Goal: Task Accomplishment & Management: Use online tool/utility

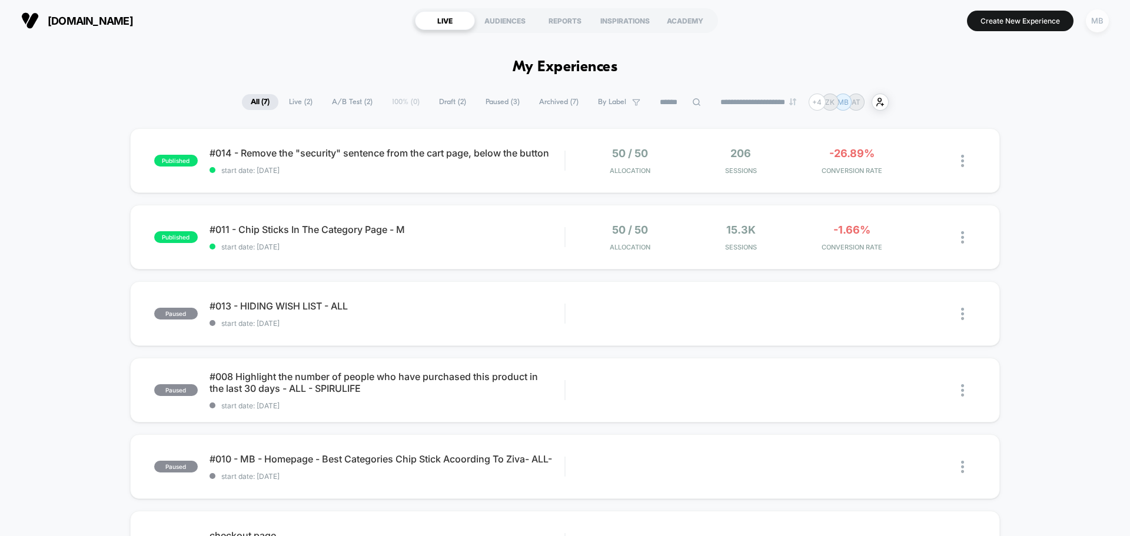
click at [1104, 21] on div "MB" at bounding box center [1097, 20] width 23 height 23
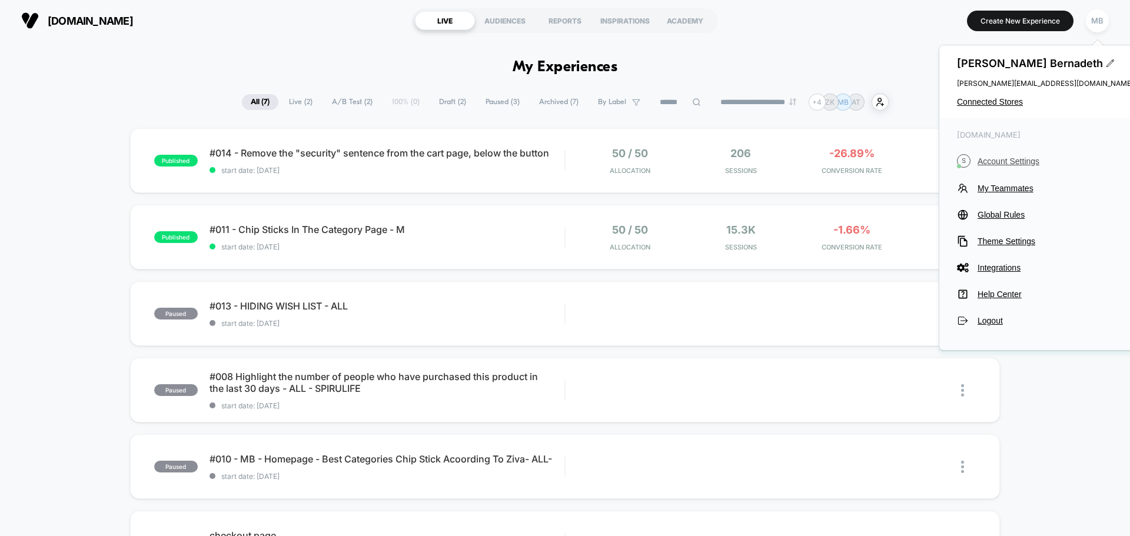
click at [996, 159] on span "Account Settings" at bounding box center [1056, 161] width 156 height 9
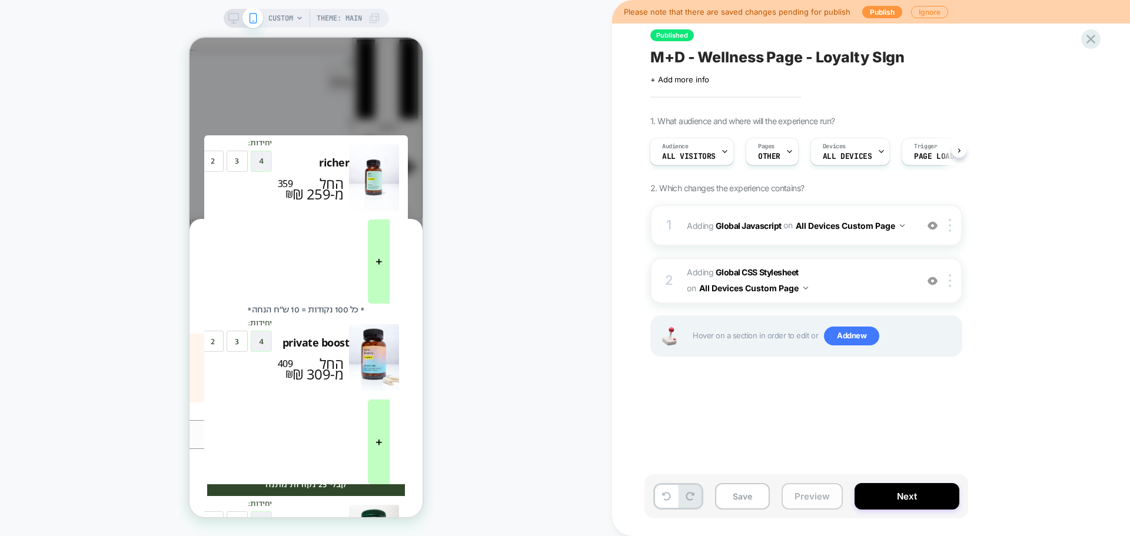
click at [800, 497] on button "Preview" at bounding box center [812, 496] width 61 height 26
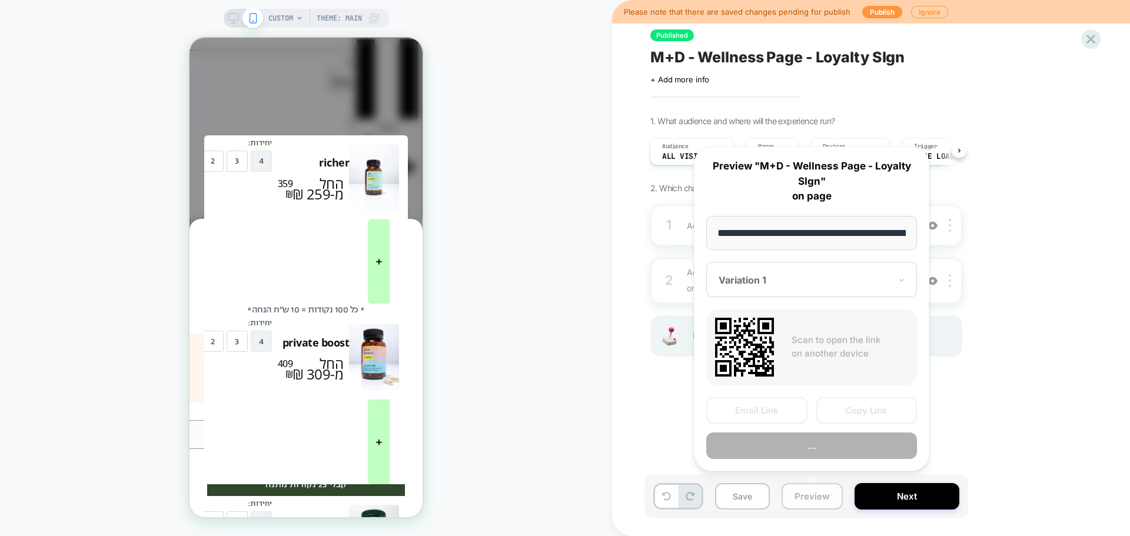
scroll to position [0, 124]
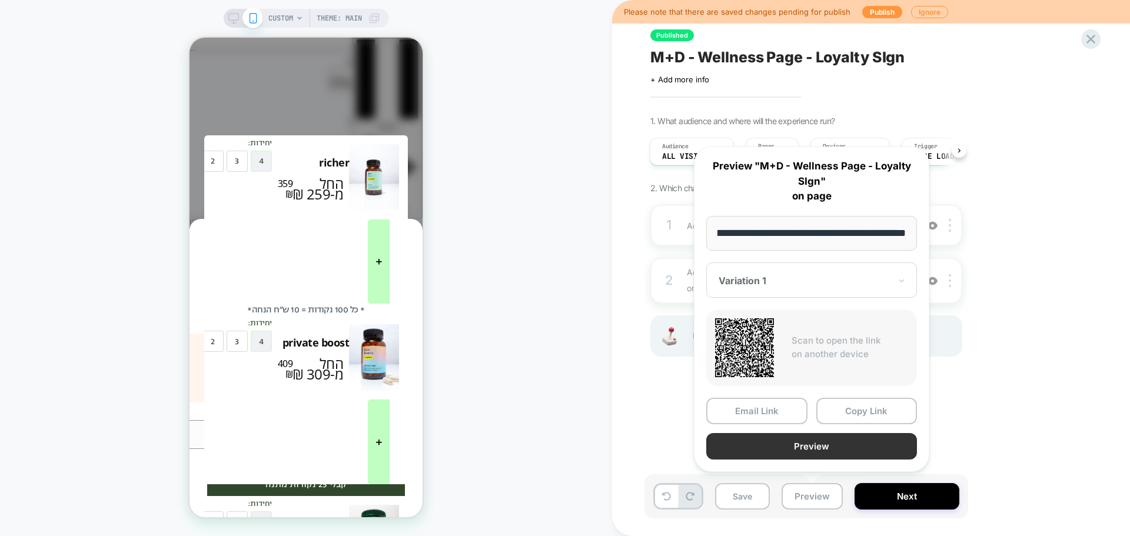
click at [801, 446] on button "Preview" at bounding box center [812, 446] width 211 height 26
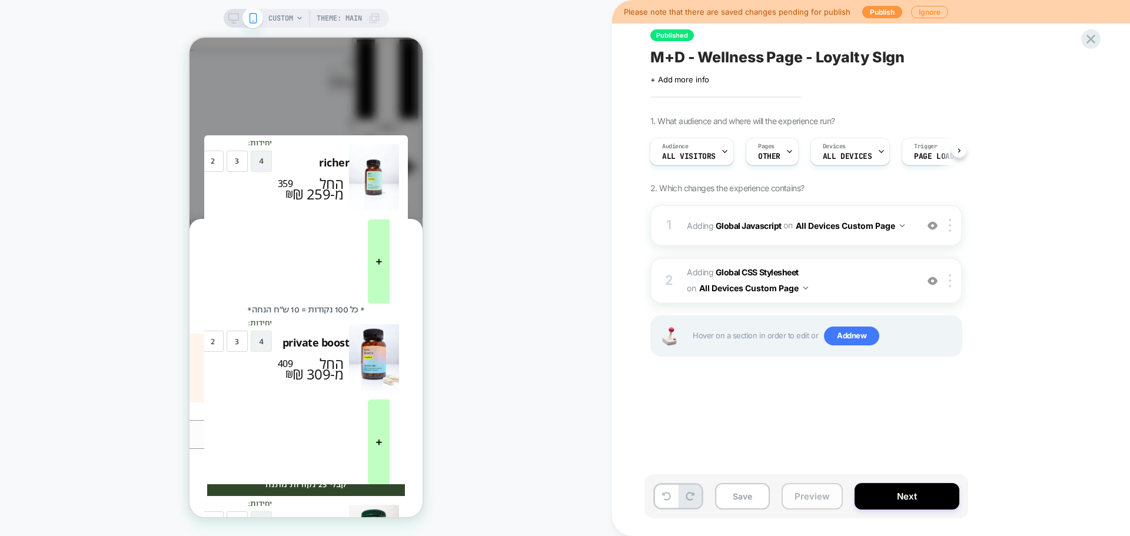
click at [817, 499] on button "Preview" at bounding box center [812, 496] width 61 height 26
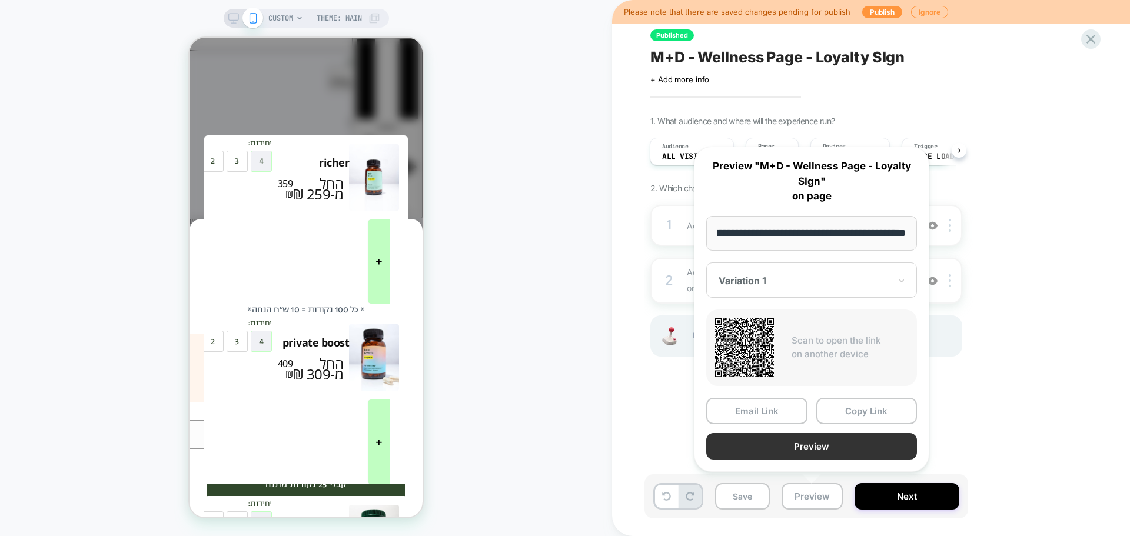
scroll to position [0, 0]
click at [772, 274] on div "Variation 1" at bounding box center [805, 281] width 174 height 14
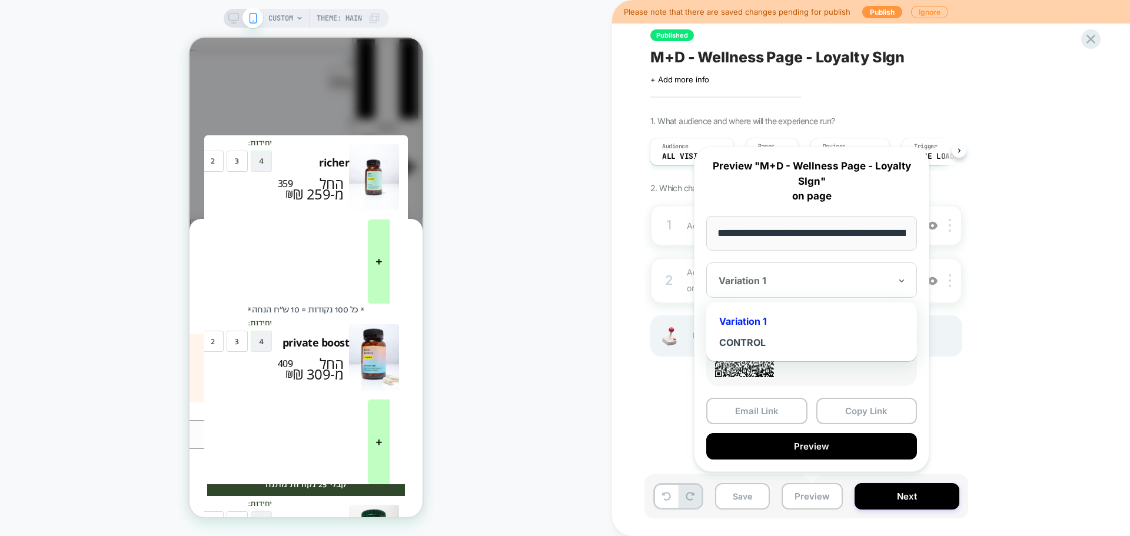
click at [516, 128] on div "CUSTOM Theme: MAIN" at bounding box center [306, 268] width 612 height 513
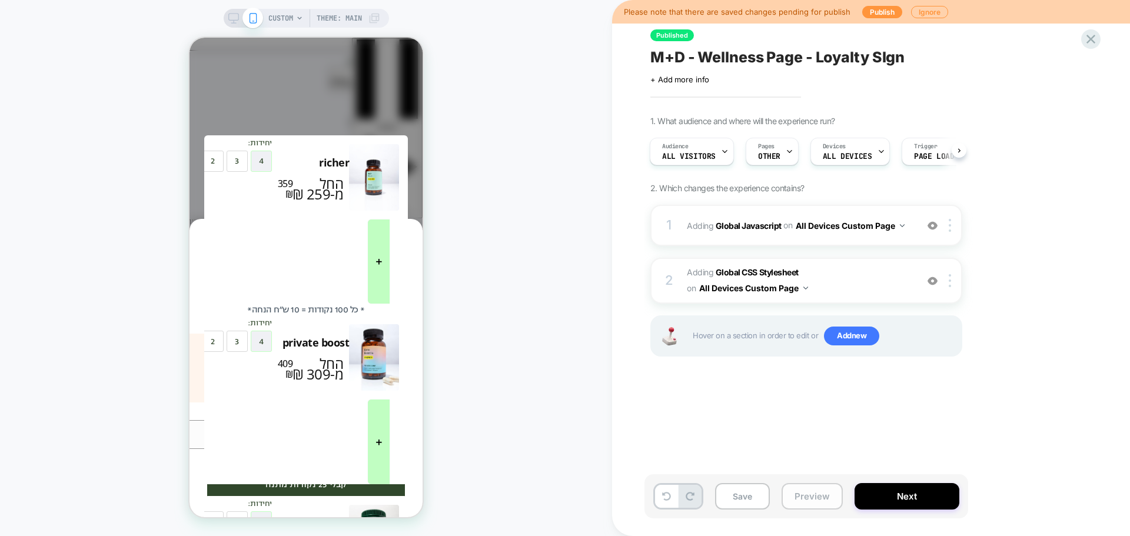
click at [831, 499] on button "Preview" at bounding box center [812, 496] width 61 height 26
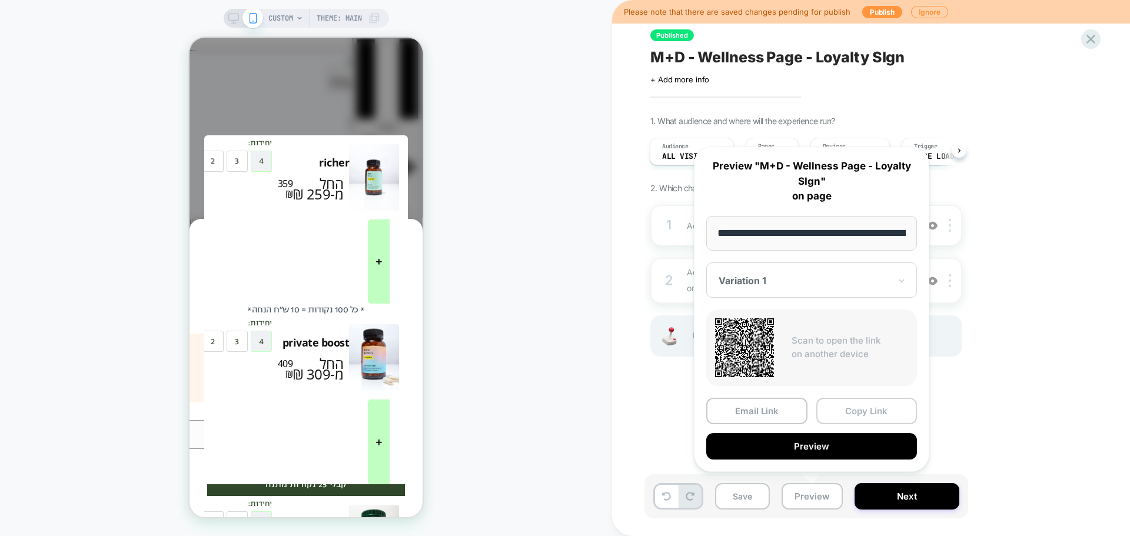
click at [873, 408] on button "Copy Link" at bounding box center [867, 411] width 101 height 26
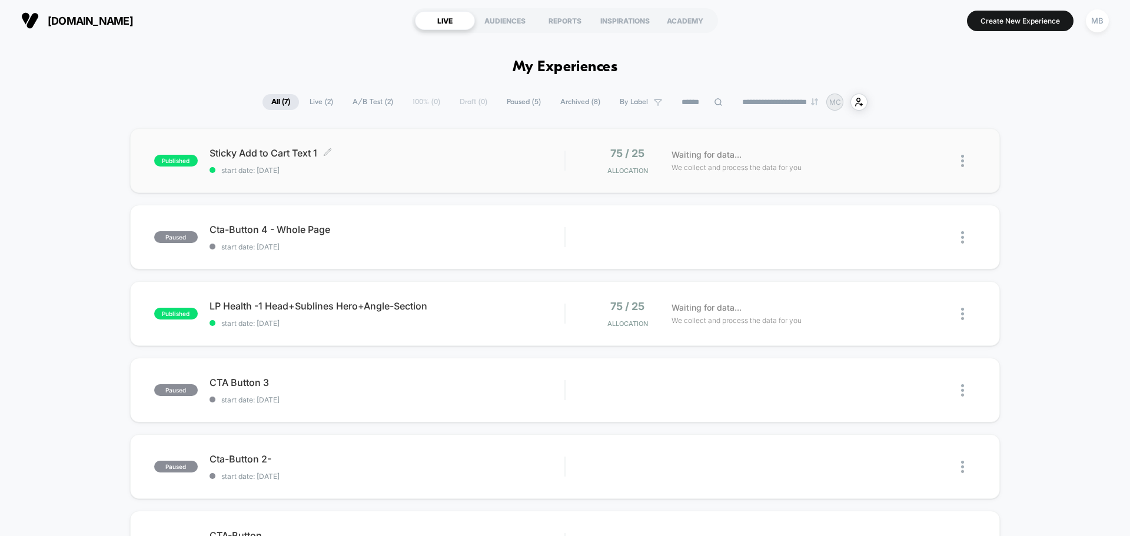
click at [462, 161] on div "Sticky Add to Cart Text 1 Click to edit experience details Click to edit experi…" at bounding box center [387, 161] width 355 height 28
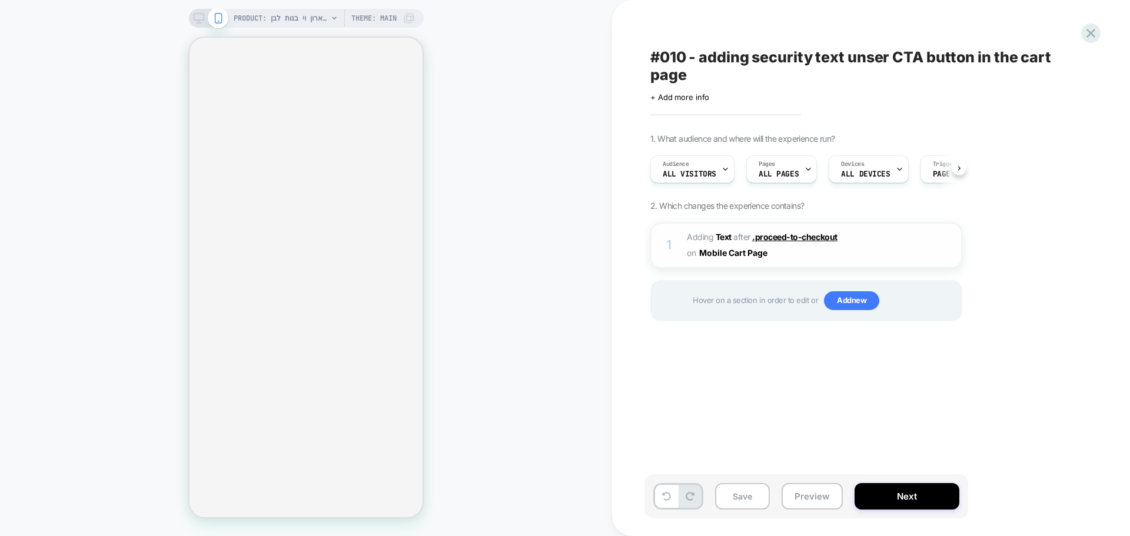
scroll to position [0, 1]
click at [935, 244] on img at bounding box center [933, 246] width 10 height 10
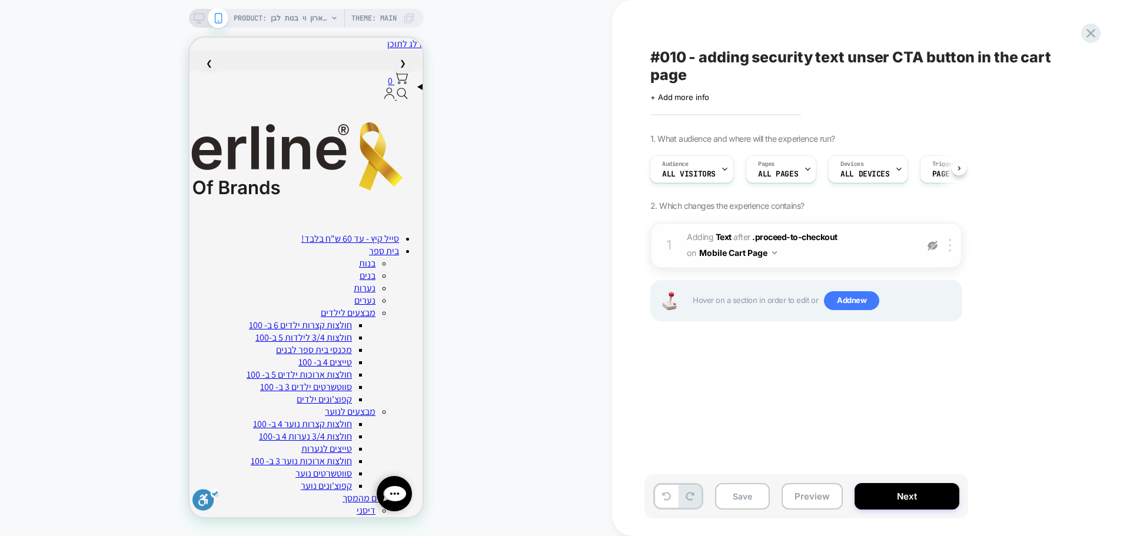
scroll to position [0, 0]
click at [935, 244] on img at bounding box center [933, 246] width 10 height 10
click at [811, 500] on button "Preview" at bounding box center [812, 496] width 61 height 26
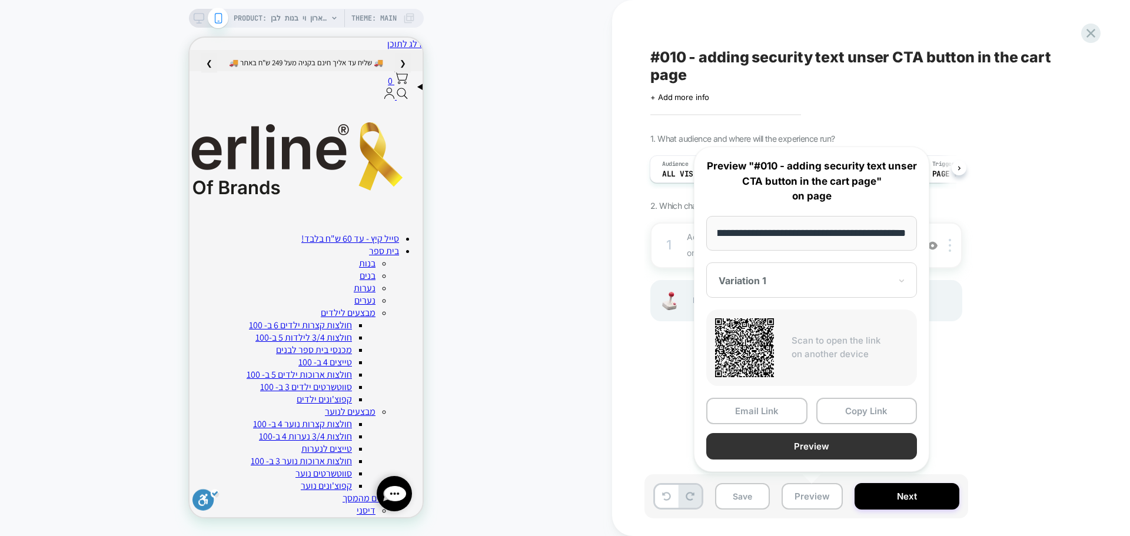
scroll to position [0, 0]
click at [835, 450] on button "Preview" at bounding box center [812, 446] width 211 height 26
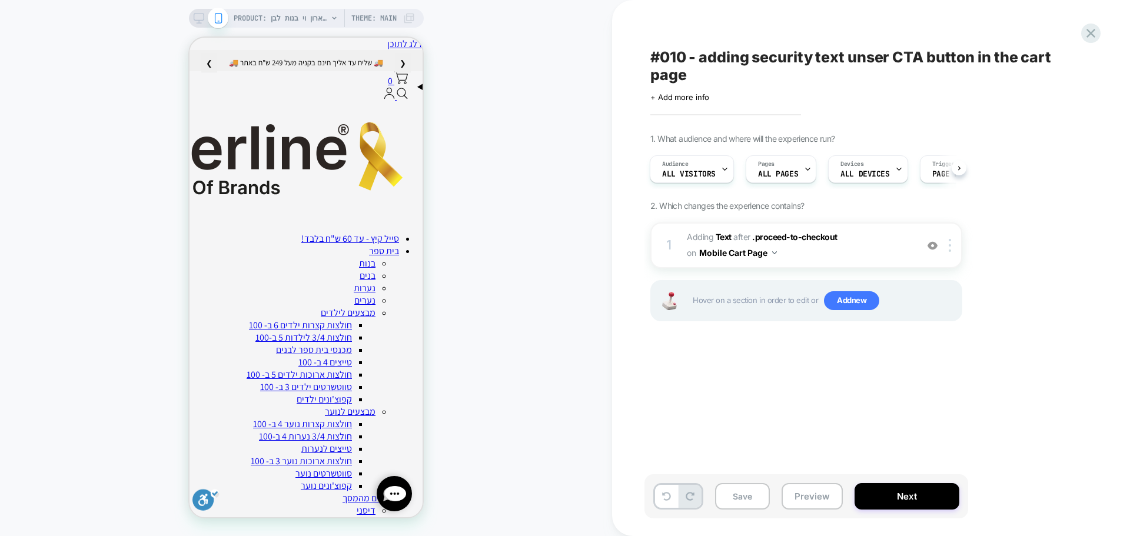
click at [757, 382] on div "#010 - adding security text unser CTA button in the cart page Click to edit exp…" at bounding box center [866, 268] width 442 height 513
click at [781, 174] on span "ALL PAGES" at bounding box center [778, 174] width 40 height 8
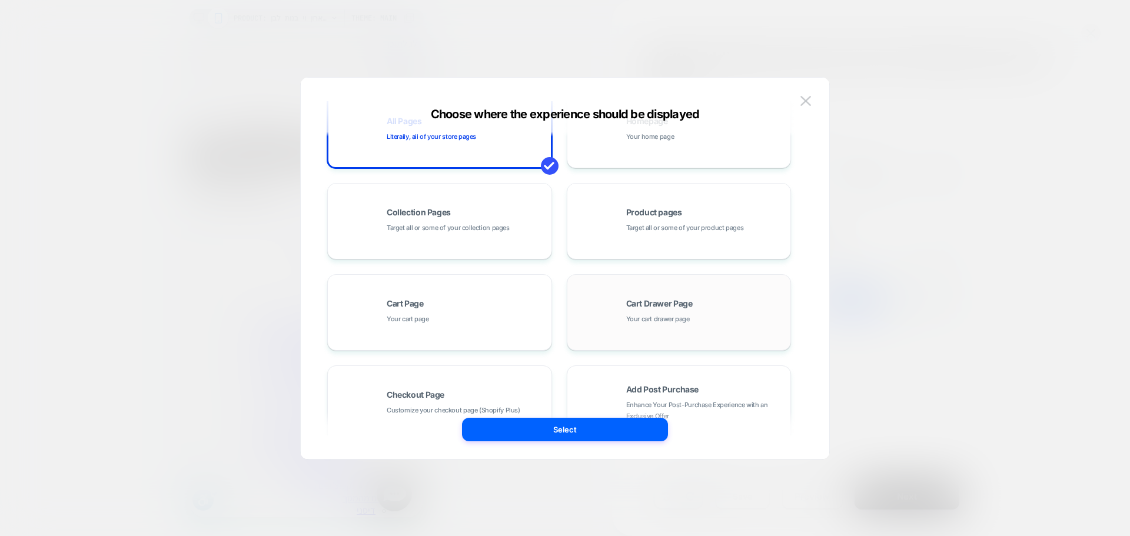
scroll to position [59, 0]
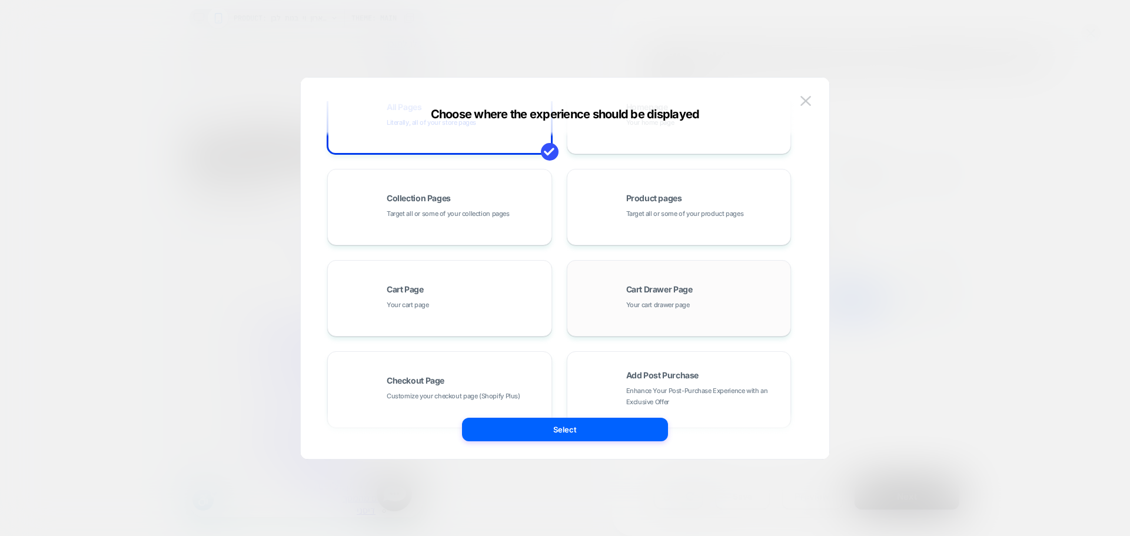
click at [670, 314] on div "Cart Drawer Page Your cart drawer page" at bounding box center [679, 298] width 212 height 65
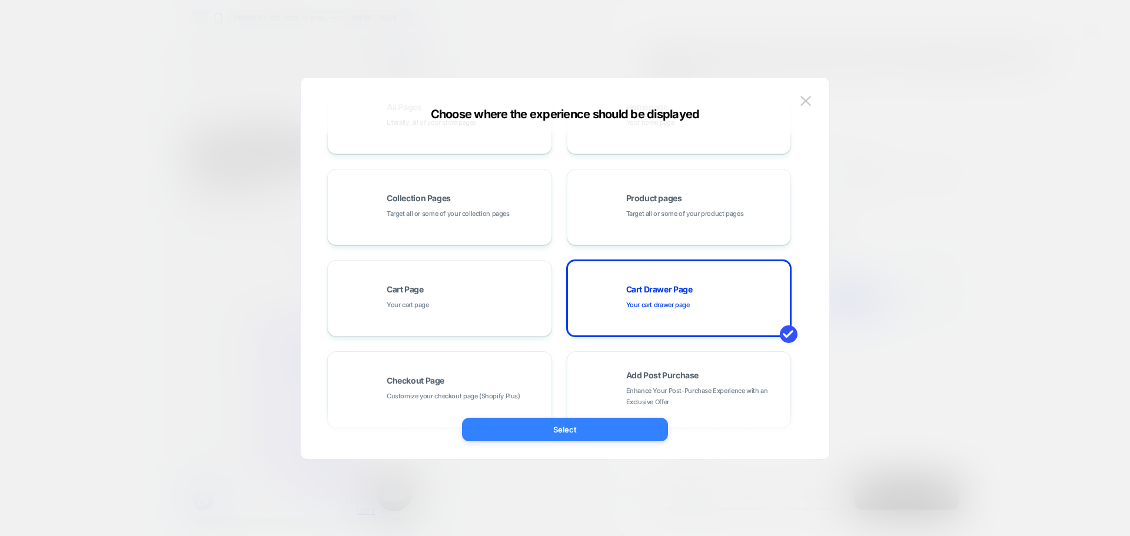
click at [624, 429] on button "Select" at bounding box center [565, 430] width 206 height 24
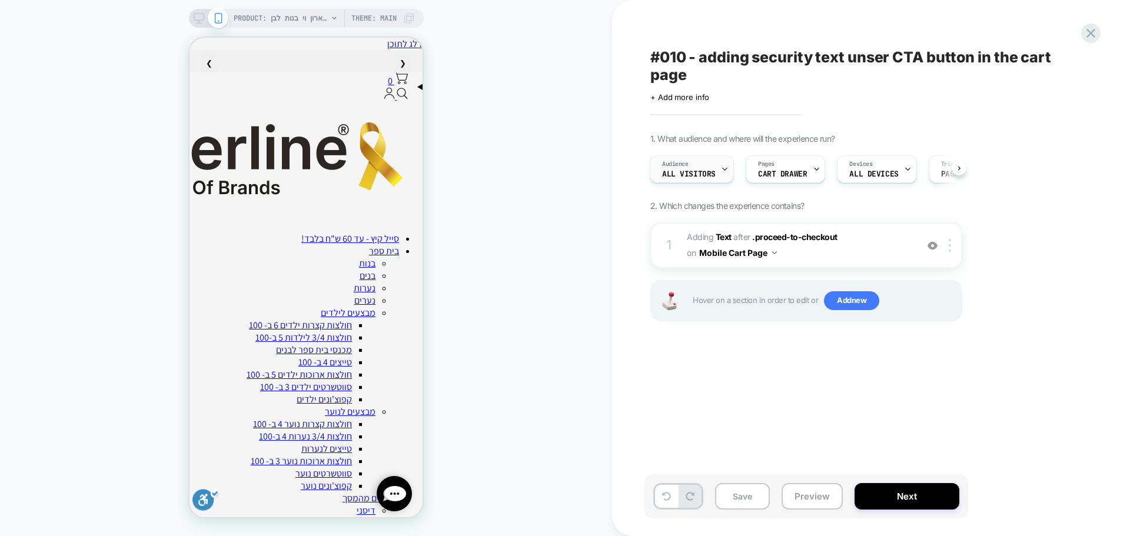
click at [692, 174] on span "All Visitors" at bounding box center [689, 174] width 54 height 8
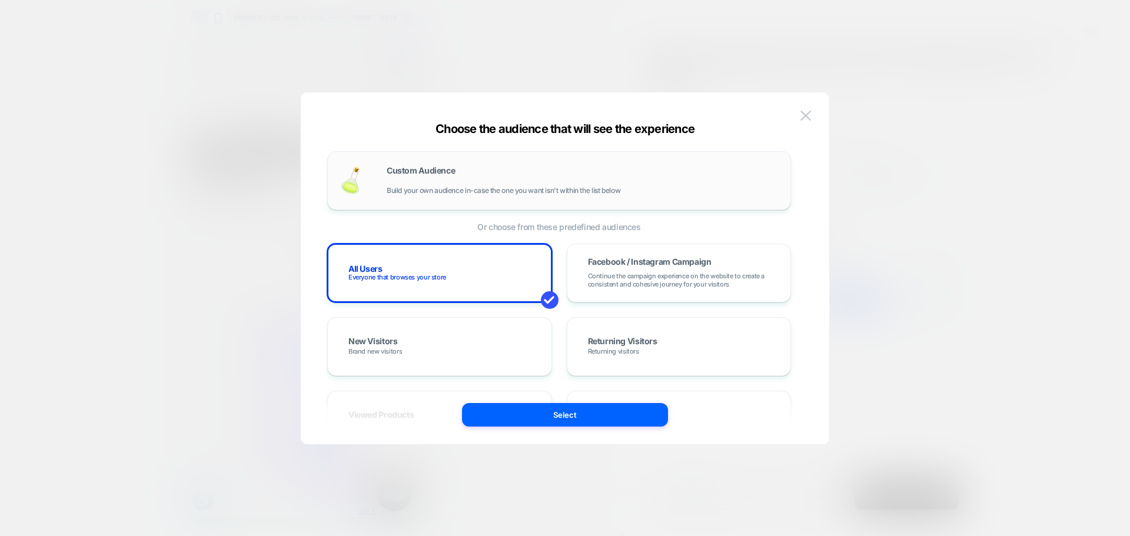
click at [527, 191] on span "Build your own audience in-case the one you want isn't within the list below" at bounding box center [504, 191] width 234 height 8
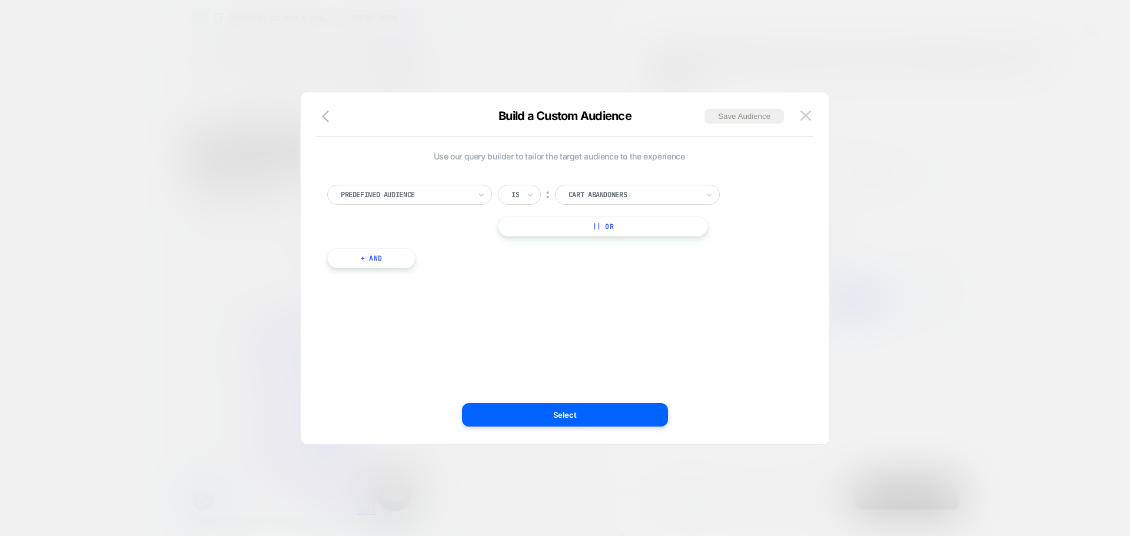
click at [448, 196] on div at bounding box center [406, 195] width 130 height 11
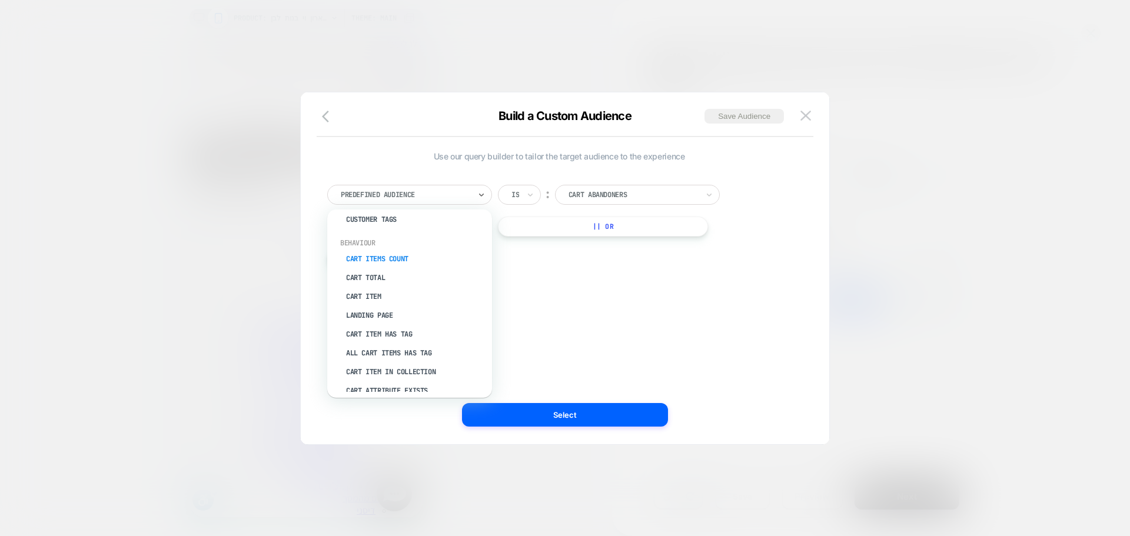
click at [404, 260] on div "Cart Items Count" at bounding box center [415, 259] width 153 height 19
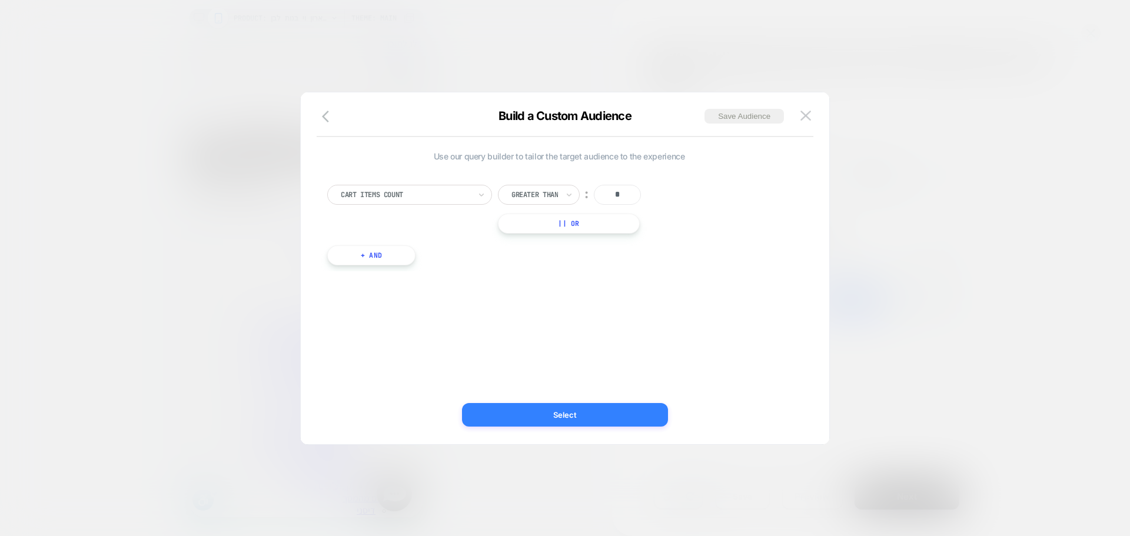
click at [586, 407] on button "Select" at bounding box center [565, 415] width 206 height 24
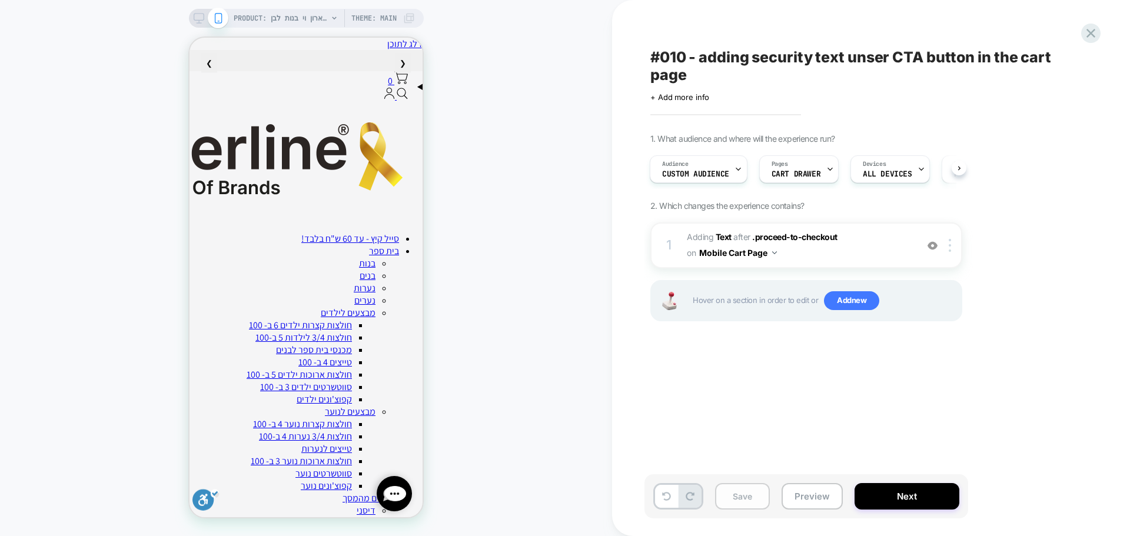
click at [732, 497] on button "Save" at bounding box center [742, 496] width 55 height 26
drag, startPoint x: 160, startPoint y: 453, endPoint x: 184, endPoint y: 436, distance: 29.1
click at [160, 453] on div "PRODUCT: חולצת טריקו קצרה צווארון וי בנות לבן [product 63] PRODUCT: חולצת טריקו…" at bounding box center [306, 268] width 612 height 513
click at [815, 505] on button "Preview" at bounding box center [812, 496] width 61 height 26
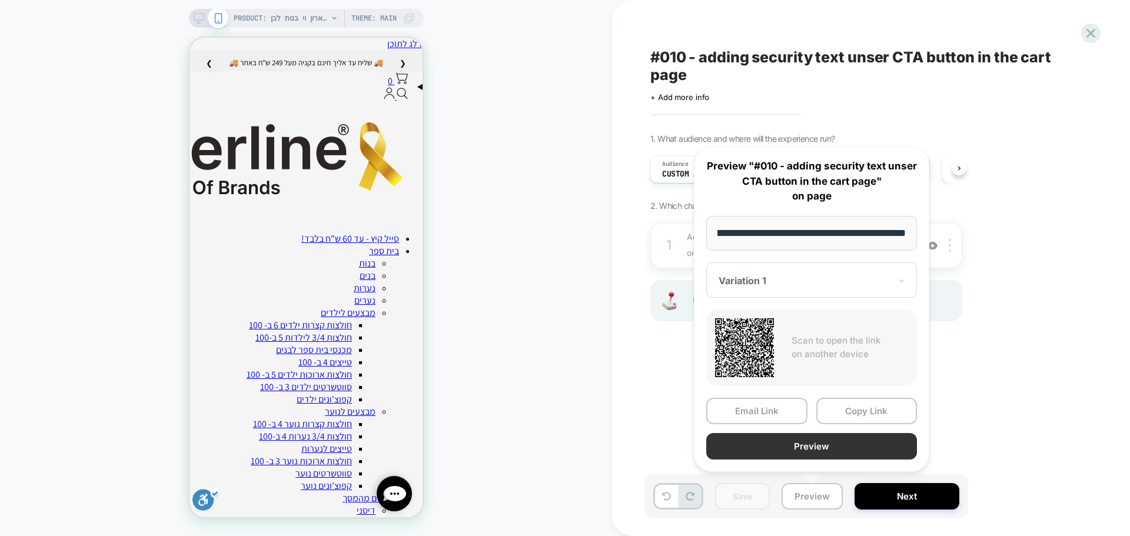
scroll to position [0, 0]
click at [833, 451] on button "Preview" at bounding box center [812, 446] width 211 height 26
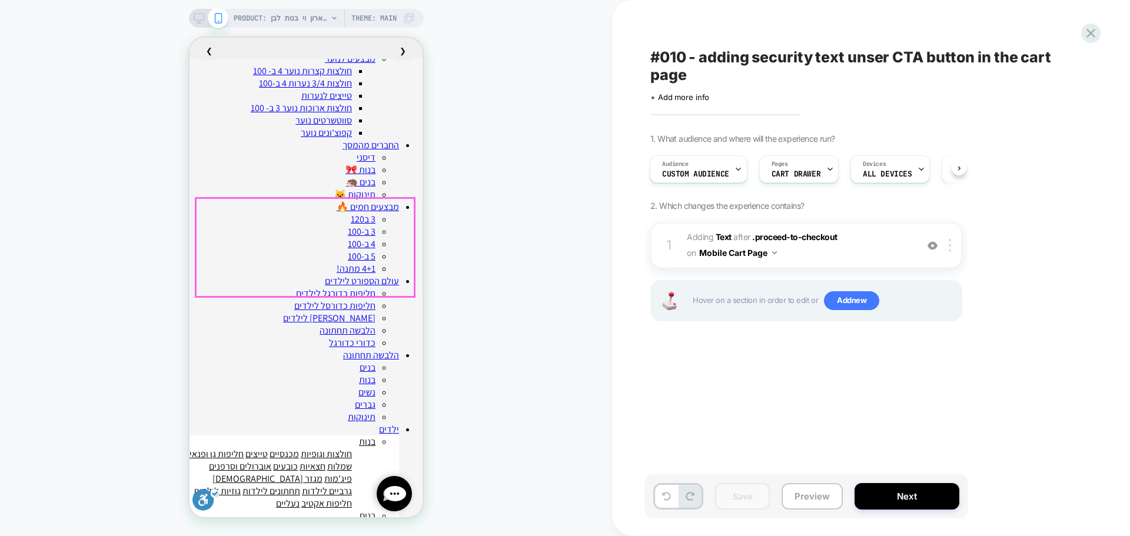
scroll to position [530, 0]
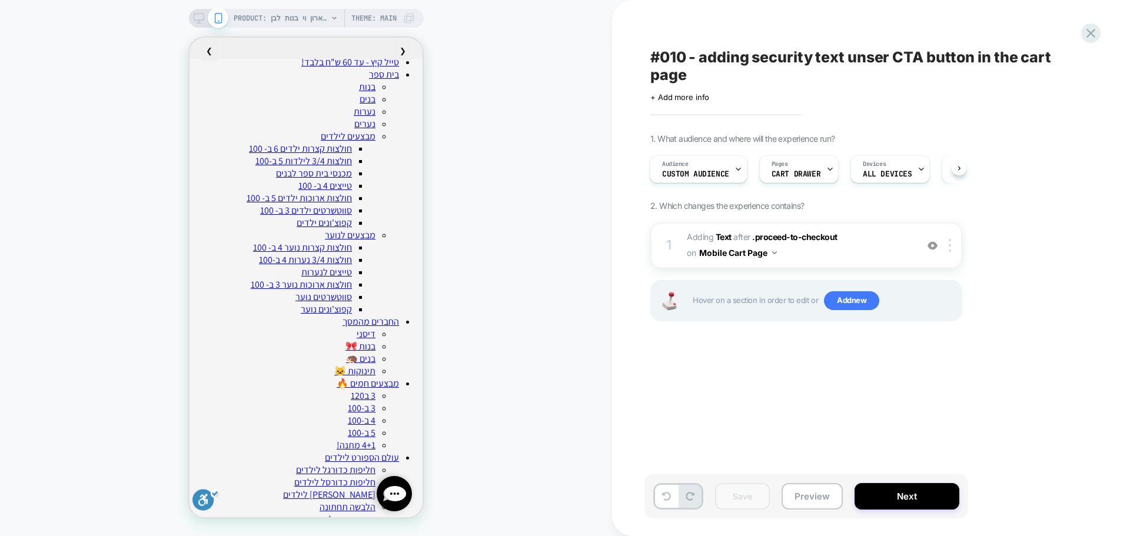
scroll to position [0, 0]
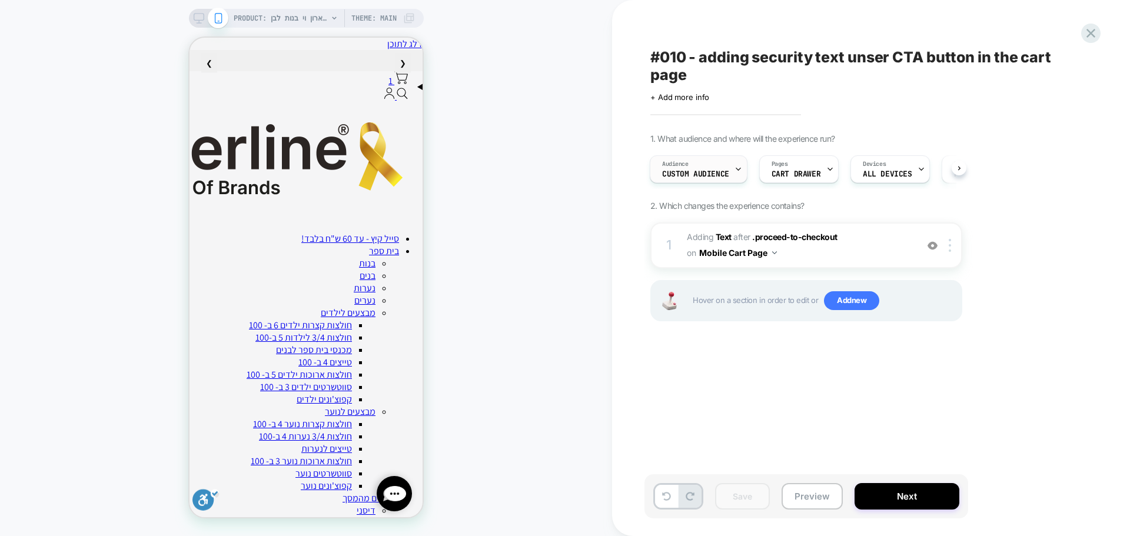
click at [701, 167] on div "Audience Custom Audience" at bounding box center [696, 169] width 91 height 26
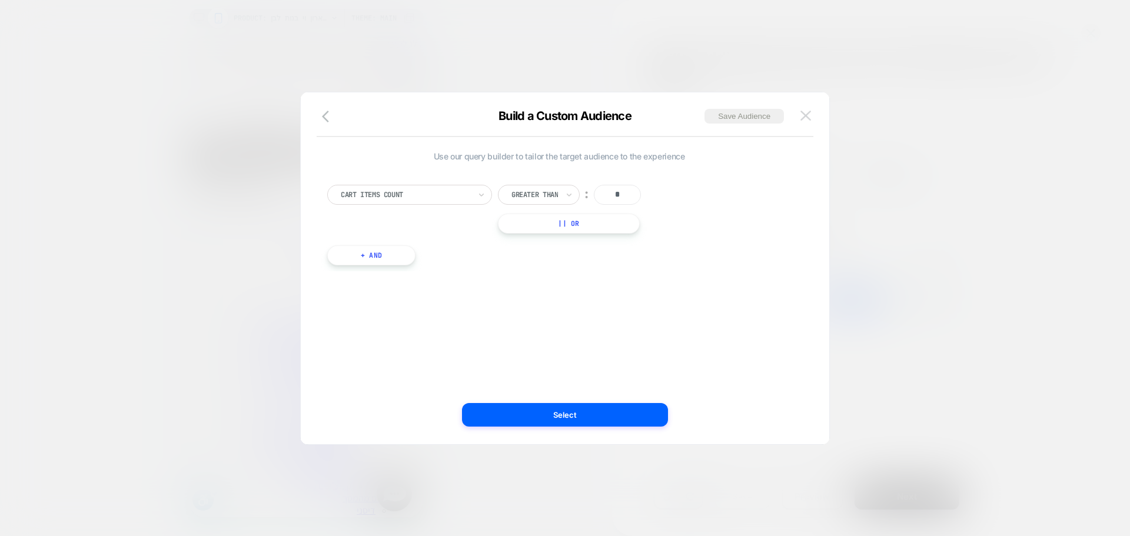
click at [804, 114] on img at bounding box center [806, 116] width 11 height 10
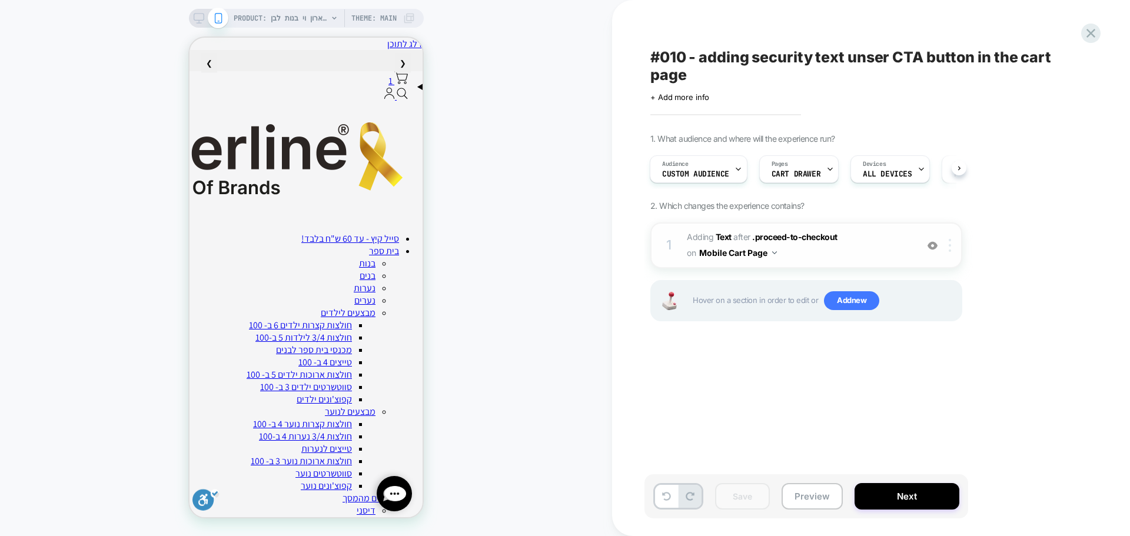
click at [954, 250] on div at bounding box center [952, 245] width 19 height 13
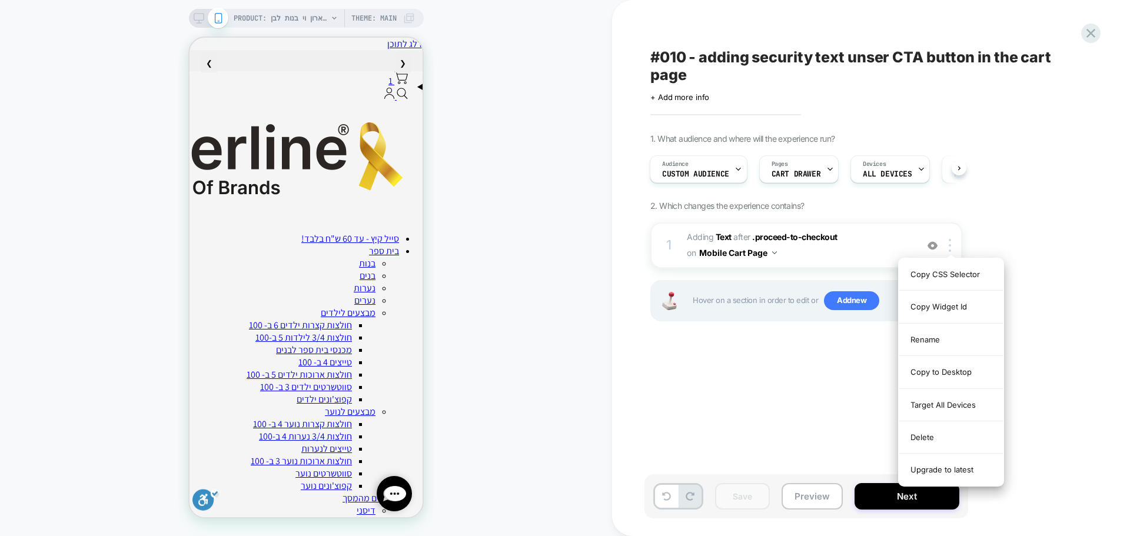
click at [712, 422] on div "#010 - adding security text unser CTA button in the cart page Click to edit exp…" at bounding box center [866, 268] width 442 height 513
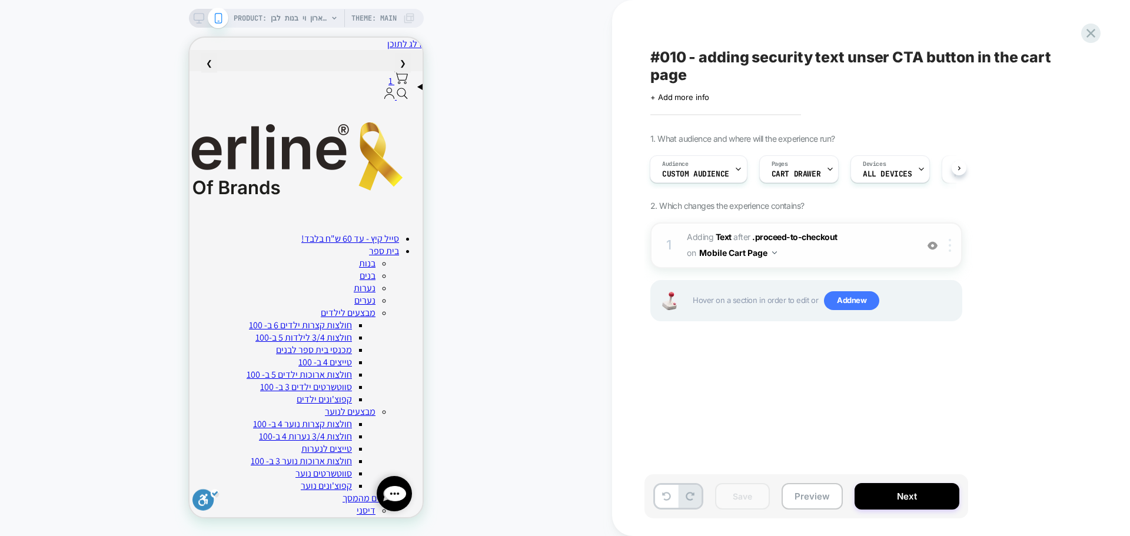
click at [953, 252] on div at bounding box center [952, 245] width 19 height 13
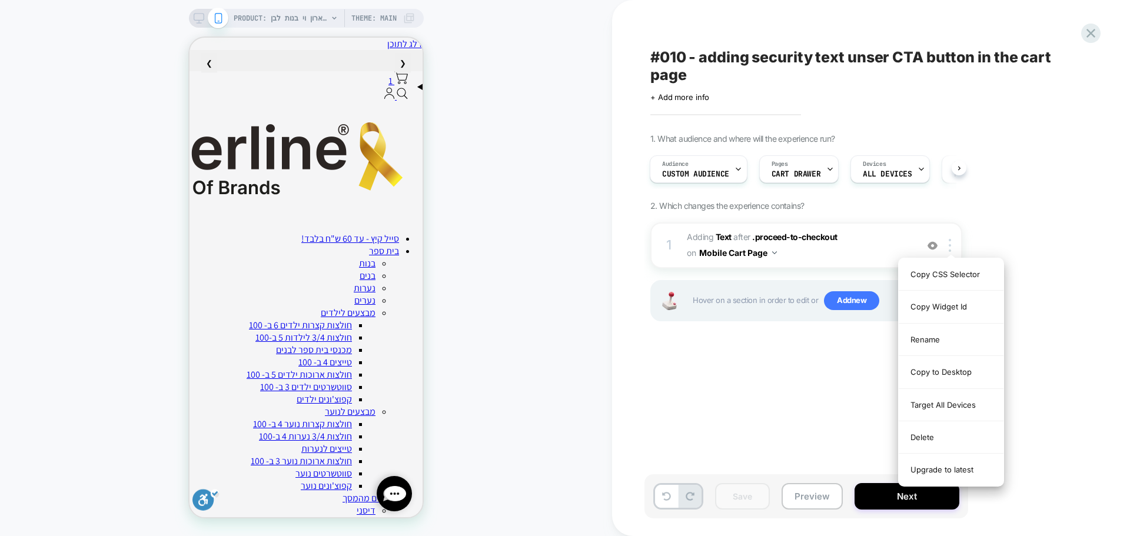
drag, startPoint x: 775, startPoint y: 427, endPoint x: 778, endPoint y: 371, distance: 56.0
click at [774, 427] on div "#010 - adding security text unser CTA button in the cart page Click to edit exp…" at bounding box center [866, 268] width 442 height 513
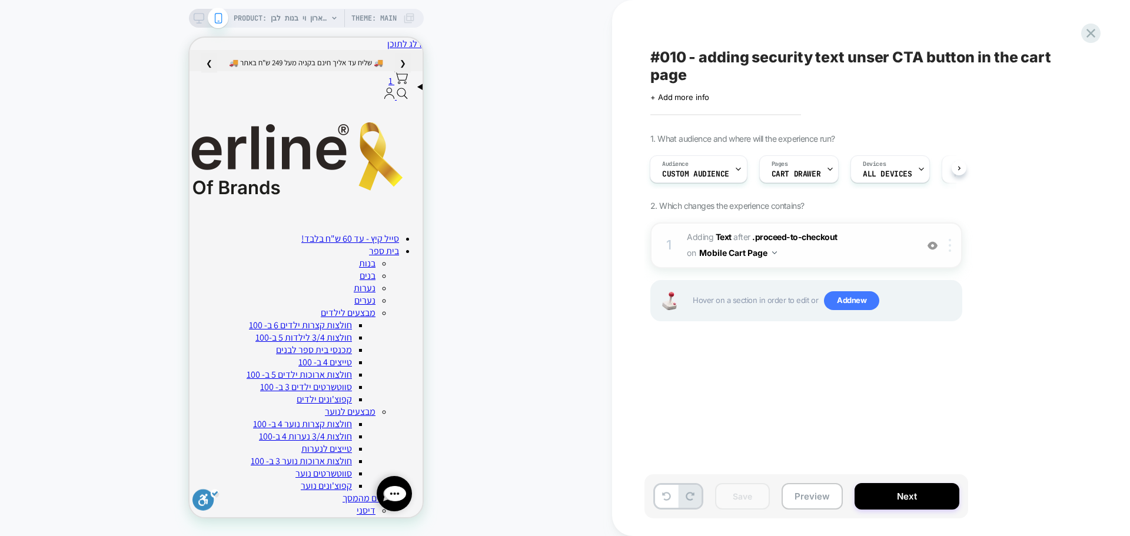
click at [953, 248] on div at bounding box center [952, 245] width 19 height 13
click at [754, 253] on button "Mobile Cart Page" at bounding box center [738, 252] width 78 height 17
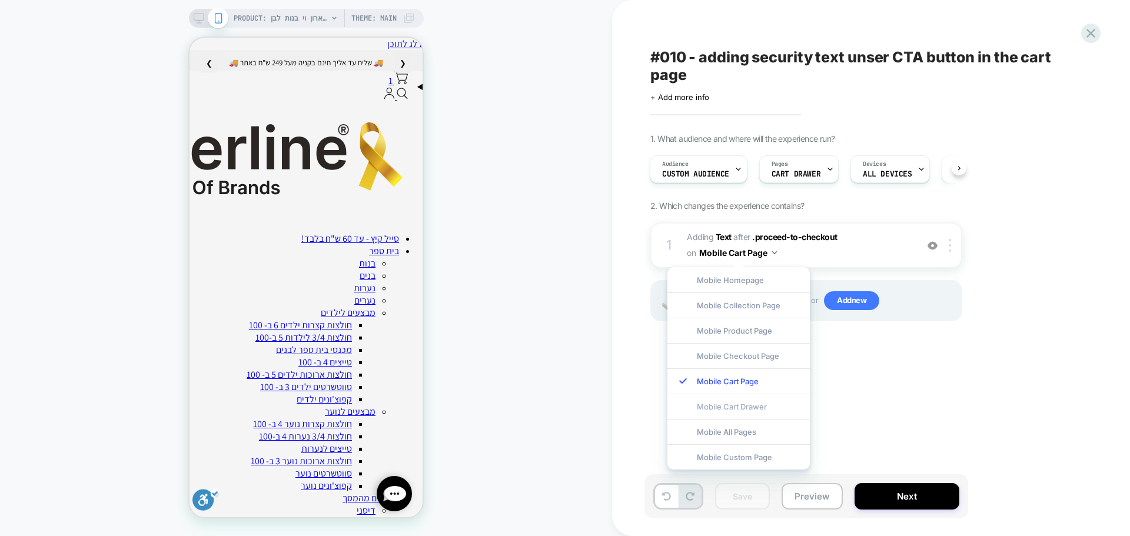
click at [751, 401] on div "Mobile Cart Drawer" at bounding box center [739, 406] width 142 height 25
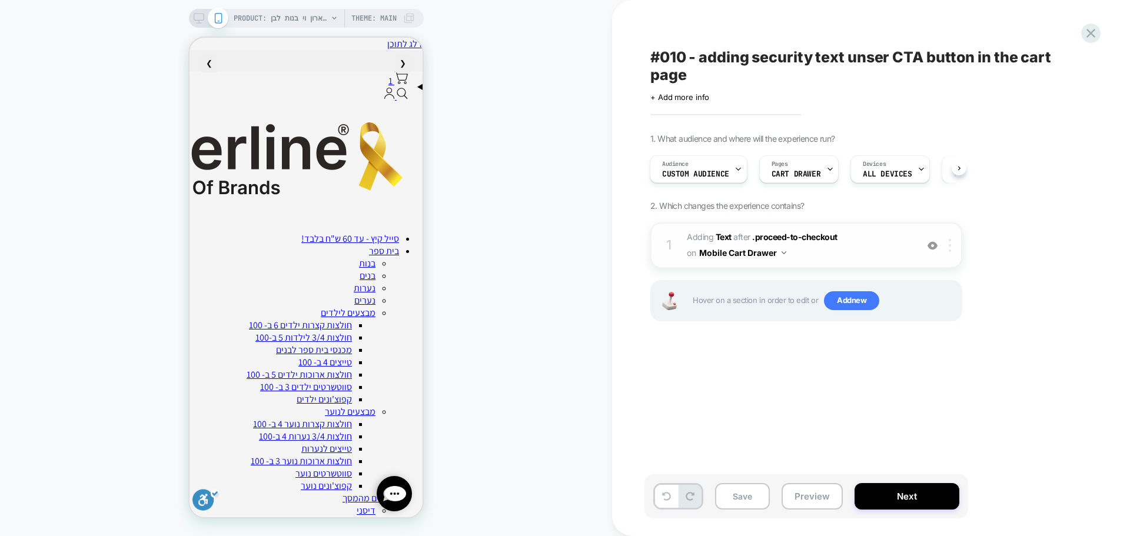
click at [951, 246] on img at bounding box center [950, 245] width 2 height 13
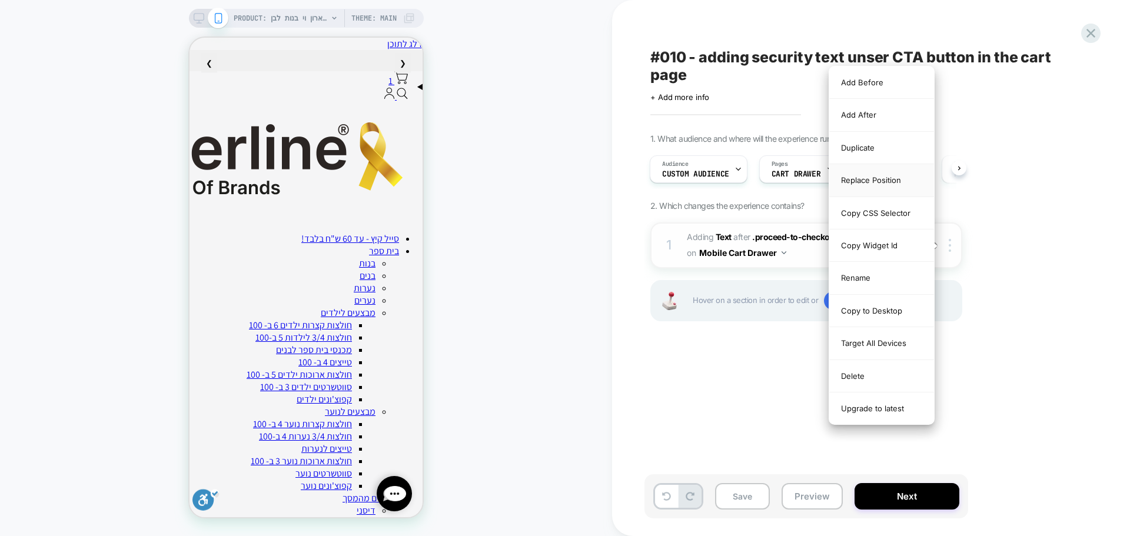
click at [880, 181] on div "Replace Position" at bounding box center [882, 180] width 105 height 32
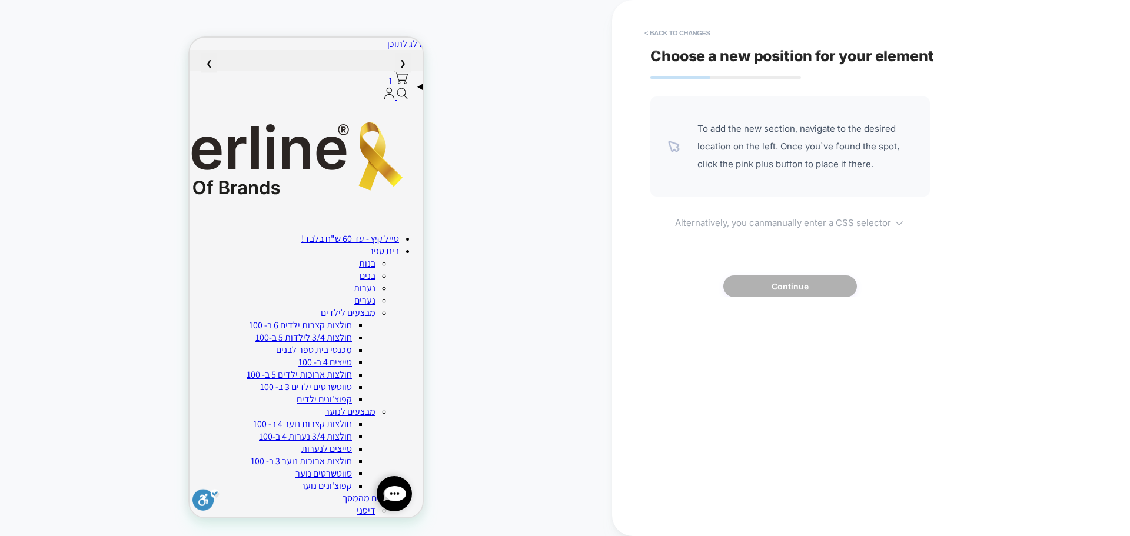
click at [798, 222] on u "manually enter a CSS selector" at bounding box center [828, 222] width 127 height 11
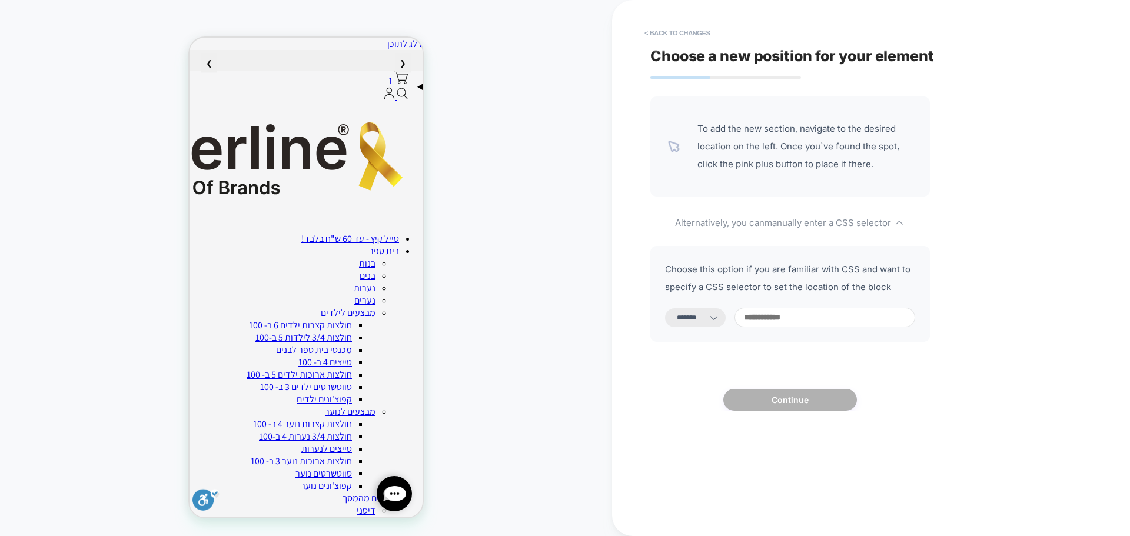
click at [715, 323] on select "**********" at bounding box center [695, 318] width 61 height 19
select select "*********"
click at [665, 309] on select "**********" at bounding box center [695, 318] width 61 height 19
click at [787, 320] on input at bounding box center [825, 317] width 181 height 19
paste input "**********"
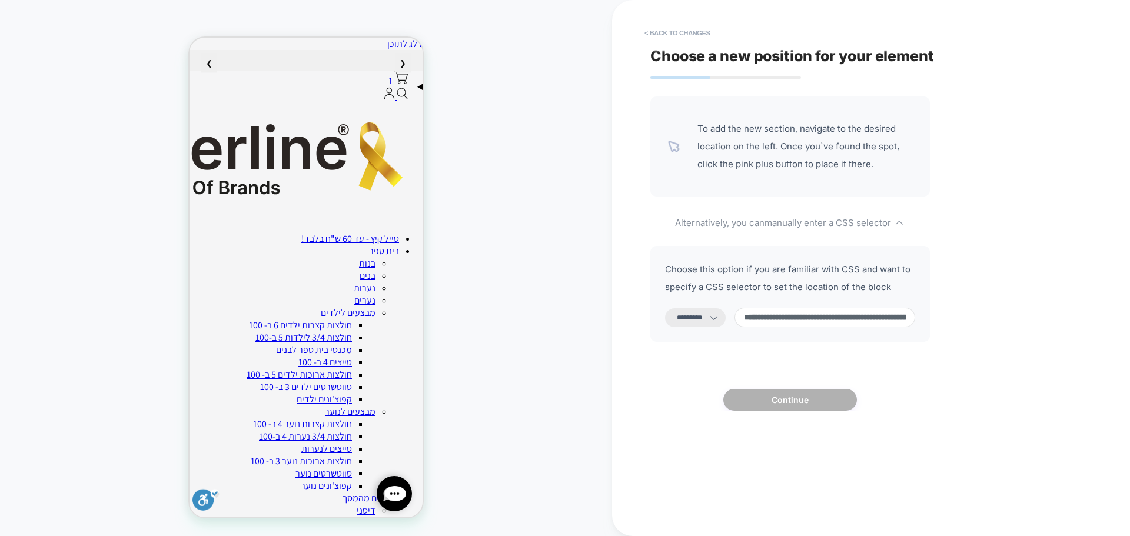
scroll to position [0, 188]
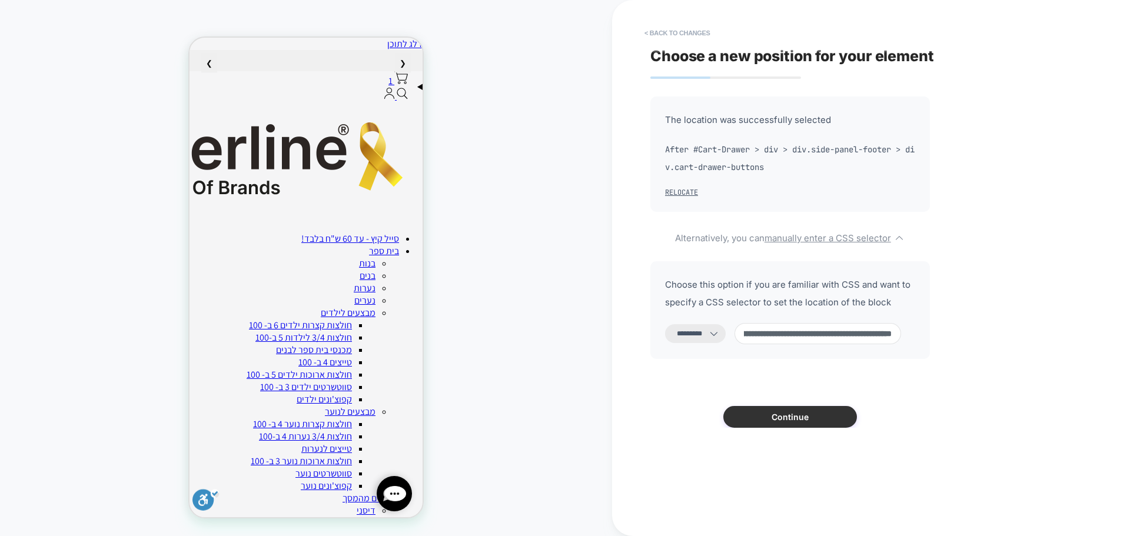
type input "**********"
click at [792, 420] on button "Continue" at bounding box center [791, 417] width 134 height 22
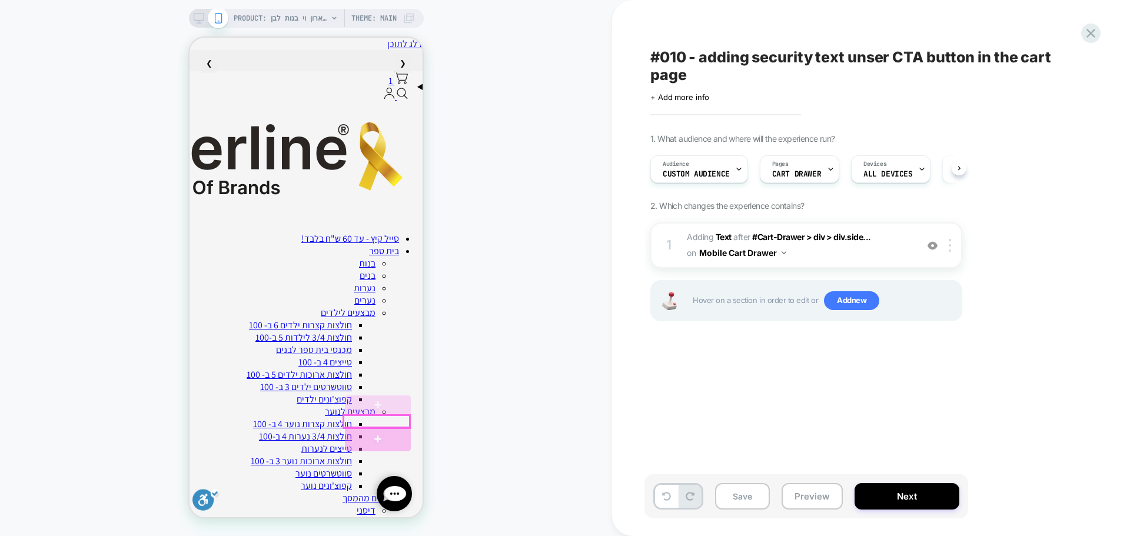
scroll to position [0, 1]
click at [740, 496] on button "Save" at bounding box center [742, 496] width 55 height 26
click at [800, 496] on button "Preview" at bounding box center [812, 496] width 61 height 26
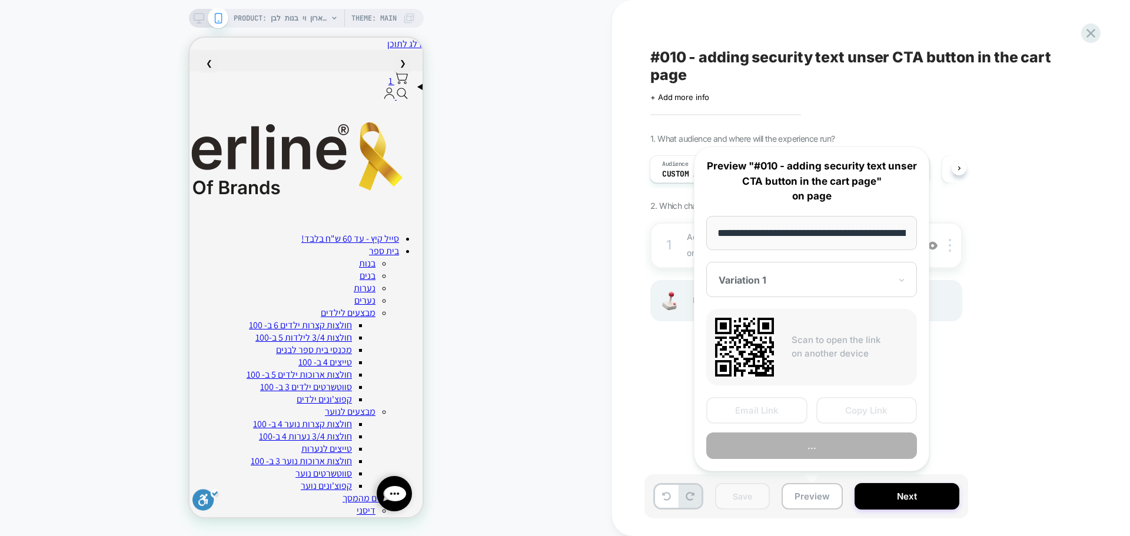
scroll to position [0, 108]
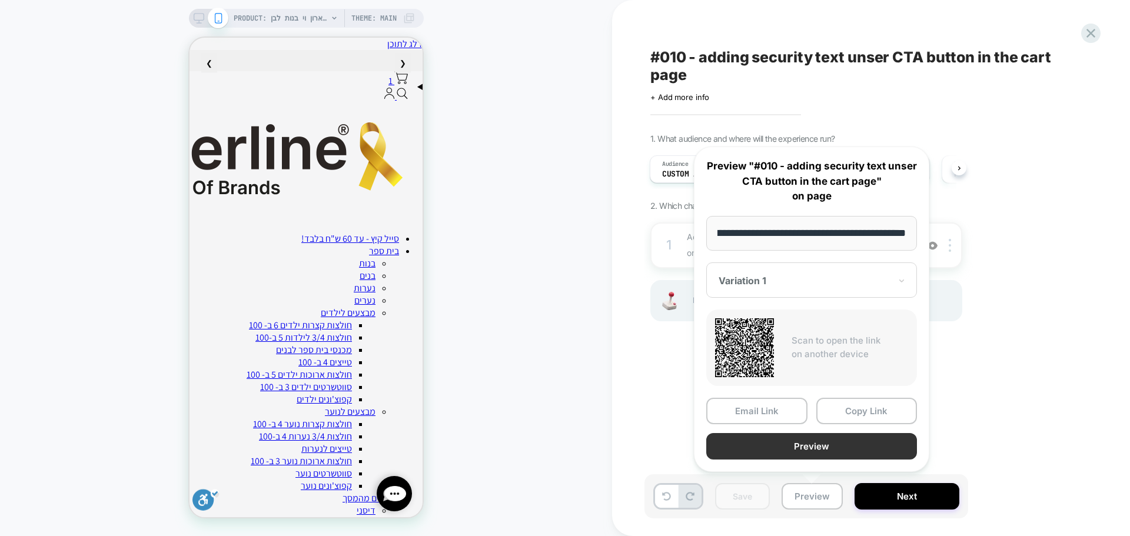
click at [824, 452] on button "Preview" at bounding box center [812, 446] width 211 height 26
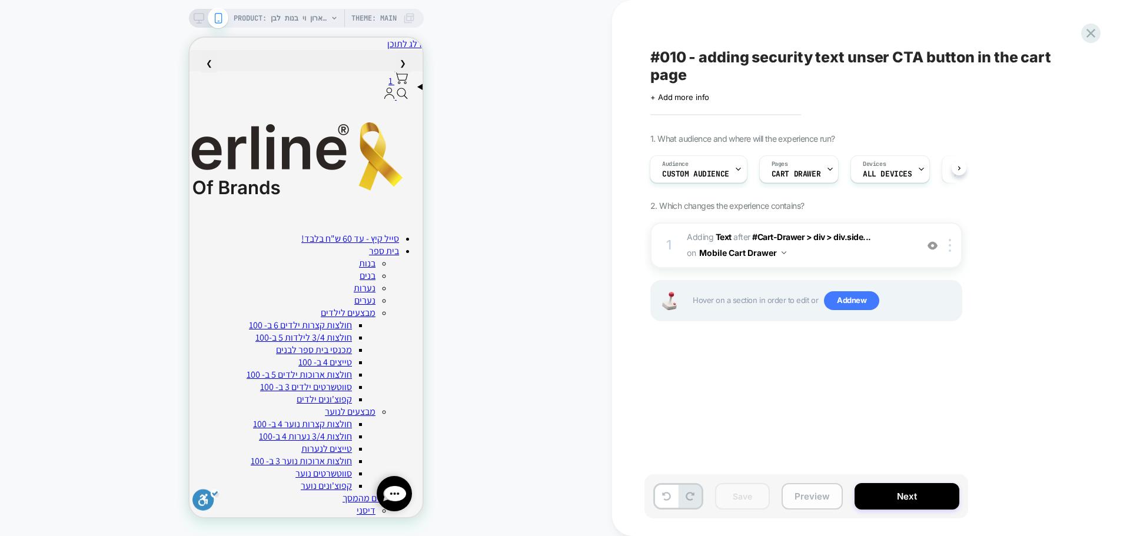
click at [801, 499] on button "Preview" at bounding box center [812, 496] width 61 height 26
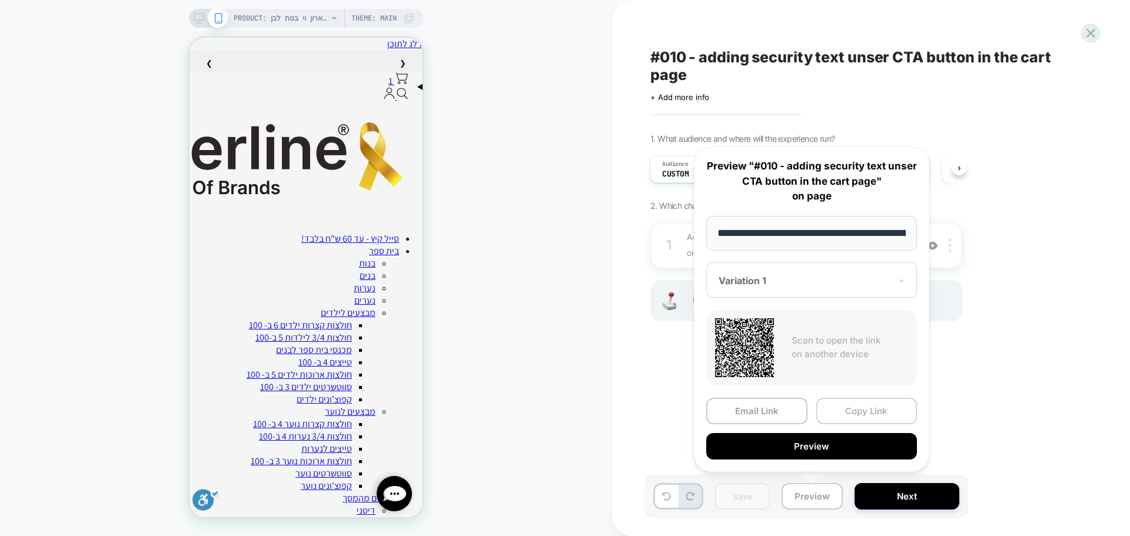
click at [860, 406] on button "Copy Link" at bounding box center [867, 411] width 101 height 26
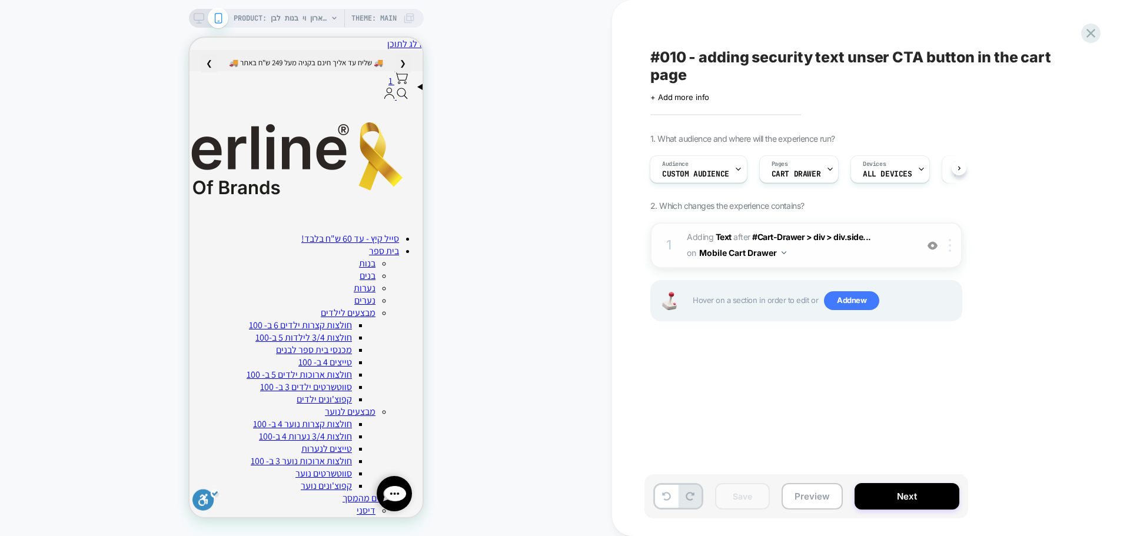
click at [950, 246] on img at bounding box center [950, 245] width 2 height 13
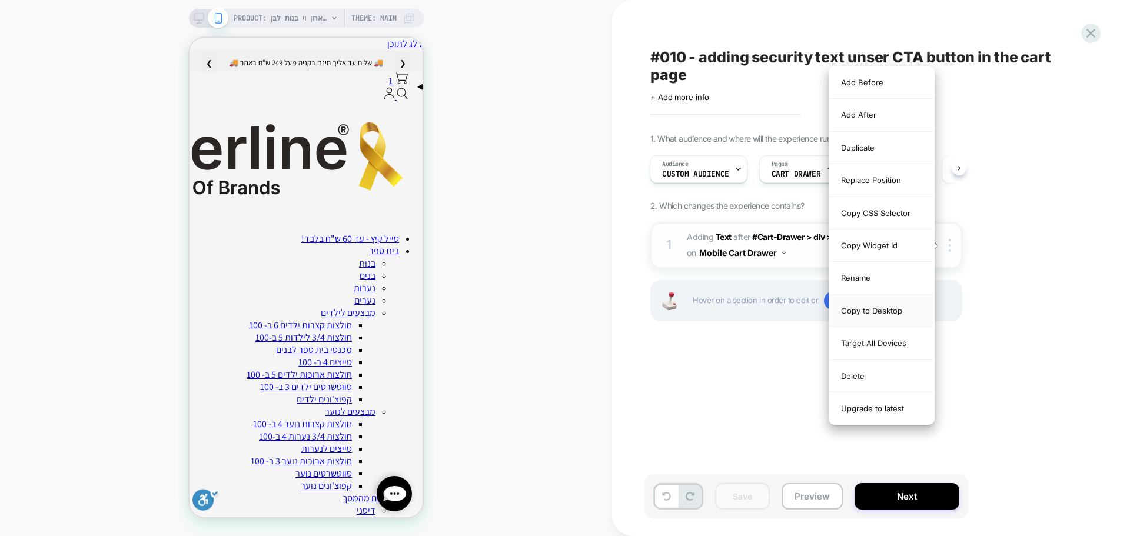
click at [887, 310] on div "Copy to Desktop" at bounding box center [882, 311] width 105 height 32
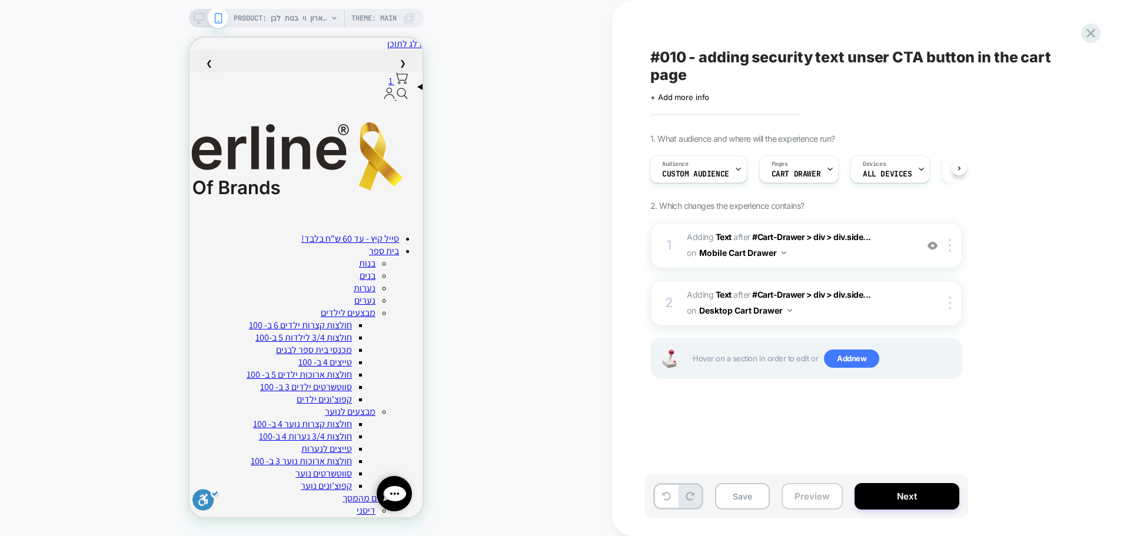
click at [811, 497] on button "Preview" at bounding box center [812, 496] width 61 height 26
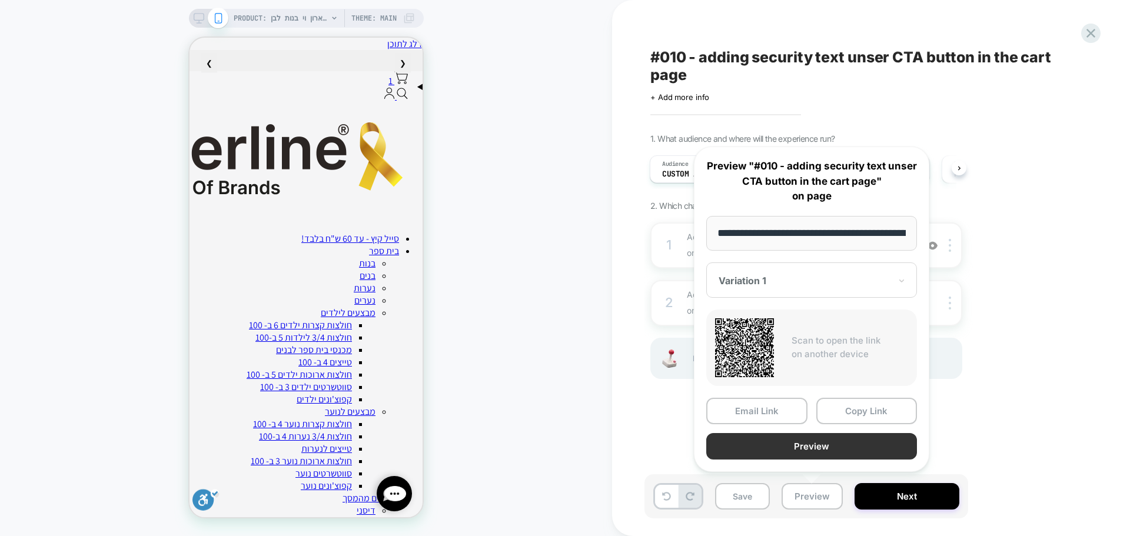
click at [835, 447] on button "Preview" at bounding box center [812, 446] width 211 height 26
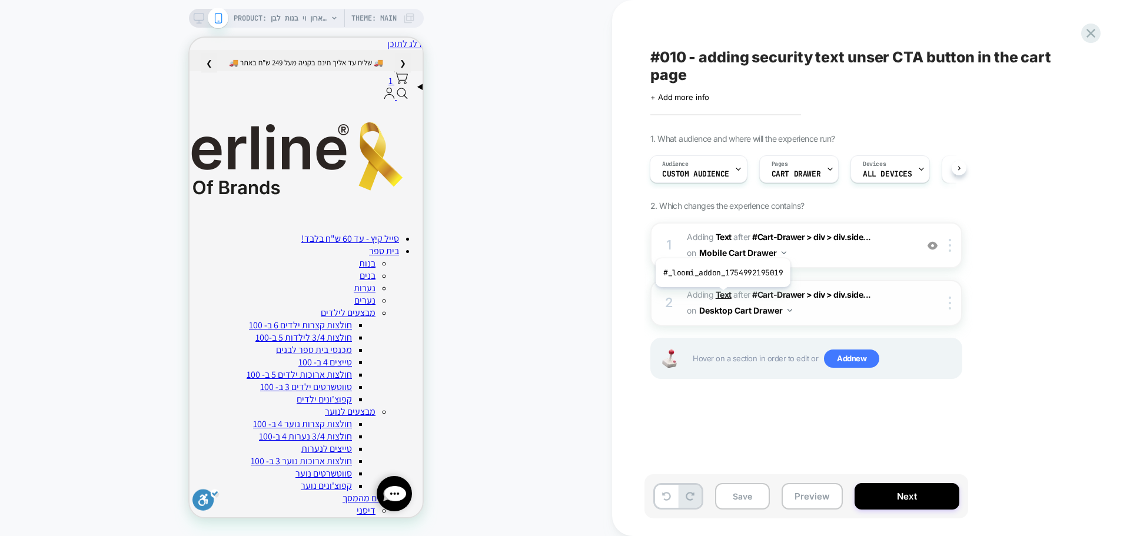
click at [722, 296] on b "Text" at bounding box center [724, 295] width 16 height 10
click at [197, 14] on rect at bounding box center [199, 17] width 10 height 6
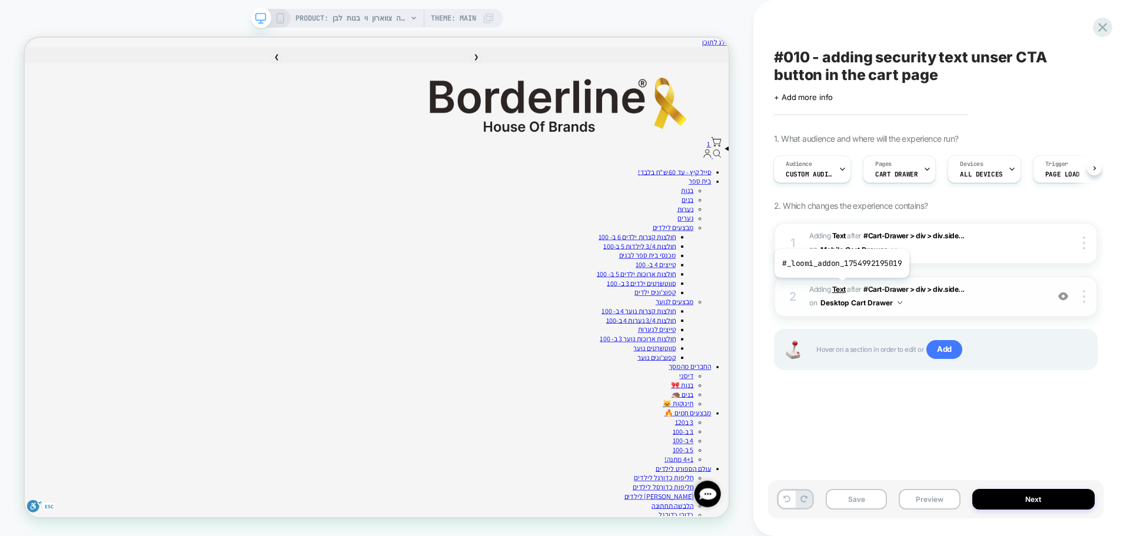
click at [841, 287] on b "Text" at bounding box center [839, 289] width 14 height 9
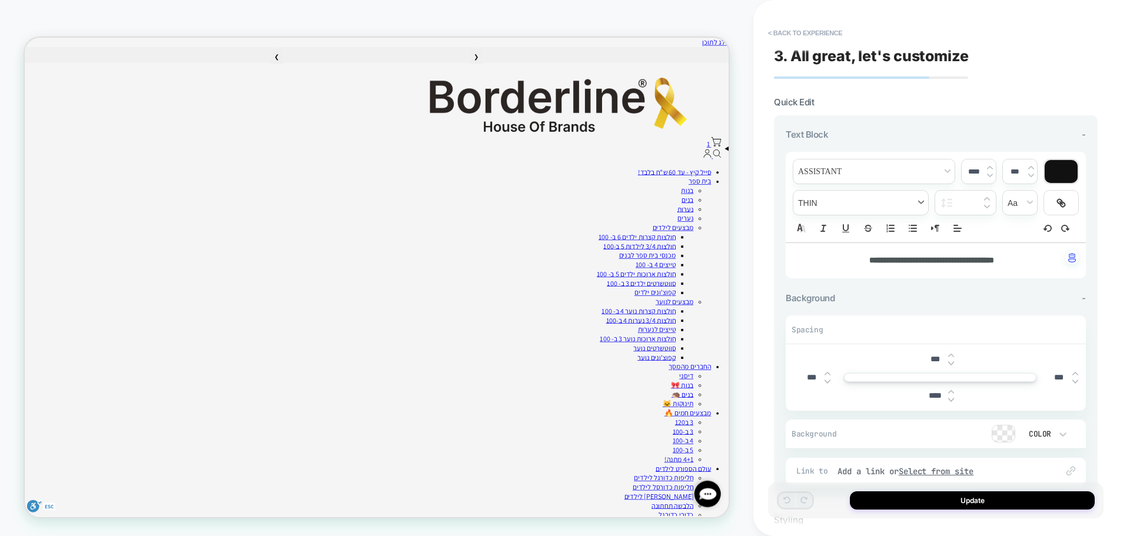
scroll to position [184, 0]
click at [955, 233] on icon "Align" at bounding box center [958, 228] width 11 height 11
click at [958, 271] on icon "Align" at bounding box center [957, 271] width 9 height 9
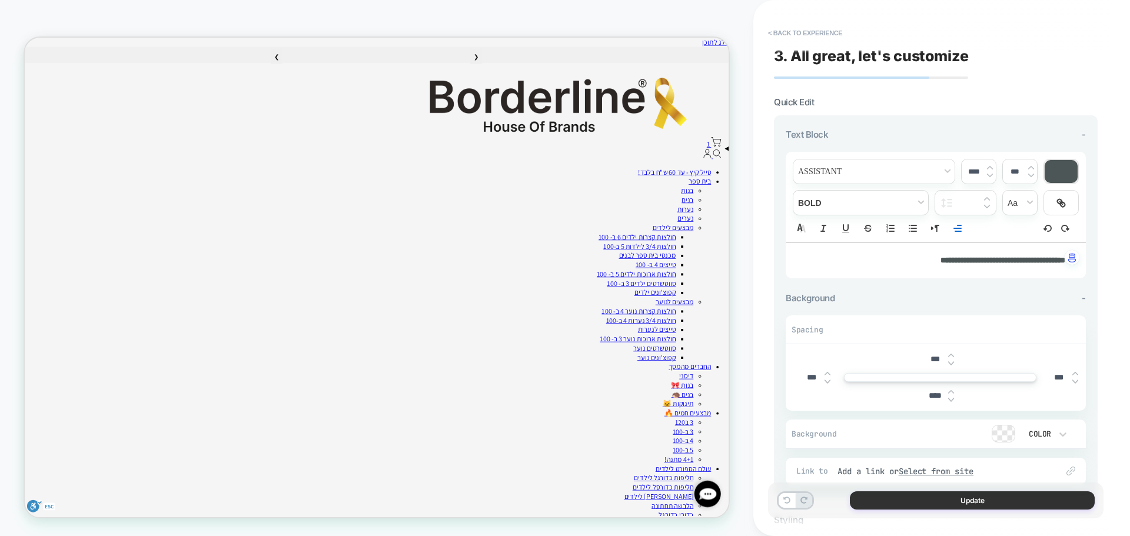
click at [961, 500] on button "Update" at bounding box center [972, 501] width 245 height 18
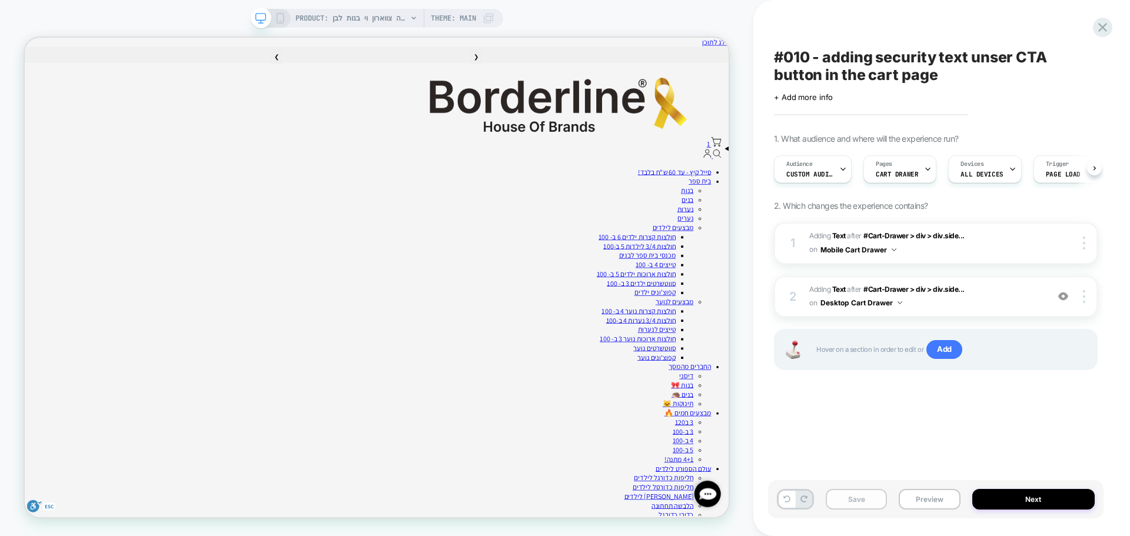
scroll to position [0, 1]
click at [849, 500] on button "Save" at bounding box center [856, 499] width 61 height 21
click at [909, 499] on button "Preview" at bounding box center [929, 499] width 61 height 21
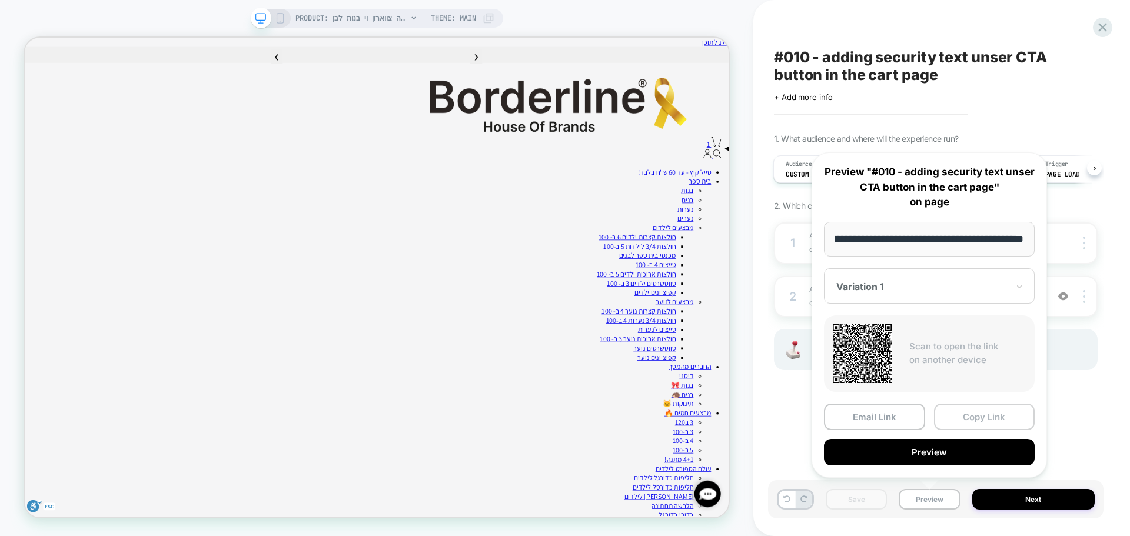
scroll to position [0, 0]
click at [963, 422] on button "Copy Link" at bounding box center [984, 417] width 101 height 26
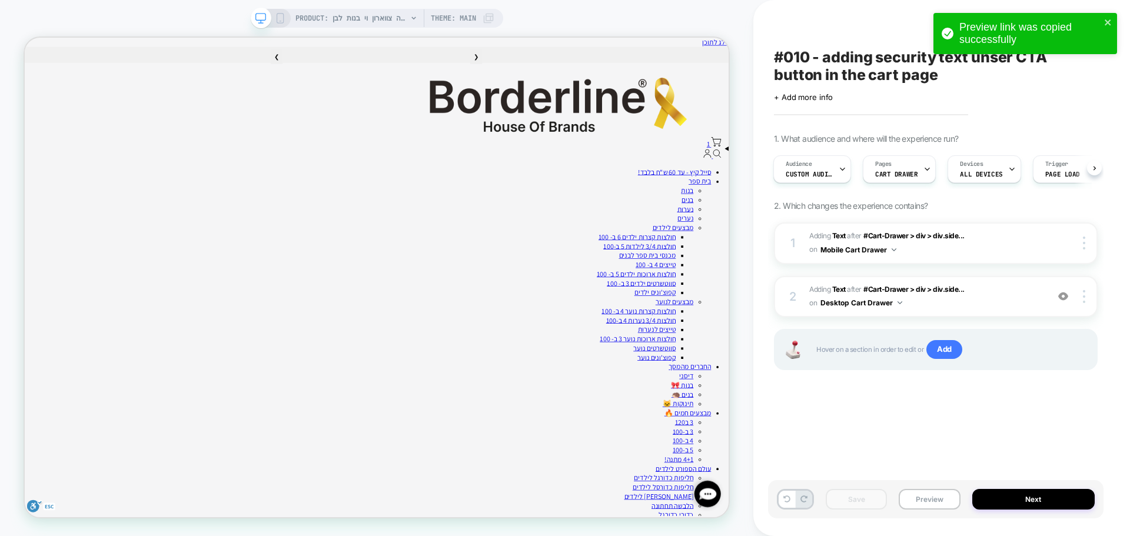
click at [732, 38] on div "PRODUCT: חולצת טריקו קצרה צווארון וי בנות לבן [product 63] PRODUCT: חולצת טריקו…" at bounding box center [377, 268] width 754 height 513
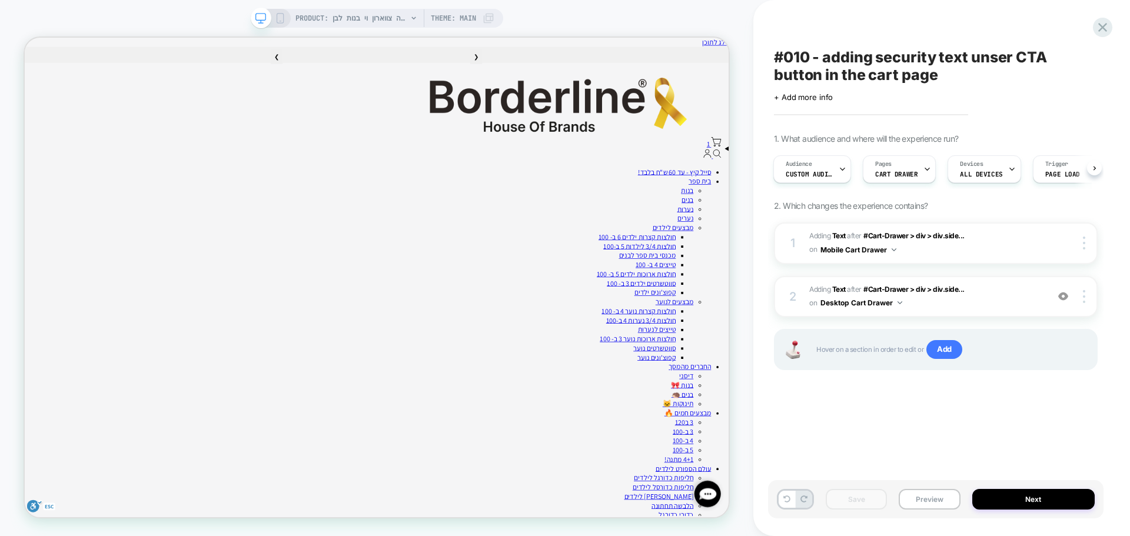
click at [283, 18] on rect at bounding box center [280, 18] width 6 height 9
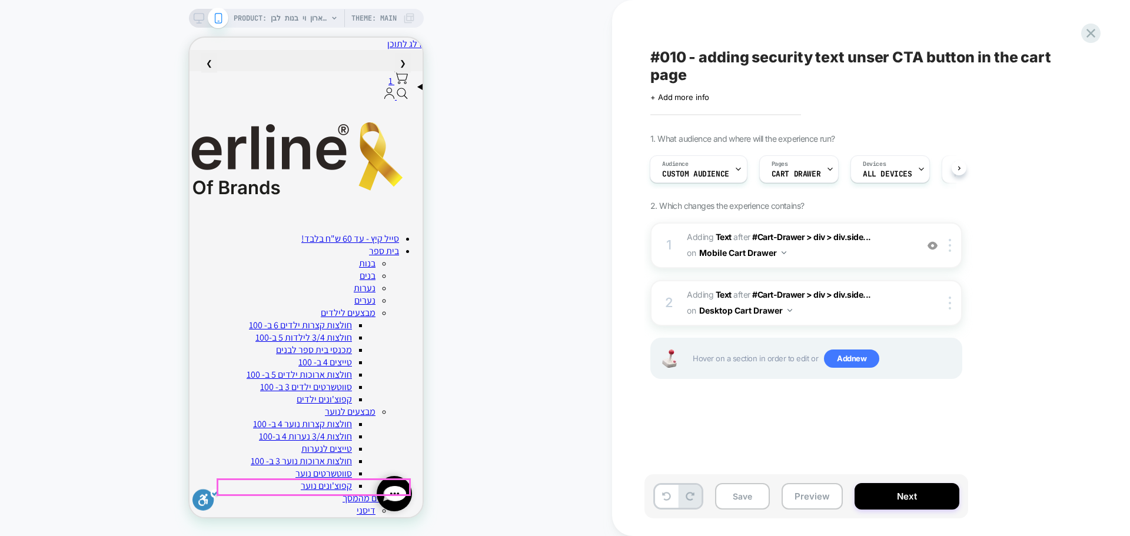
scroll to position [0, 1]
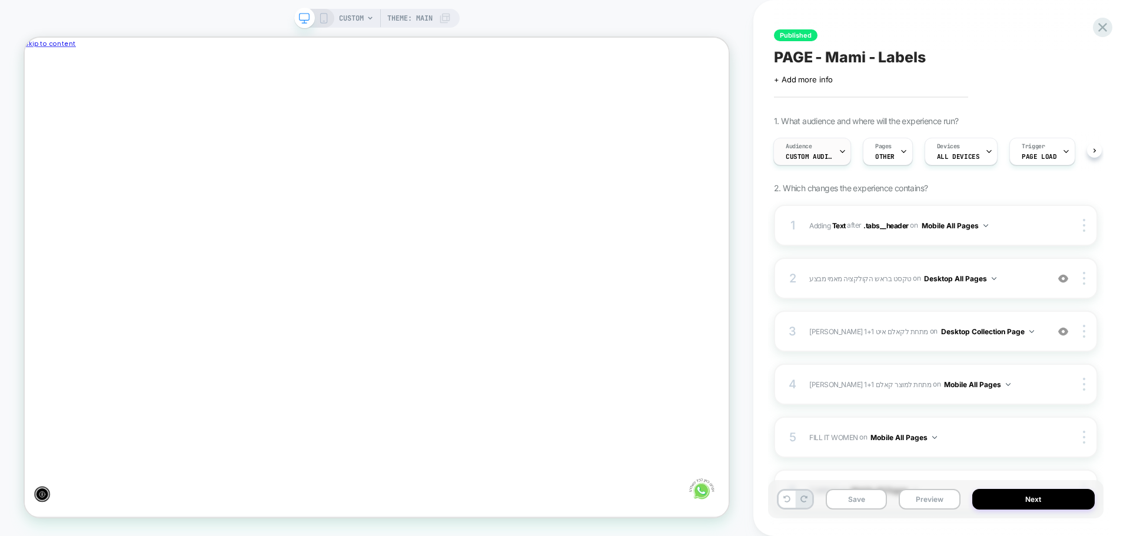
scroll to position [0, -864]
click at [831, 151] on div "Audience Custom Audience" at bounding box center [809, 151] width 71 height 26
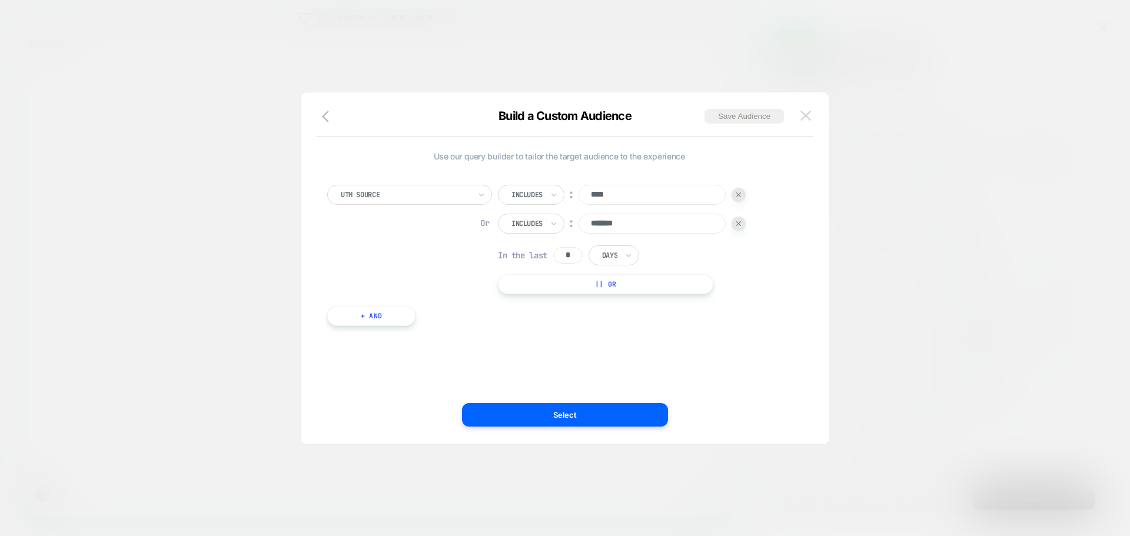
click at [804, 111] on img at bounding box center [806, 116] width 11 height 10
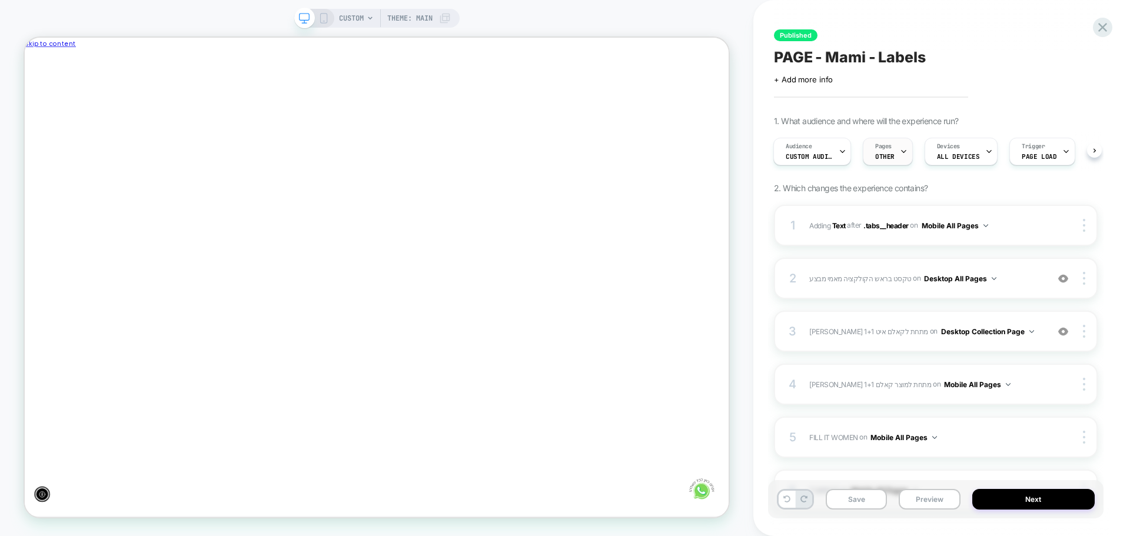
click at [889, 147] on span "Pages" at bounding box center [883, 146] width 16 height 8
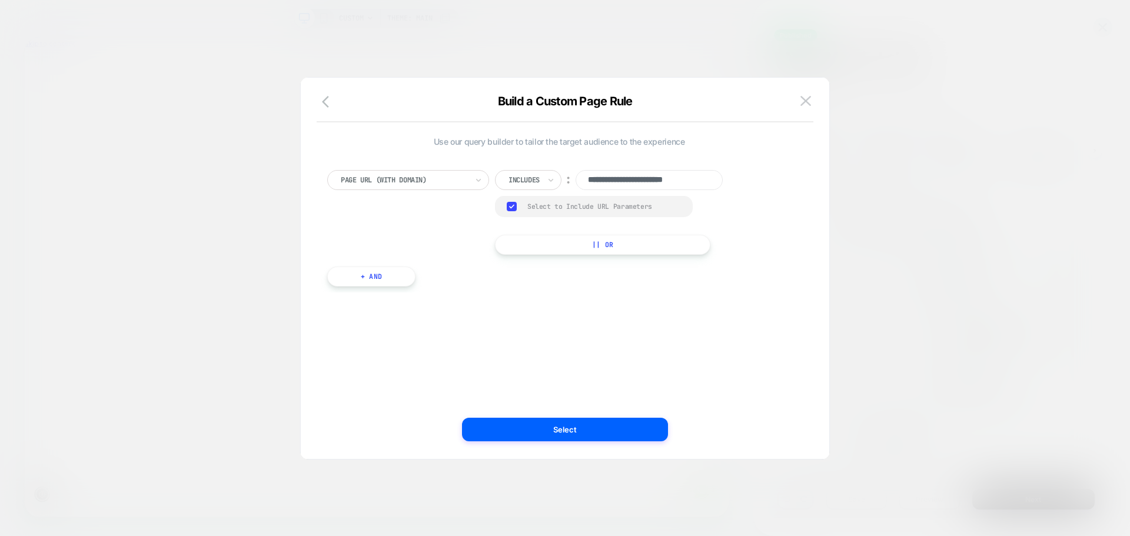
scroll to position [0, 0]
drag, startPoint x: 654, startPoint y: 181, endPoint x: 759, endPoint y: 174, distance: 106.2
click at [759, 174] on div "**********" at bounding box center [559, 212] width 464 height 85
click at [652, 185] on input "**********" at bounding box center [649, 180] width 147 height 20
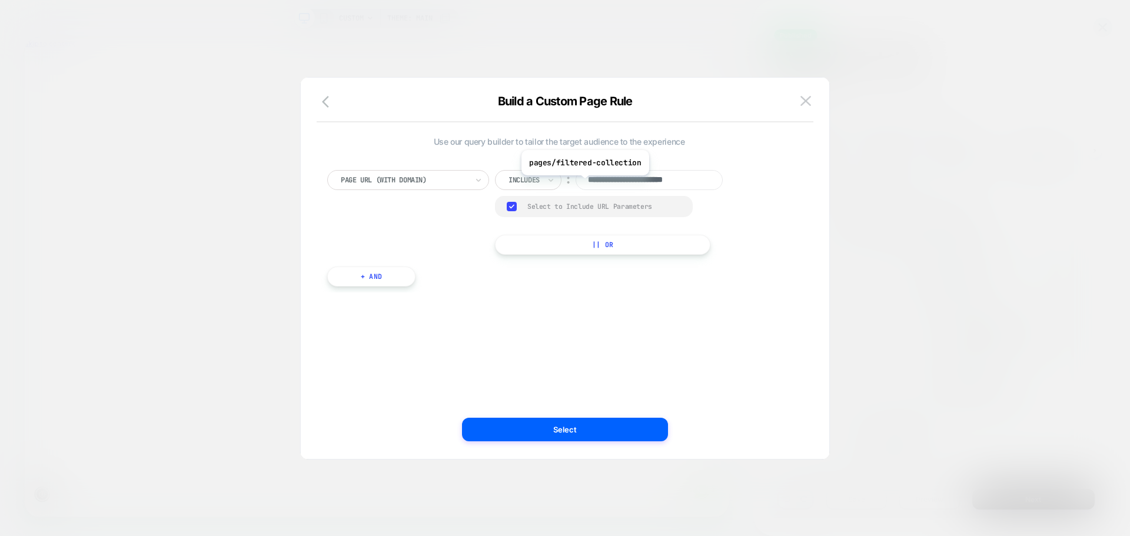
scroll to position [0, 0]
drag, startPoint x: 652, startPoint y: 185, endPoint x: 571, endPoint y: 184, distance: 81.8
click at [571, 184] on div "**********" at bounding box center [619, 180] width 248 height 20
click at [811, 105] on img at bounding box center [806, 101] width 11 height 10
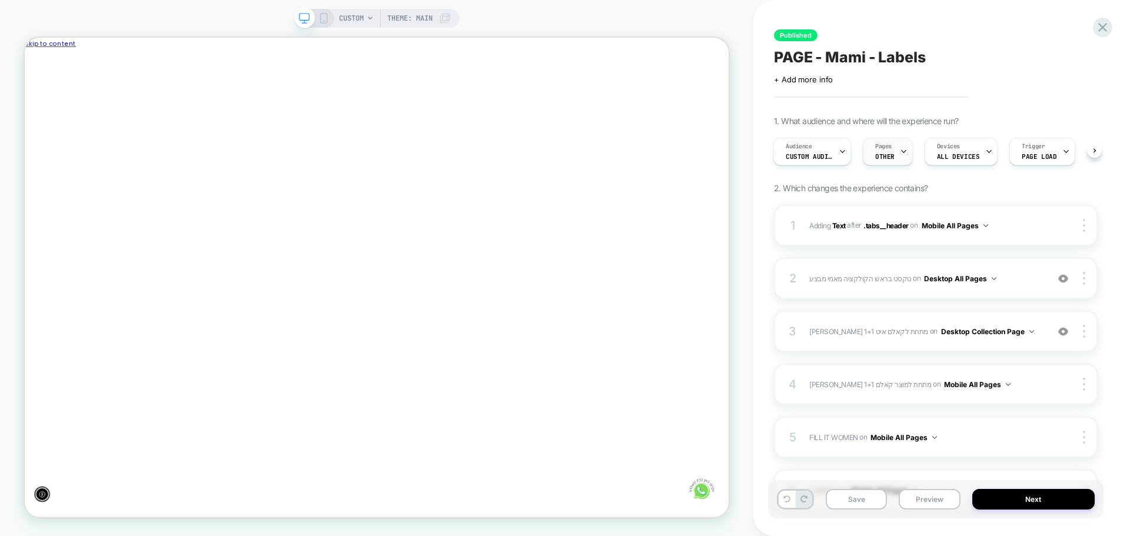
scroll to position [0, -864]
click at [888, 152] on span "OTHER" at bounding box center [884, 156] width 19 height 8
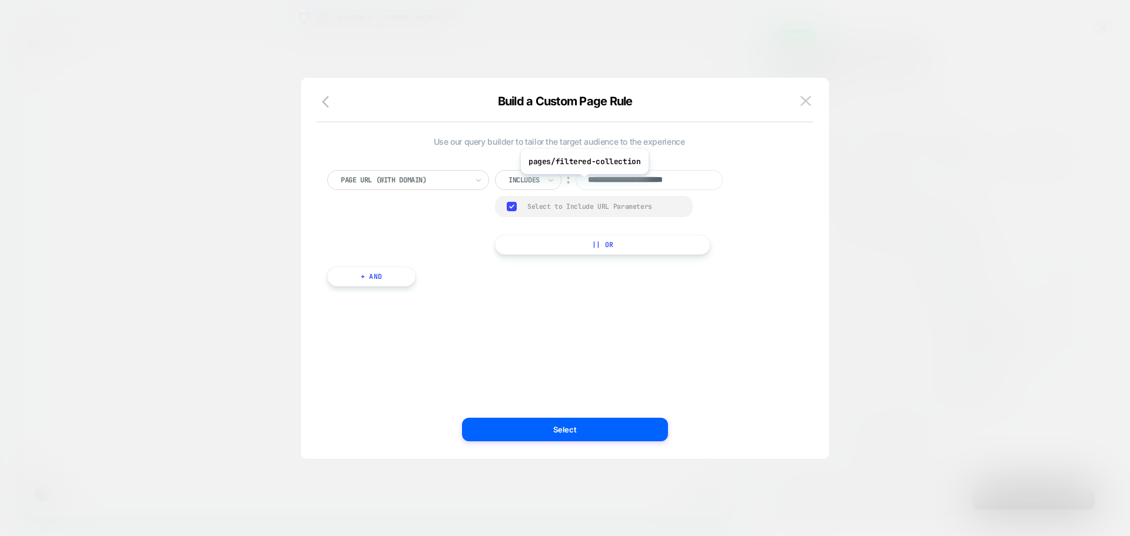
scroll to position [0, 0]
drag, startPoint x: 637, startPoint y: 185, endPoint x: 559, endPoint y: 182, distance: 77.8
click at [559, 182] on div "**********" at bounding box center [619, 180] width 248 height 20
click at [816, 97] on div "Build a Custom Page Rule" at bounding box center [565, 108] width 529 height 28
click at [812, 101] on button at bounding box center [806, 101] width 18 height 18
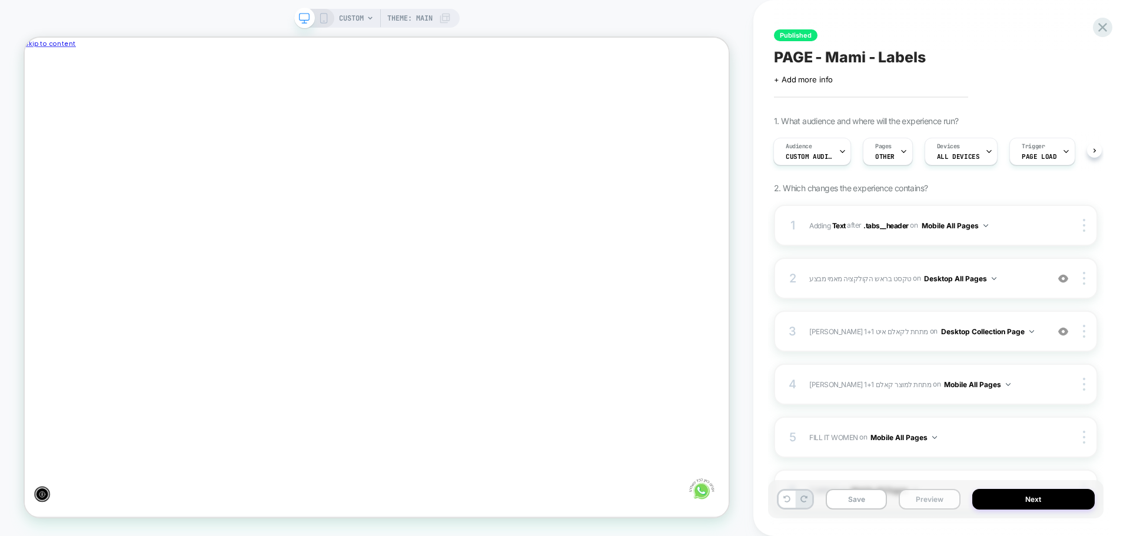
click at [934, 505] on button "Preview" at bounding box center [929, 499] width 61 height 21
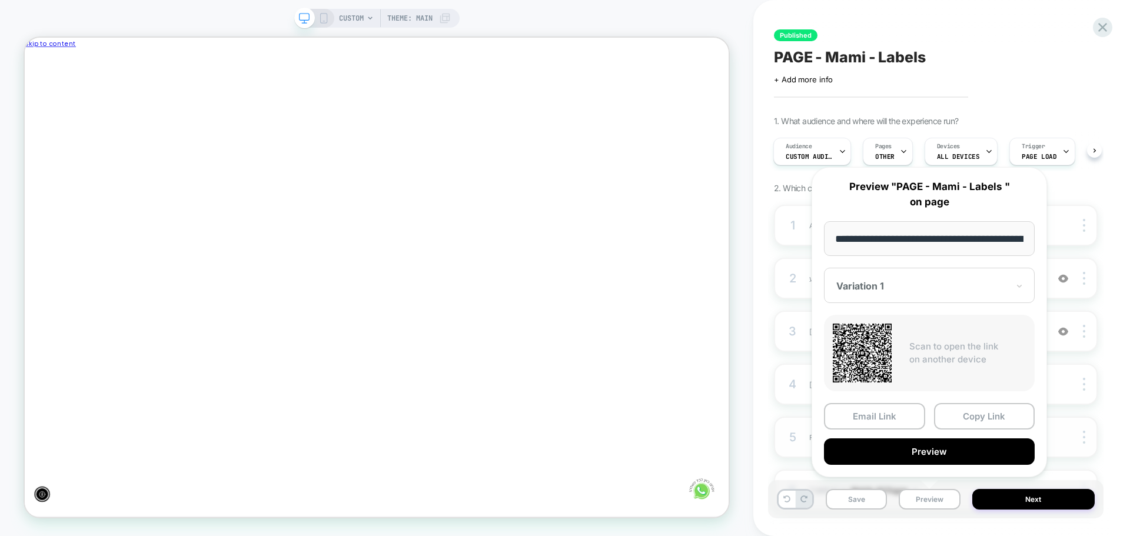
drag, startPoint x: 927, startPoint y: 451, endPoint x: 958, endPoint y: 449, distance: 31.3
click at [958, 449] on button "Preview" at bounding box center [929, 452] width 211 height 26
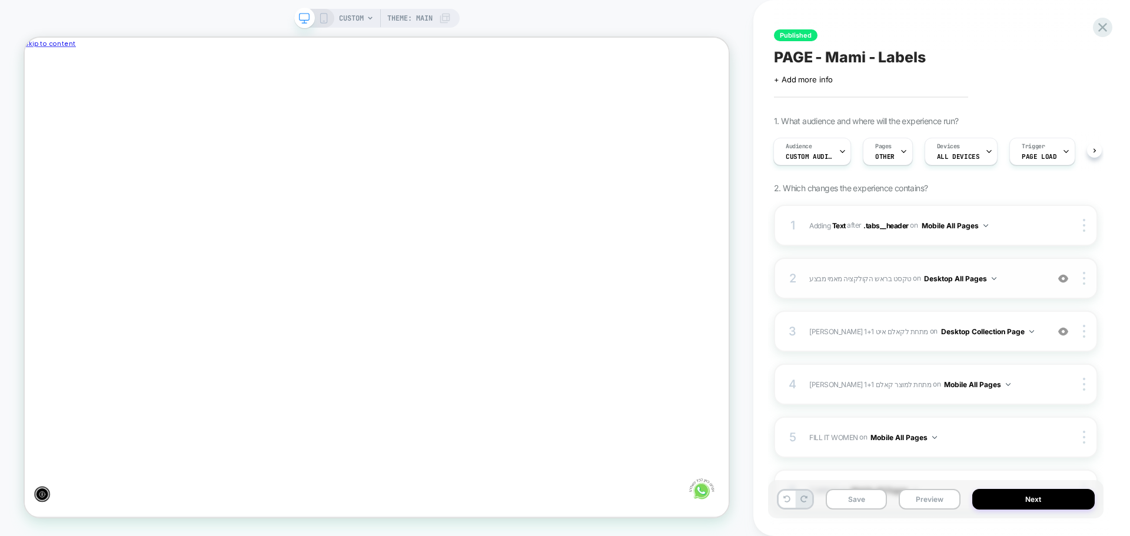
click at [1065, 278] on img at bounding box center [1064, 279] width 10 height 10
click at [880, 161] on div "Pages OTHER" at bounding box center [885, 151] width 43 height 26
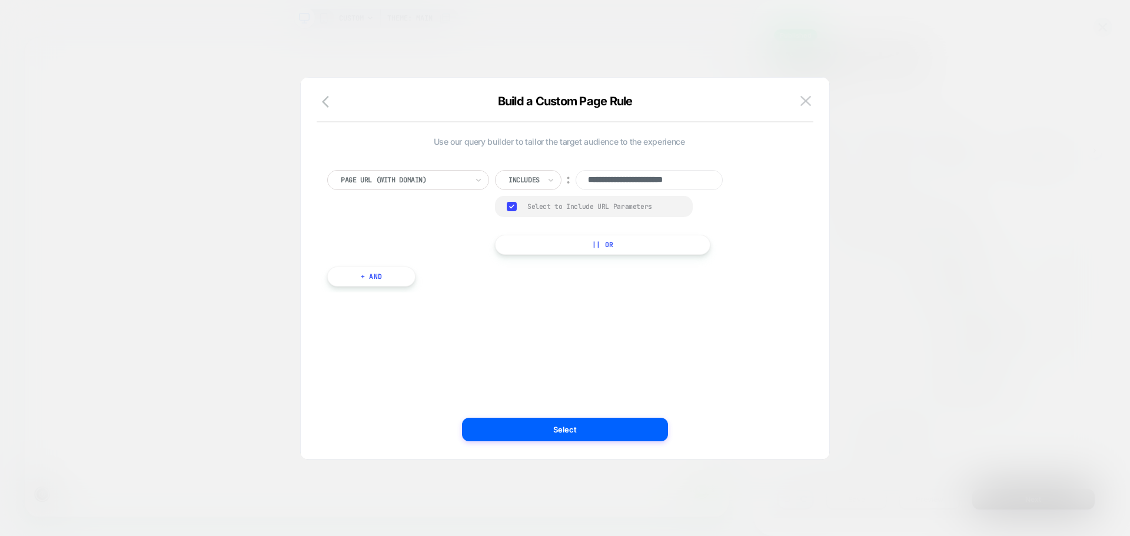
scroll to position [0, 0]
click at [529, 184] on div at bounding box center [524, 180] width 31 height 11
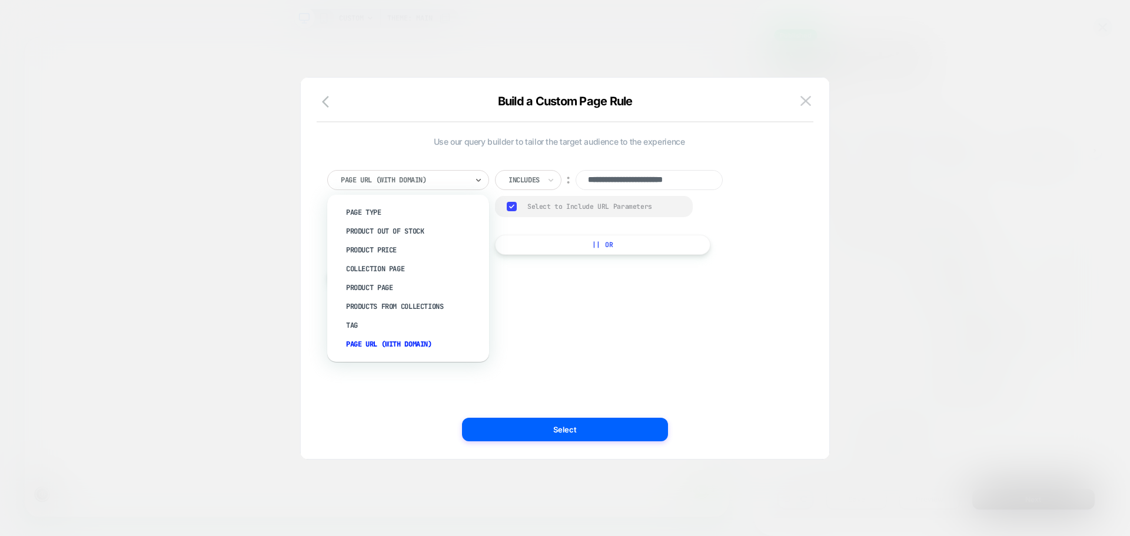
click at [436, 180] on div at bounding box center [404, 180] width 127 height 11
click at [643, 180] on input "**********" at bounding box center [649, 180] width 147 height 20
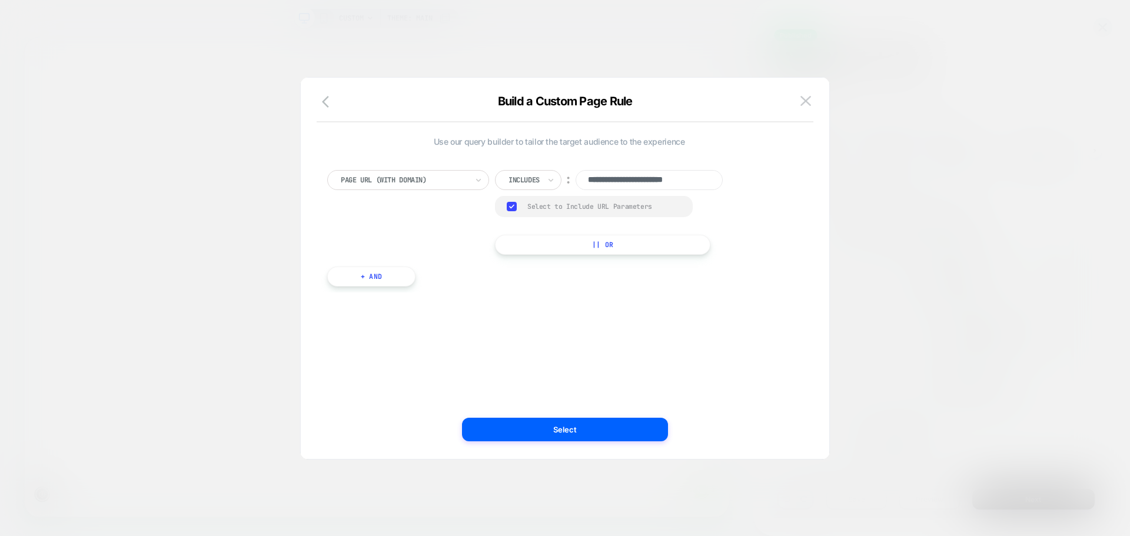
scroll to position [0, 0]
drag, startPoint x: 633, startPoint y: 180, endPoint x: 742, endPoint y: 176, distance: 109.6
click at [850, 171] on div "**********" at bounding box center [930, 151] width 324 height 39
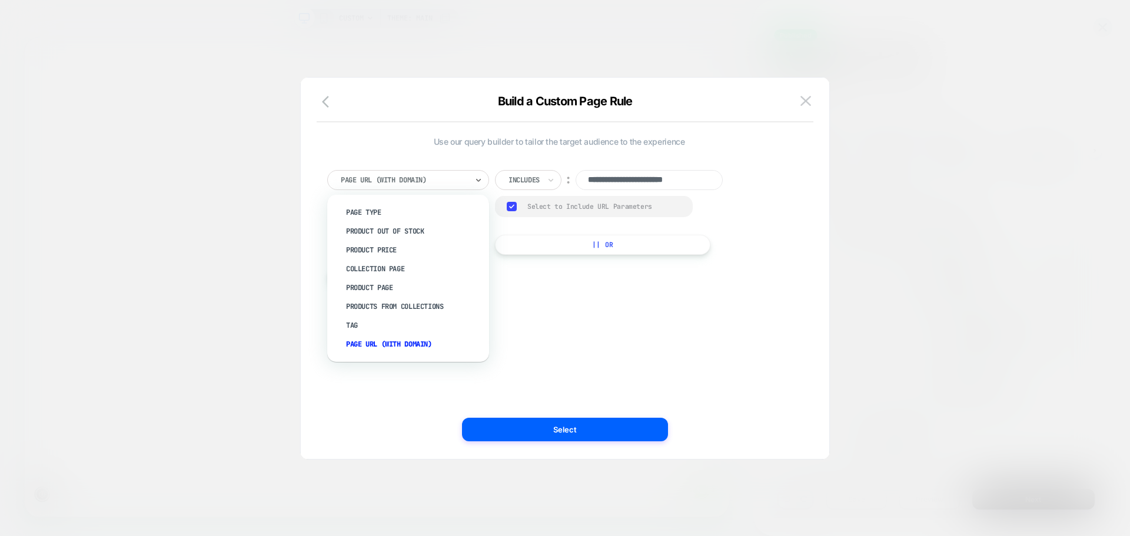
click at [402, 181] on div at bounding box center [404, 180] width 127 height 11
click at [392, 273] on div "Collection Page" at bounding box center [414, 269] width 150 height 19
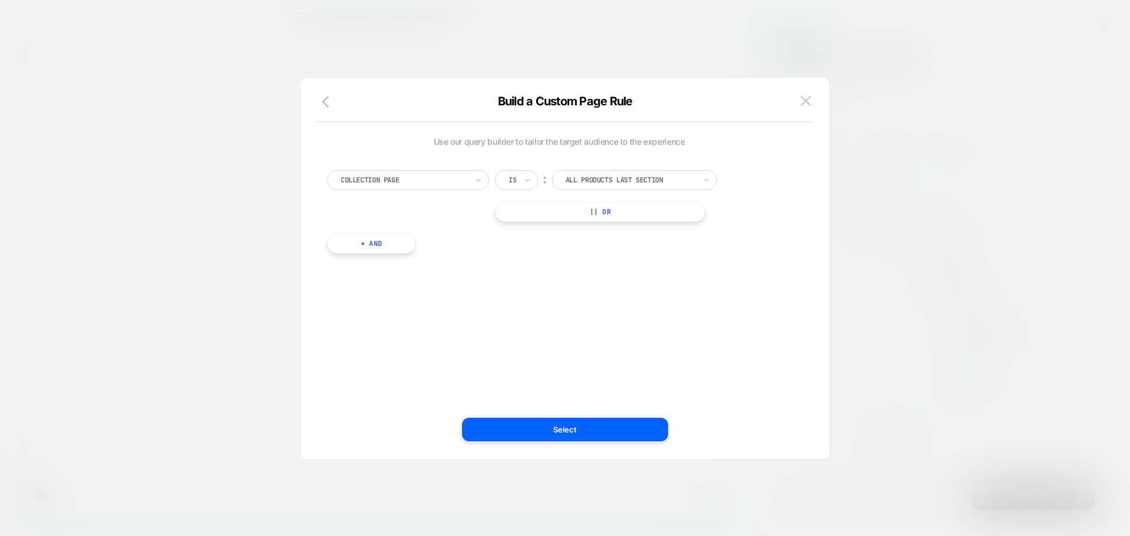
scroll to position [0, -864]
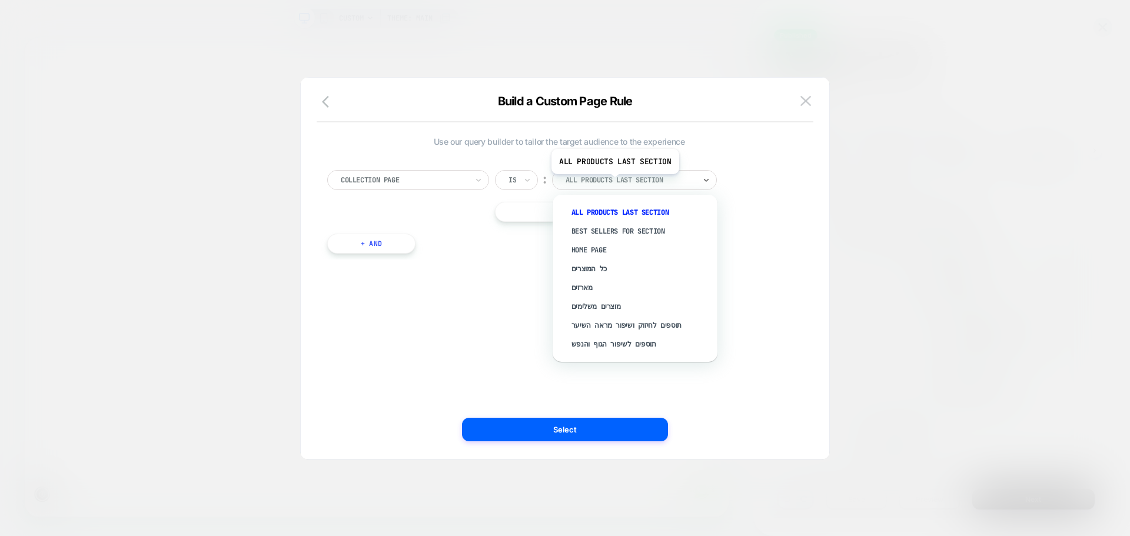
click at [614, 183] on div at bounding box center [631, 180] width 130 height 11
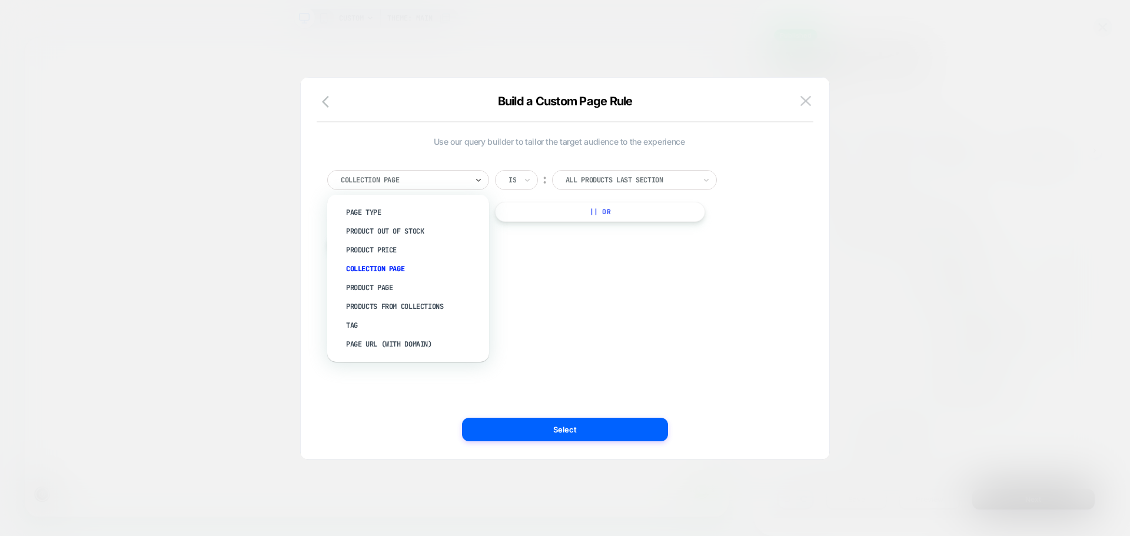
click at [408, 175] on div at bounding box center [404, 180] width 127 height 11
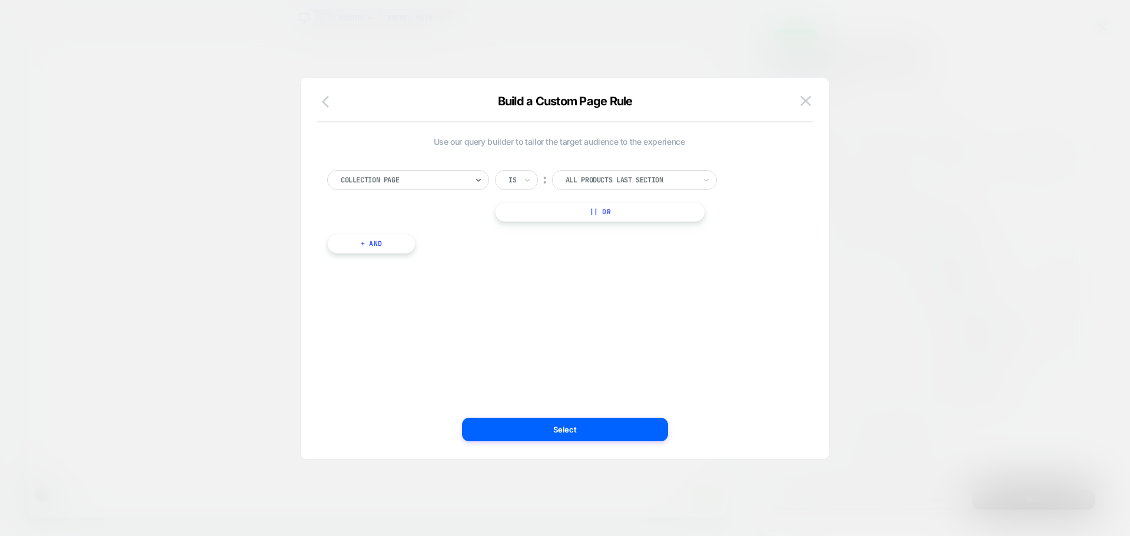
click at [326, 101] on icon "button" at bounding box center [329, 102] width 14 height 14
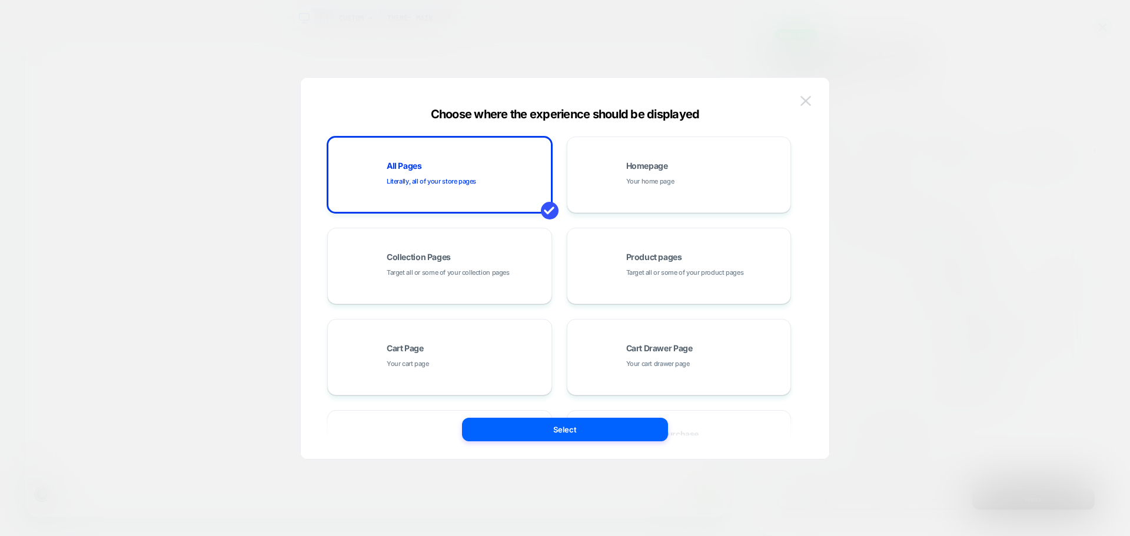
click at [803, 104] on img at bounding box center [806, 101] width 11 height 10
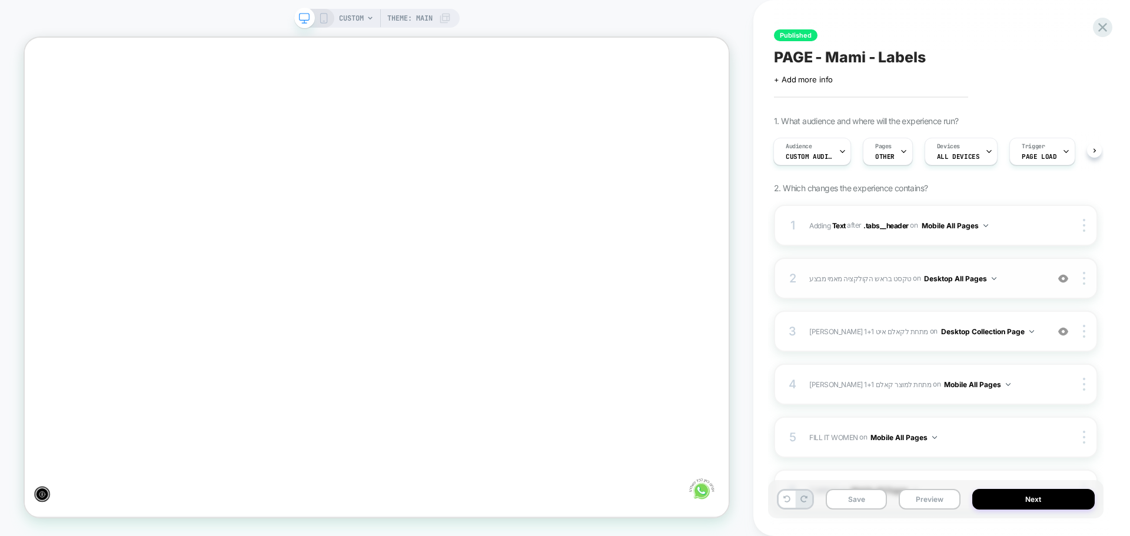
scroll to position [0, 0]
click at [798, 152] on div "Audience Custom Audience" at bounding box center [809, 151] width 71 height 26
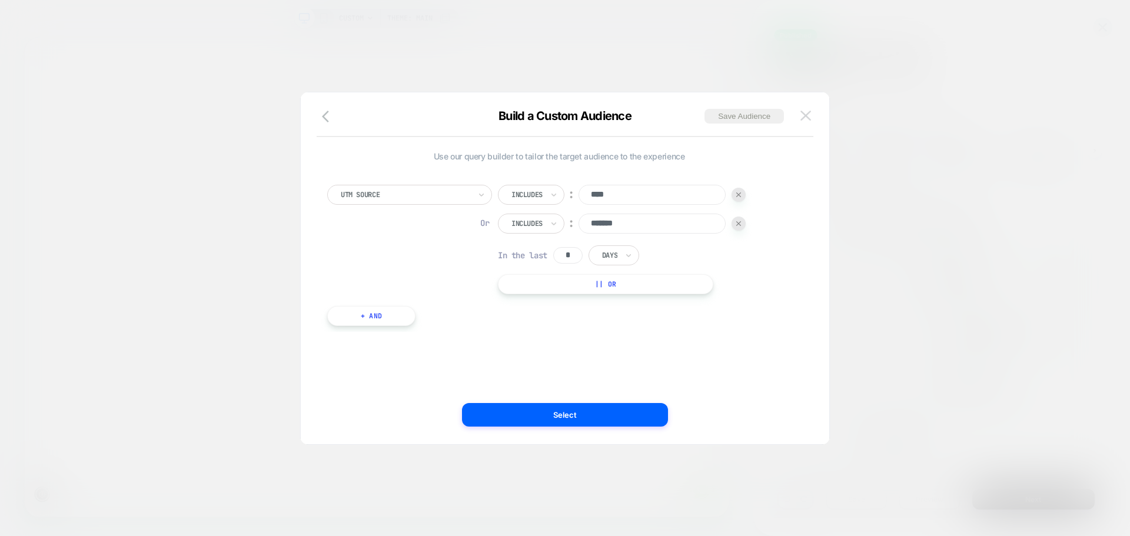
click at [801, 111] on img at bounding box center [806, 116] width 11 height 10
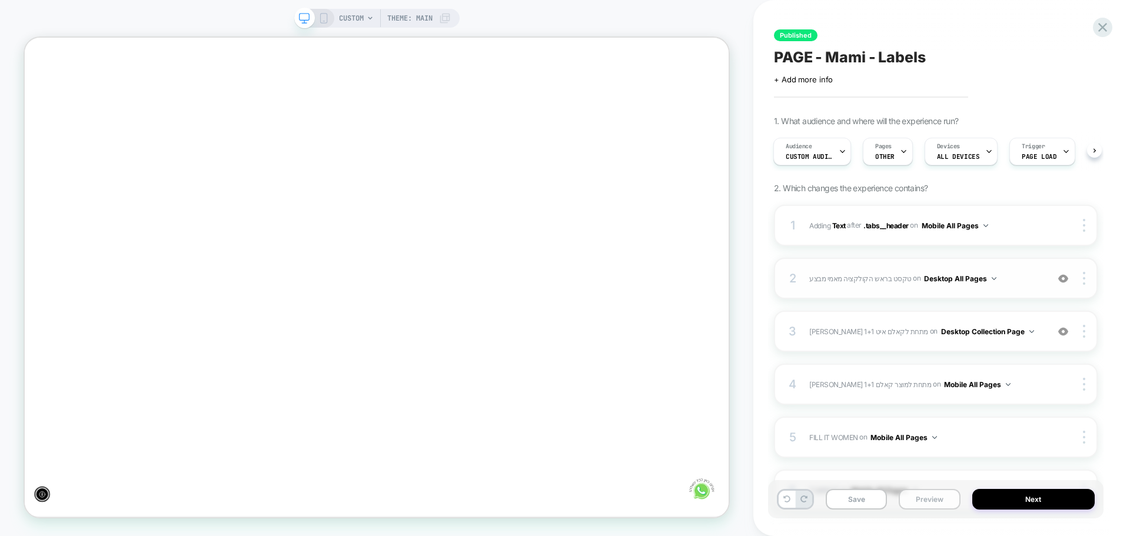
click at [921, 499] on button "Preview" at bounding box center [929, 499] width 61 height 21
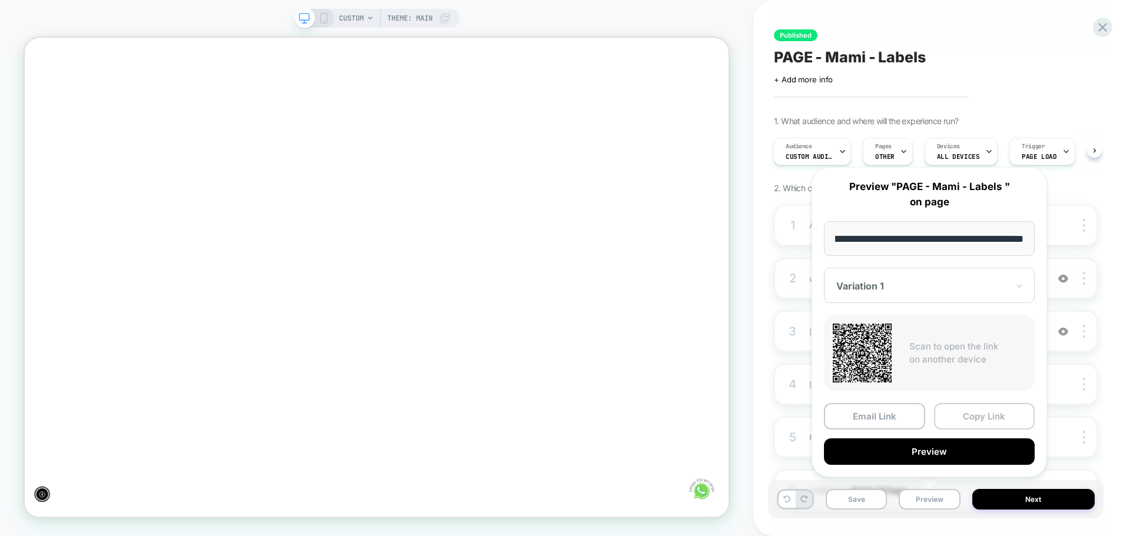
scroll to position [0, 0]
click at [975, 414] on button "Copy Link" at bounding box center [984, 416] width 101 height 26
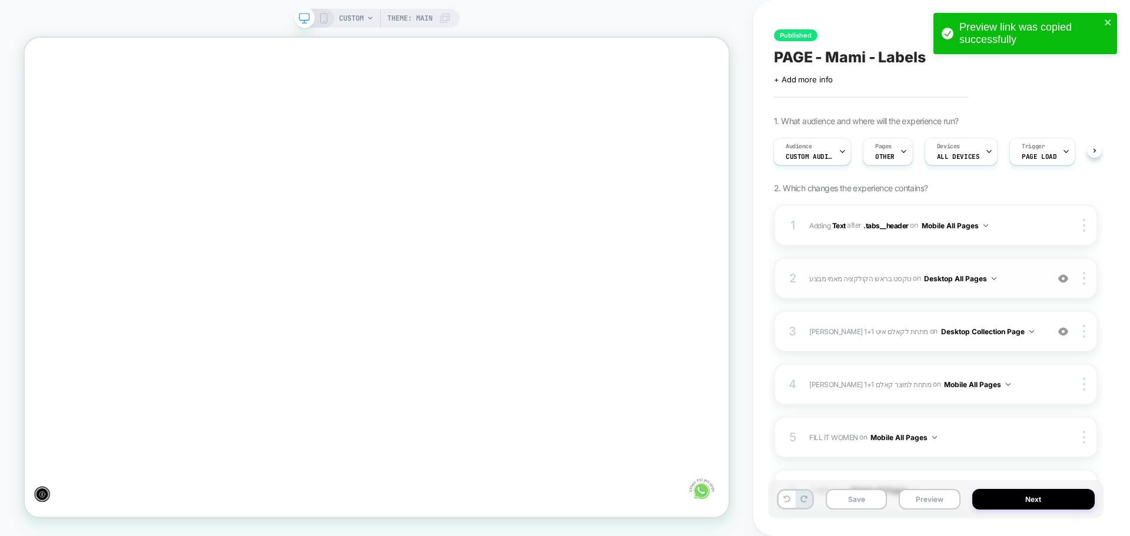
scroll to position [0, -864]
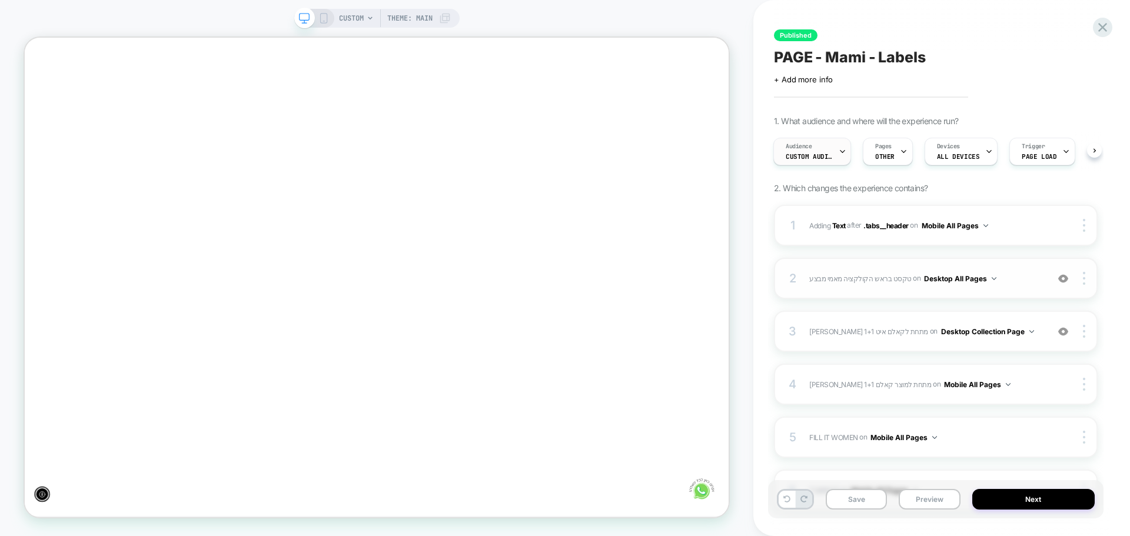
click at [827, 144] on div "Audience Custom Audience" at bounding box center [809, 151] width 71 height 26
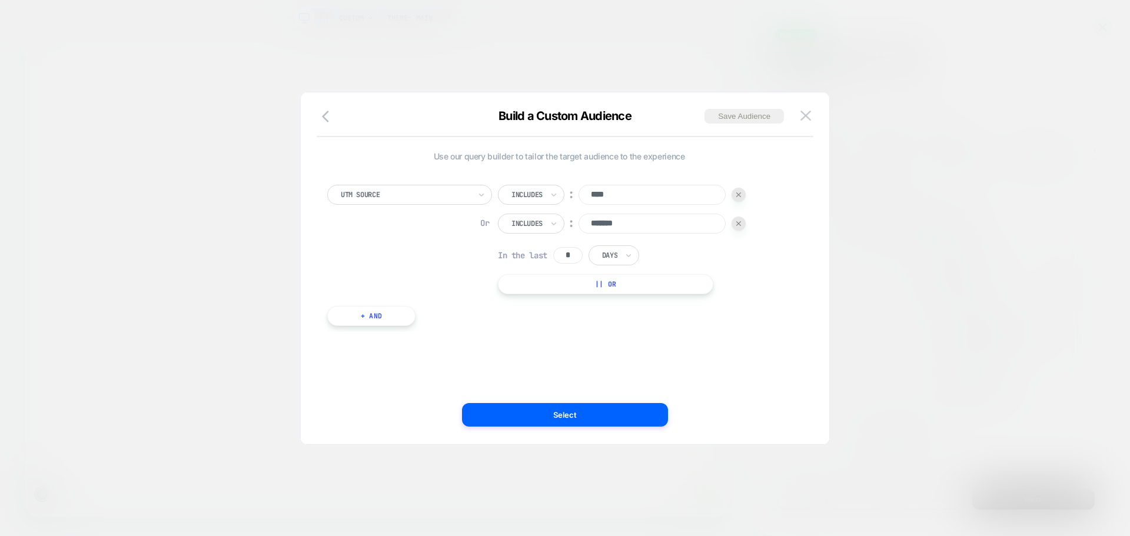
drag, startPoint x: 655, startPoint y: 222, endPoint x: 532, endPoint y: 222, distance: 122.5
click at [532, 222] on div "Or Includes ︰ *******" at bounding box center [622, 224] width 248 height 20
click at [633, 194] on input "****" at bounding box center [652, 195] width 147 height 20
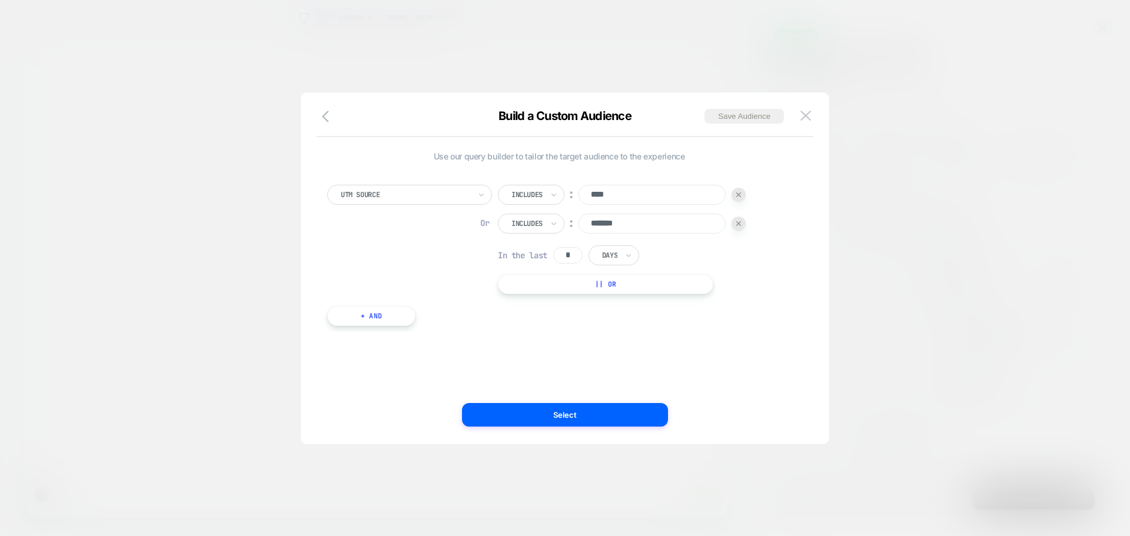
drag, startPoint x: 654, startPoint y: 192, endPoint x: 521, endPoint y: 211, distance: 133.8
click at [518, 204] on div "Includes ︰ ****" at bounding box center [622, 195] width 248 height 20
drag, startPoint x: 640, startPoint y: 230, endPoint x: 520, endPoint y: 229, distance: 120.1
click at [520, 229] on div "Or Includes ︰ *******" at bounding box center [622, 224] width 248 height 20
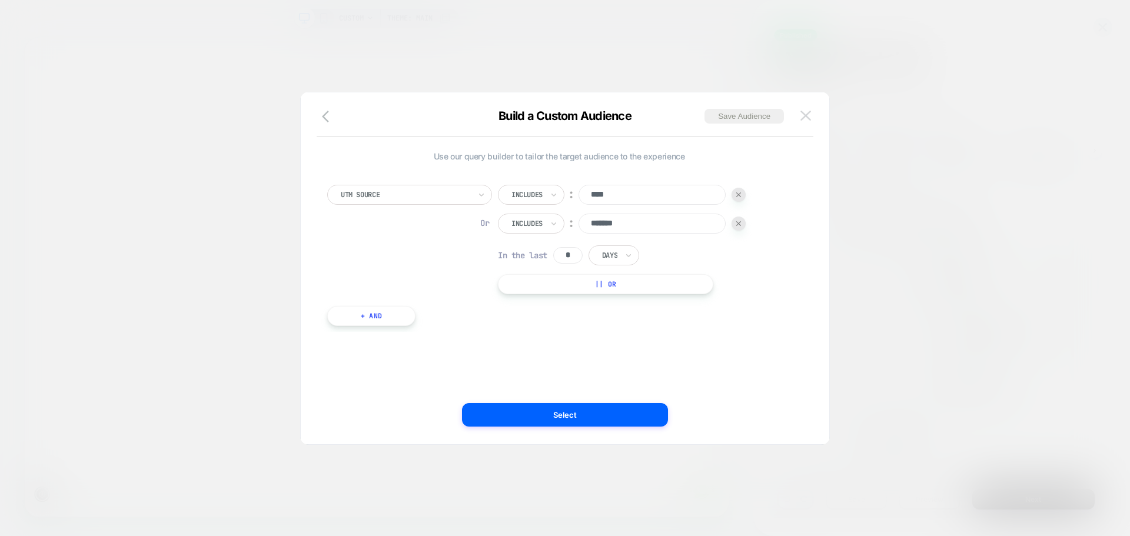
click at [802, 117] on img at bounding box center [806, 116] width 11 height 10
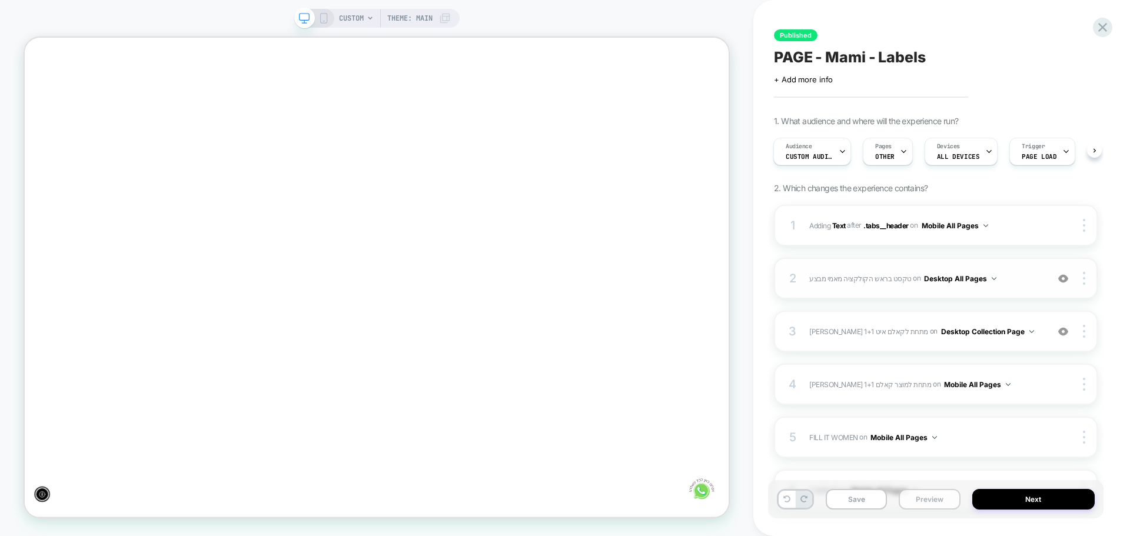
scroll to position [0, 0]
click at [937, 506] on button "Preview" at bounding box center [929, 499] width 61 height 21
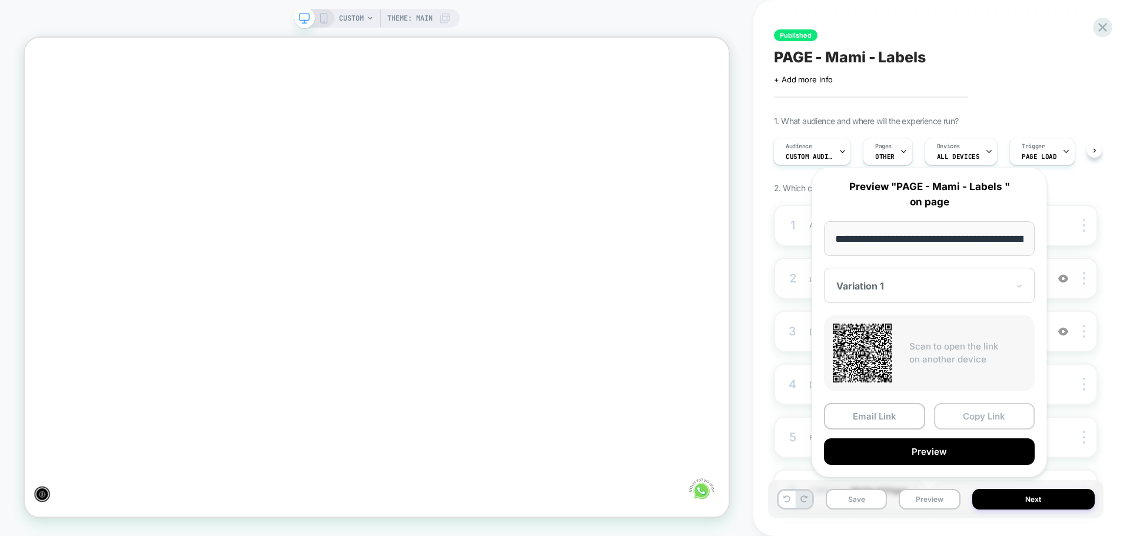
click at [981, 416] on button "Copy Link" at bounding box center [984, 416] width 101 height 26
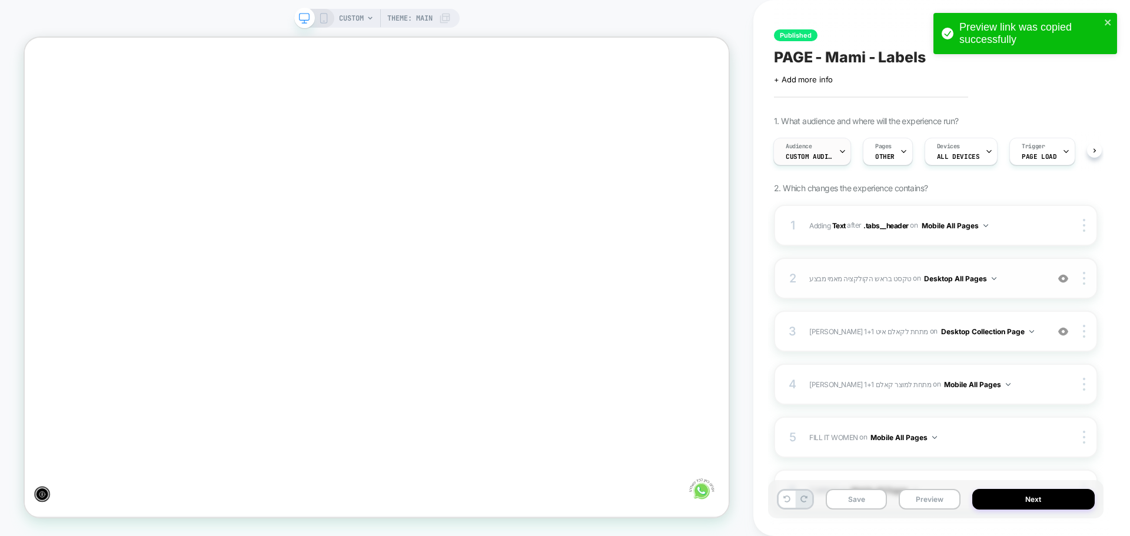
click at [830, 152] on div "Audience Custom Audience" at bounding box center [809, 151] width 71 height 26
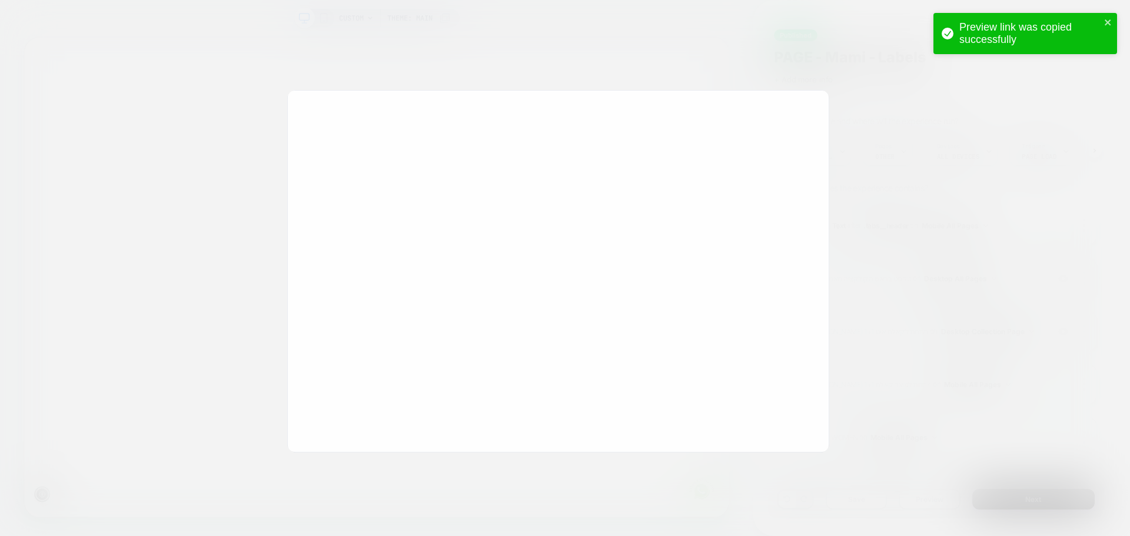
scroll to position [0, -864]
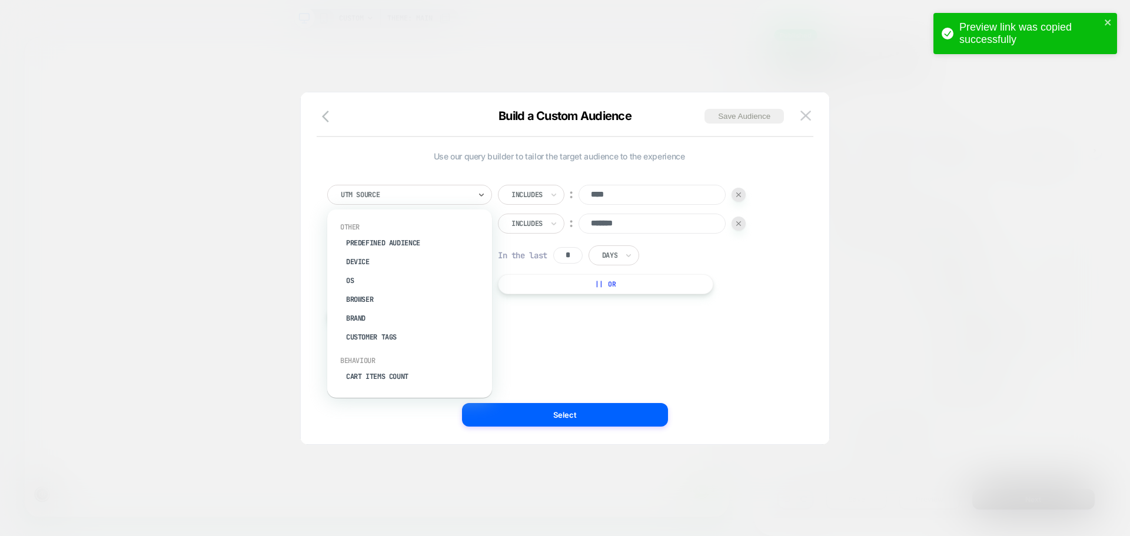
click at [438, 200] on div "UTM Source" at bounding box center [406, 194] width 132 height 13
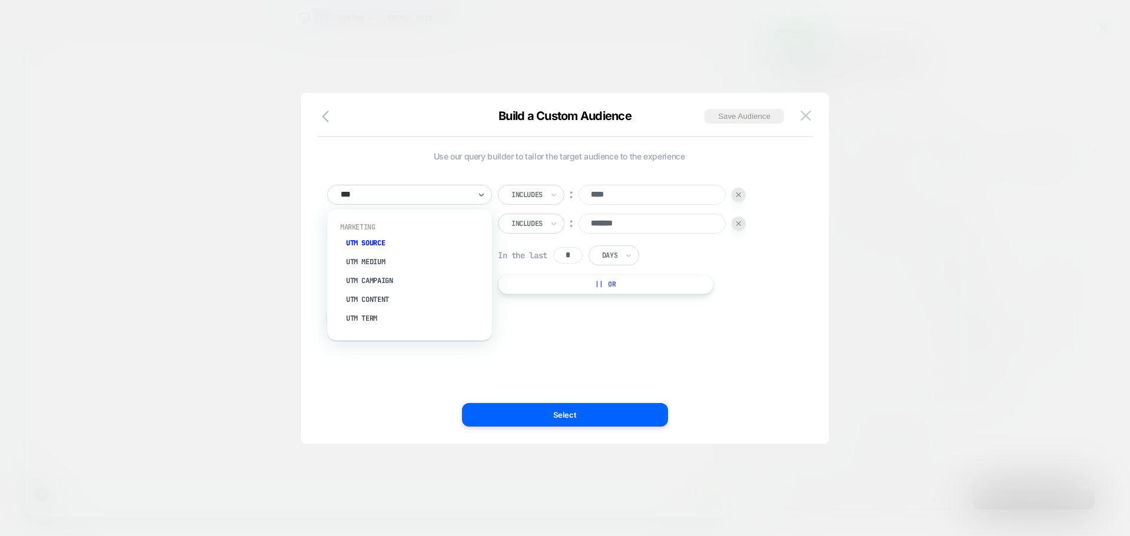
scroll to position [0, 0]
type input "***"
click at [448, 198] on div at bounding box center [406, 195] width 130 height 11
click at [371, 155] on span "Use our query builder to tailor the target audience to the experience" at bounding box center [559, 156] width 464 height 10
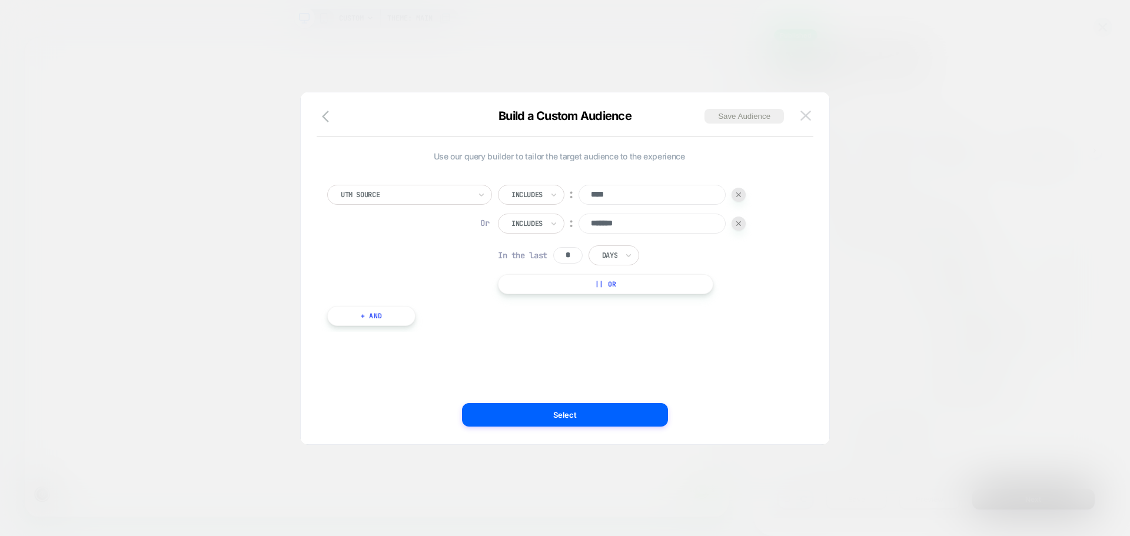
click at [810, 118] on img at bounding box center [806, 116] width 11 height 10
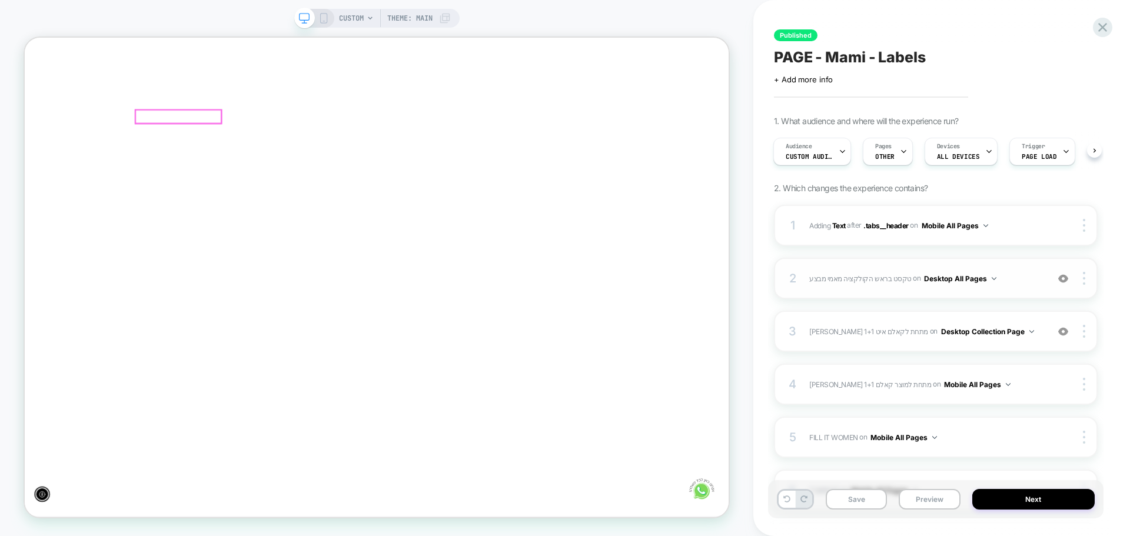
scroll to position [0, 0]
click at [817, 152] on span "Custom Audience" at bounding box center [809, 156] width 47 height 8
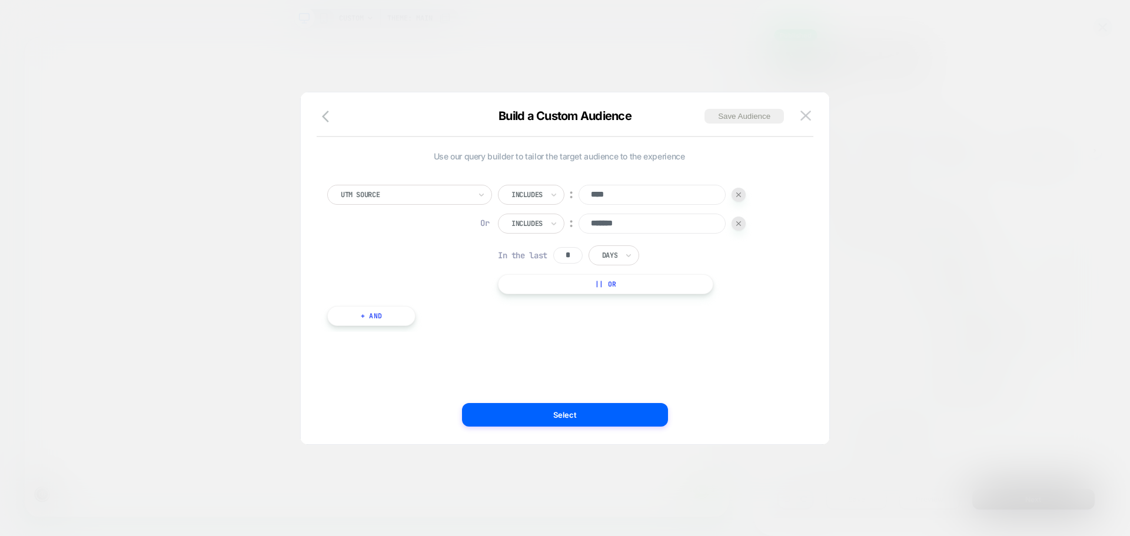
click at [464, 197] on div at bounding box center [406, 195] width 130 height 11
click at [586, 356] on div "Use our query builder to tailor the target audience to the experience option Pr…" at bounding box center [559, 268] width 493 height 305
click at [539, 193] on div at bounding box center [527, 195] width 31 height 11
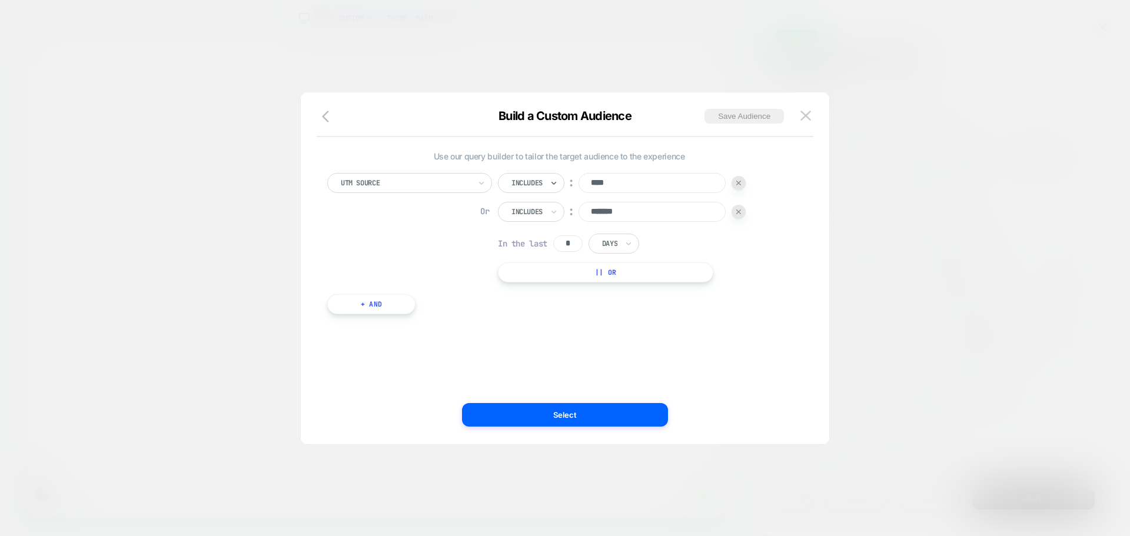
scroll to position [0, -864]
click at [536, 182] on div at bounding box center [527, 183] width 31 height 11
click at [522, 218] on div "Is" at bounding box center [548, 215] width 77 height 19
click at [537, 213] on div at bounding box center [527, 212] width 31 height 11
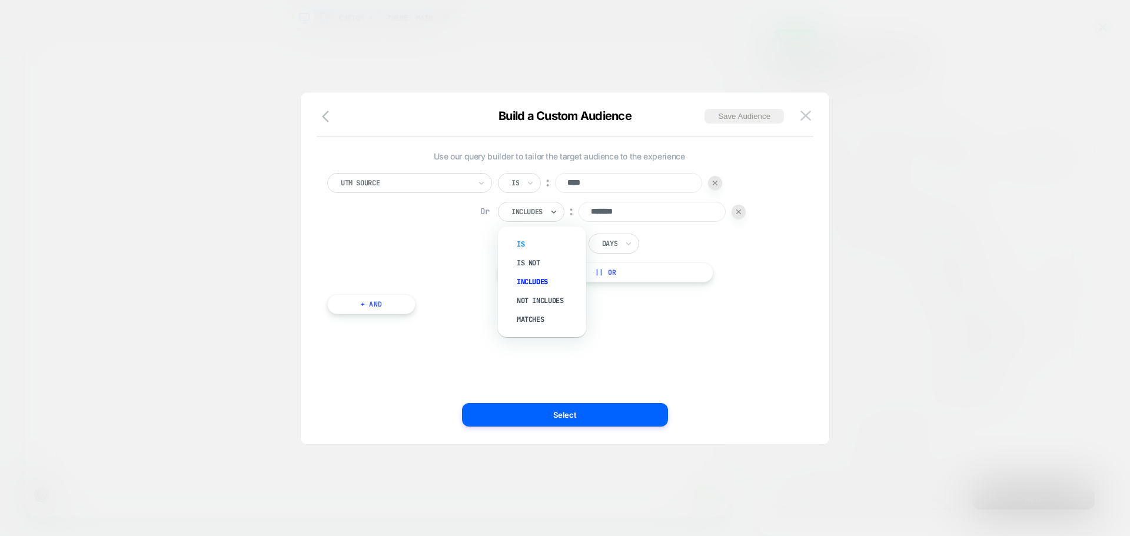
click at [524, 244] on div "Is" at bounding box center [548, 244] width 77 height 19
click at [655, 361] on div "Use our query builder to tailor the target audience to the experience UTM Sourc…" at bounding box center [559, 268] width 493 height 305
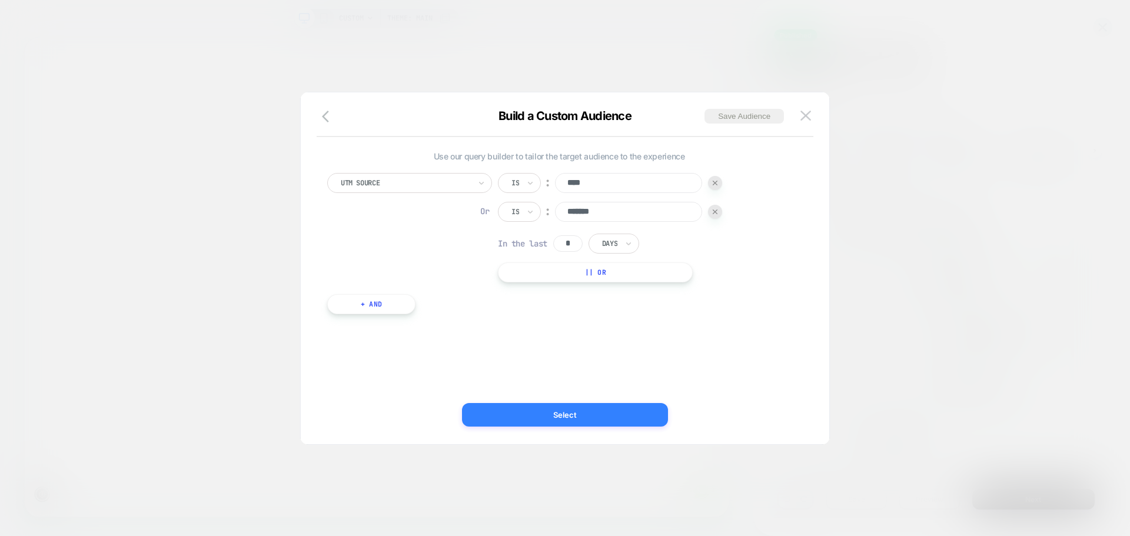
scroll to position [0, -864]
click at [558, 414] on button "Select" at bounding box center [565, 415] width 206 height 24
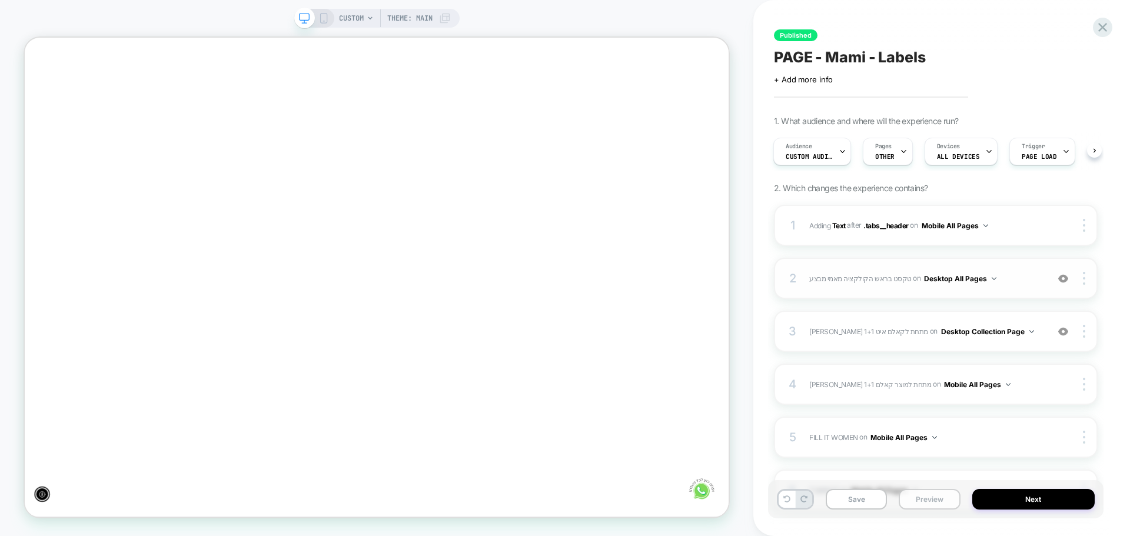
drag, startPoint x: 936, startPoint y: 500, endPoint x: 927, endPoint y: 495, distance: 9.5
click at [936, 500] on button "Preview" at bounding box center [929, 499] width 61 height 21
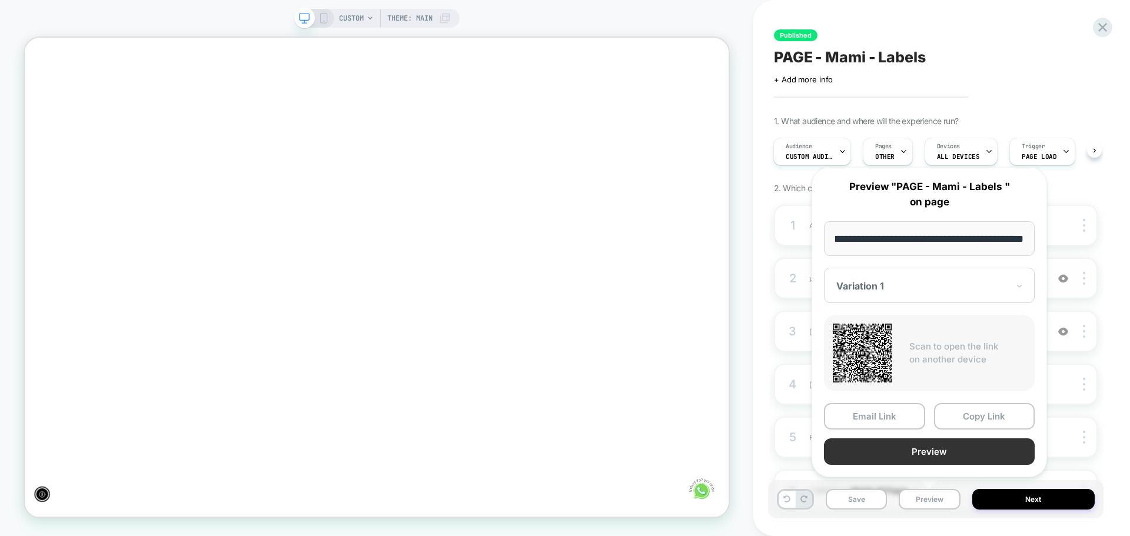
scroll to position [0, 0]
click at [908, 447] on button "Preview" at bounding box center [929, 452] width 211 height 26
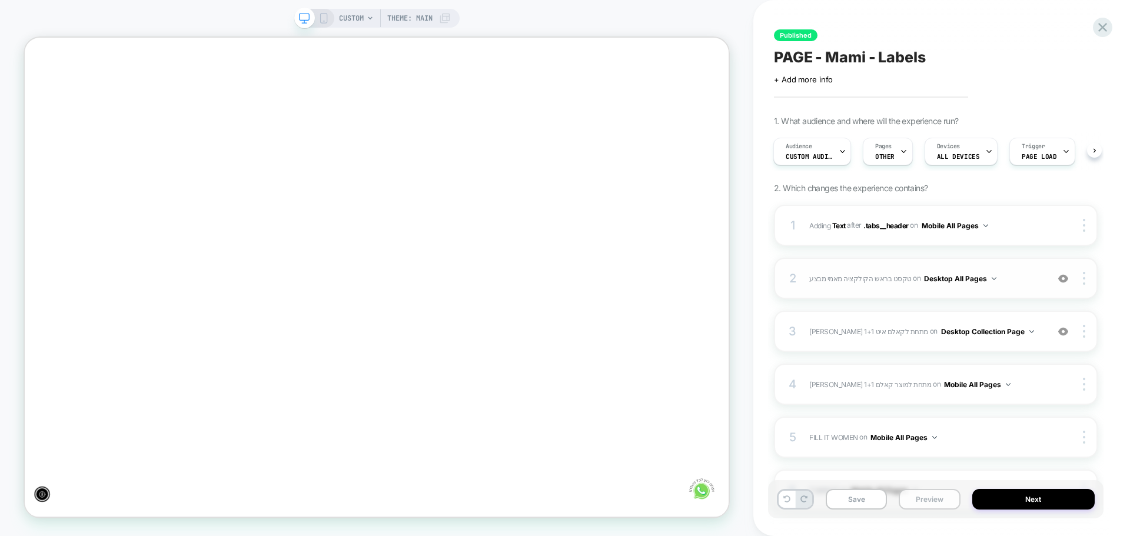
click at [925, 500] on button "Preview" at bounding box center [929, 499] width 61 height 21
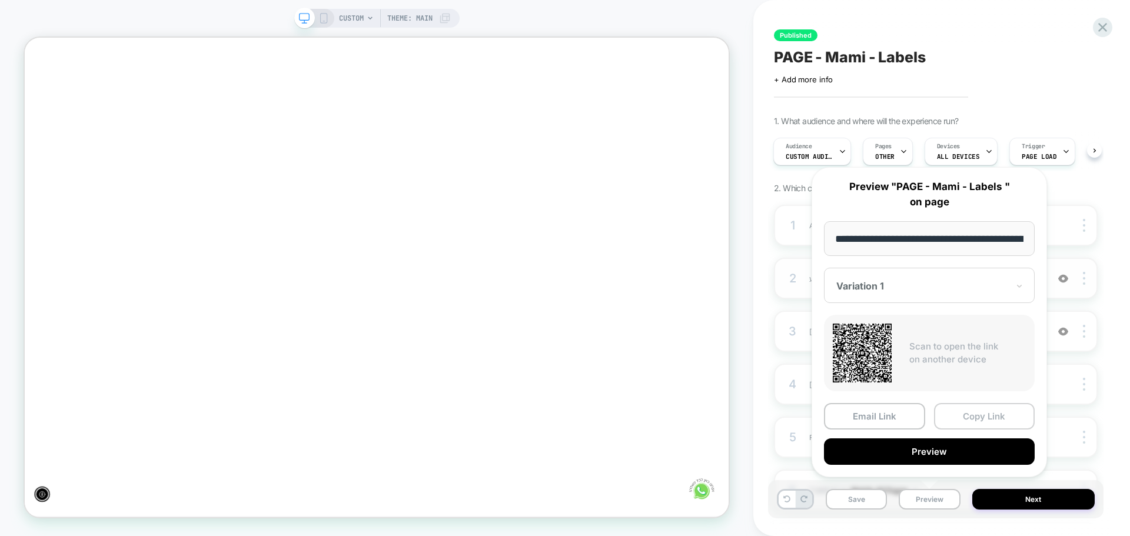
click at [976, 422] on button "Copy Link" at bounding box center [984, 416] width 101 height 26
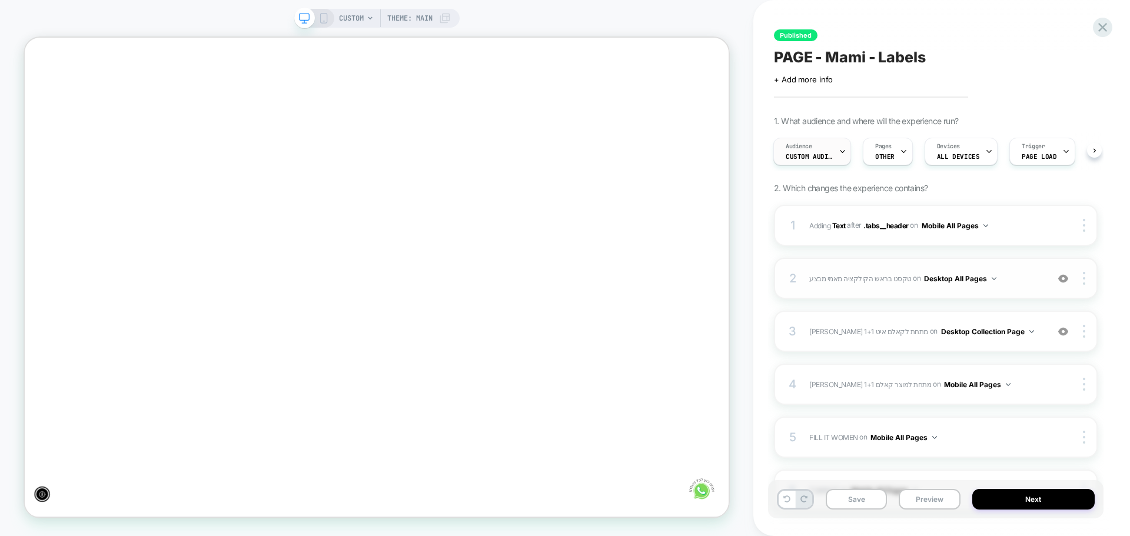
click at [819, 160] on span "Custom Audience" at bounding box center [809, 156] width 47 height 8
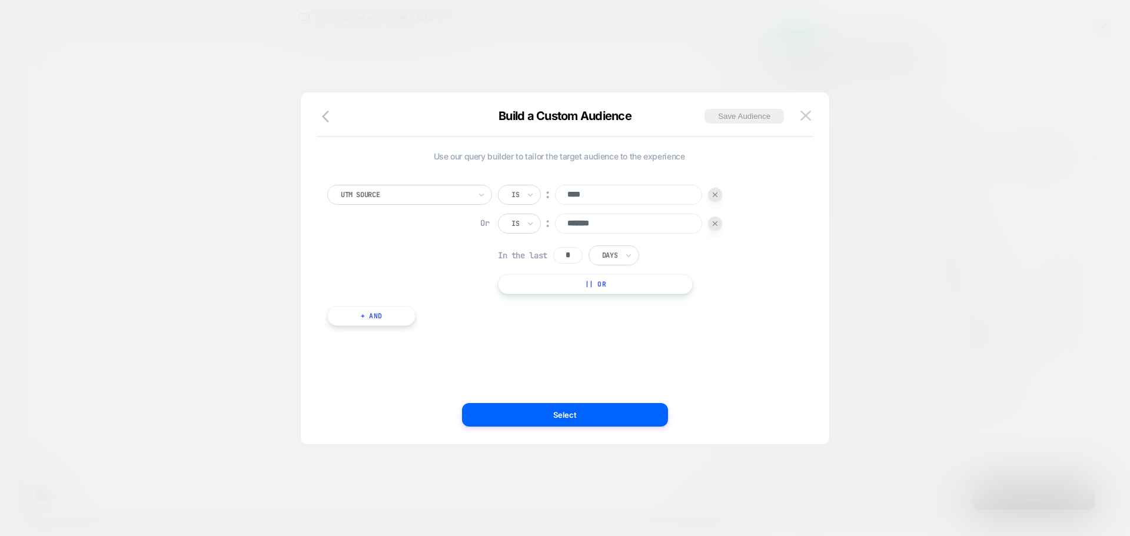
scroll to position [0, -864]
click at [512, 195] on input "text" at bounding box center [514, 195] width 5 height 11
click at [537, 262] on div "Includes" at bounding box center [548, 265] width 77 height 19
click at [515, 216] on div "Is" at bounding box center [519, 224] width 43 height 20
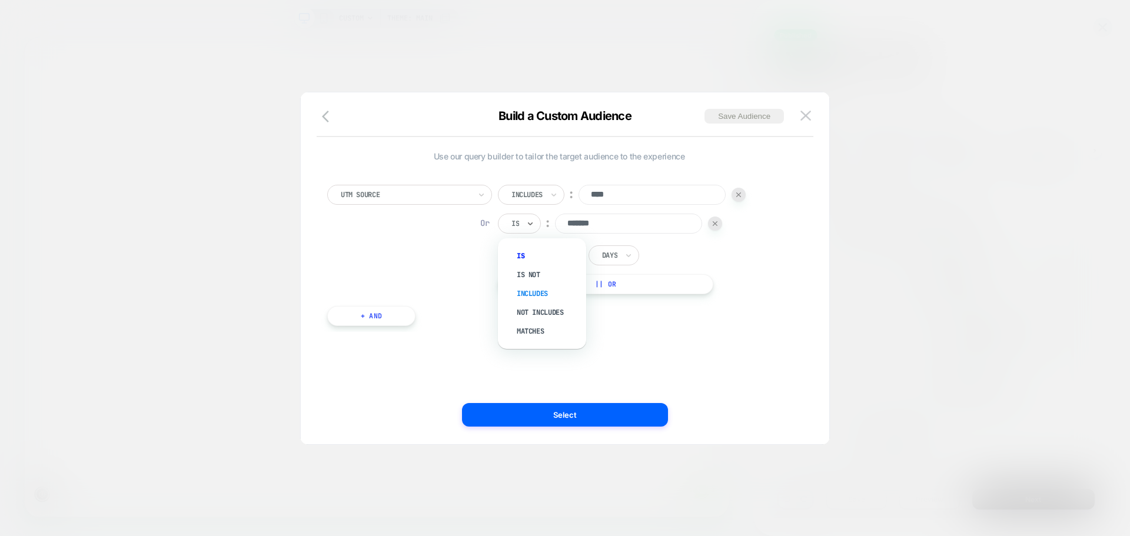
scroll to position [0, -864]
click at [536, 289] on div "Includes" at bounding box center [548, 293] width 77 height 19
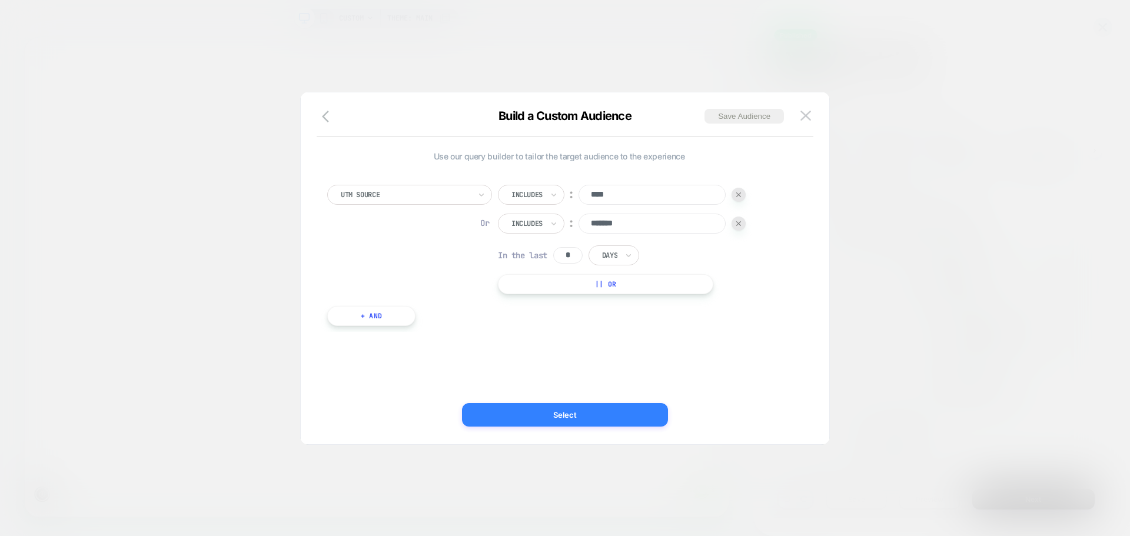
drag, startPoint x: 591, startPoint y: 403, endPoint x: 763, endPoint y: 490, distance: 192.7
click at [591, 403] on button "Select" at bounding box center [565, 415] width 206 height 24
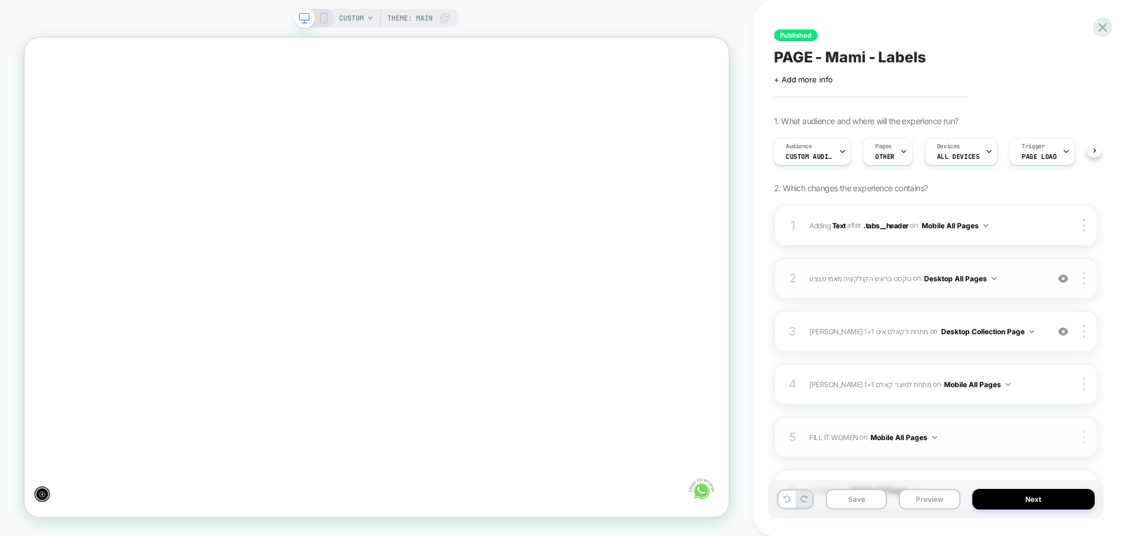
scroll to position [0, 0]
click at [914, 495] on button "Preview" at bounding box center [929, 499] width 61 height 21
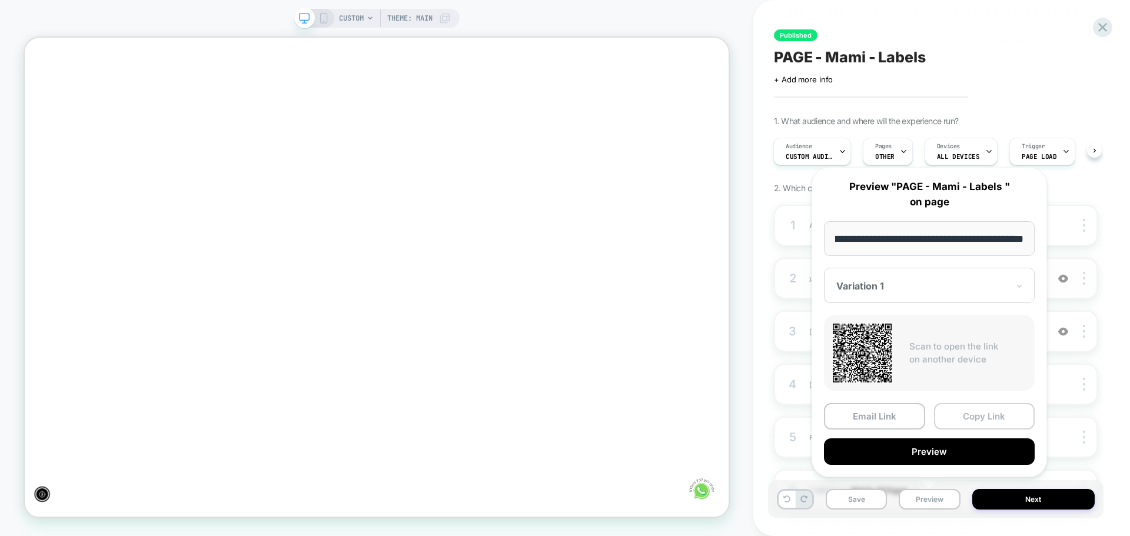
scroll to position [0, -864]
click at [997, 417] on button "Copy Link" at bounding box center [984, 416] width 101 height 26
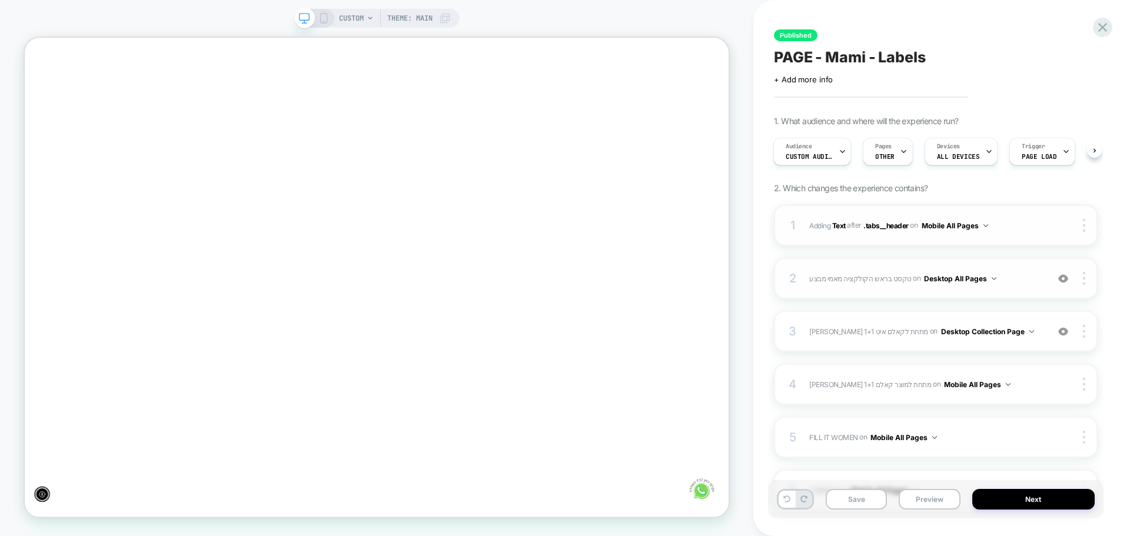
scroll to position [0, 0]
click at [837, 155] on div "Audience Custom Audience" at bounding box center [809, 151] width 71 height 26
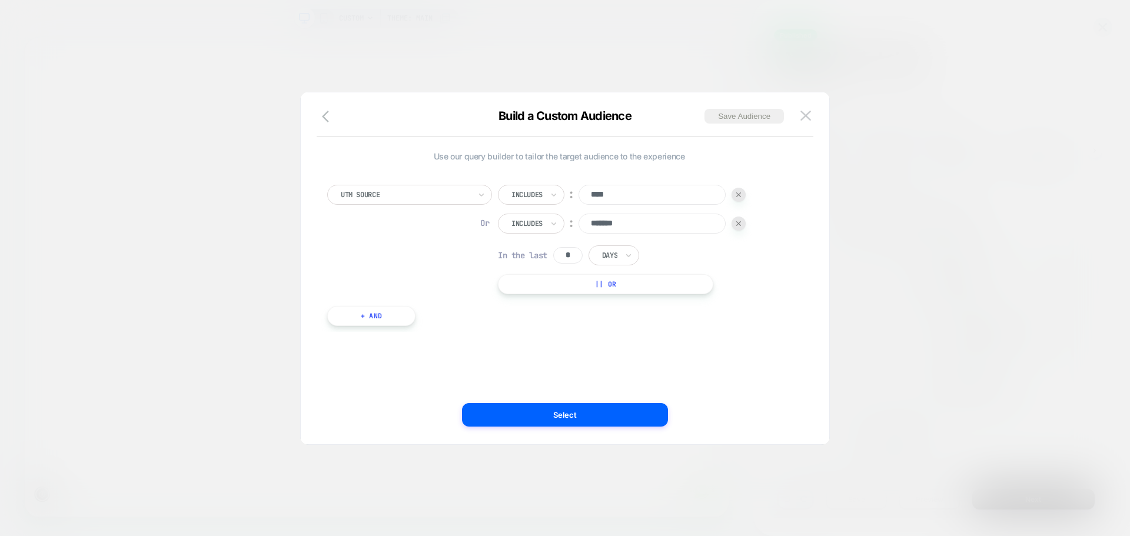
scroll to position [0, -864]
click at [805, 117] on img at bounding box center [806, 116] width 11 height 10
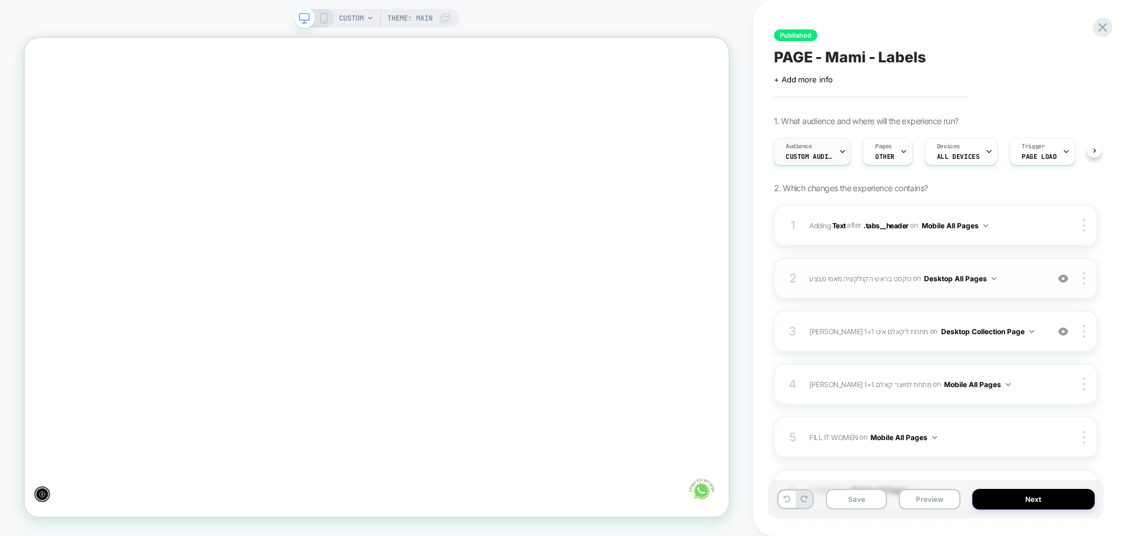
scroll to position [0, 0]
click at [821, 160] on span "Custom Audience" at bounding box center [809, 156] width 47 height 8
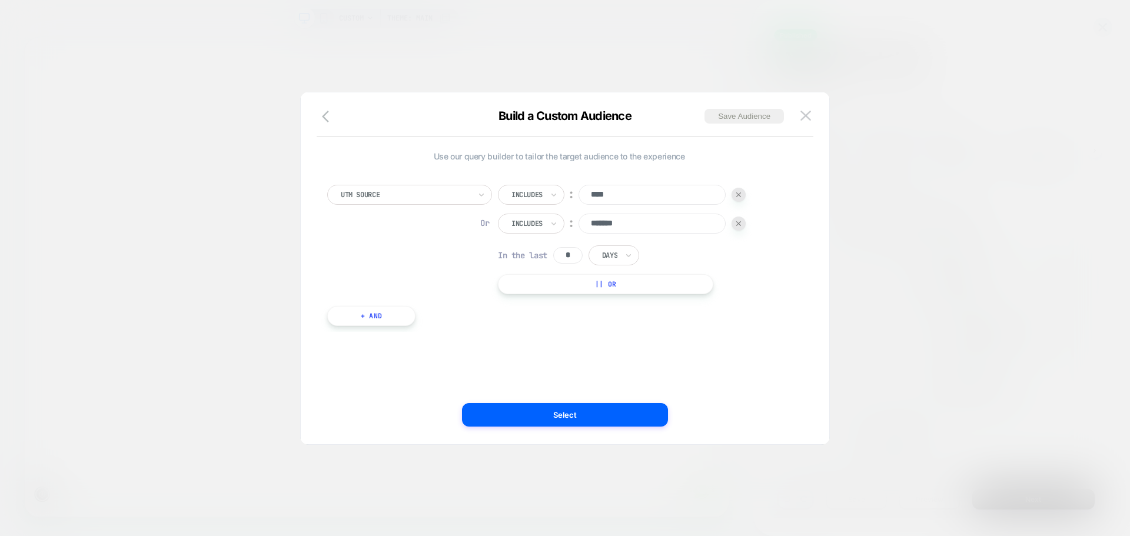
scroll to position [0, -864]
click at [629, 225] on input "*******" at bounding box center [652, 224] width 147 height 20
click at [804, 121] on img at bounding box center [806, 116] width 11 height 10
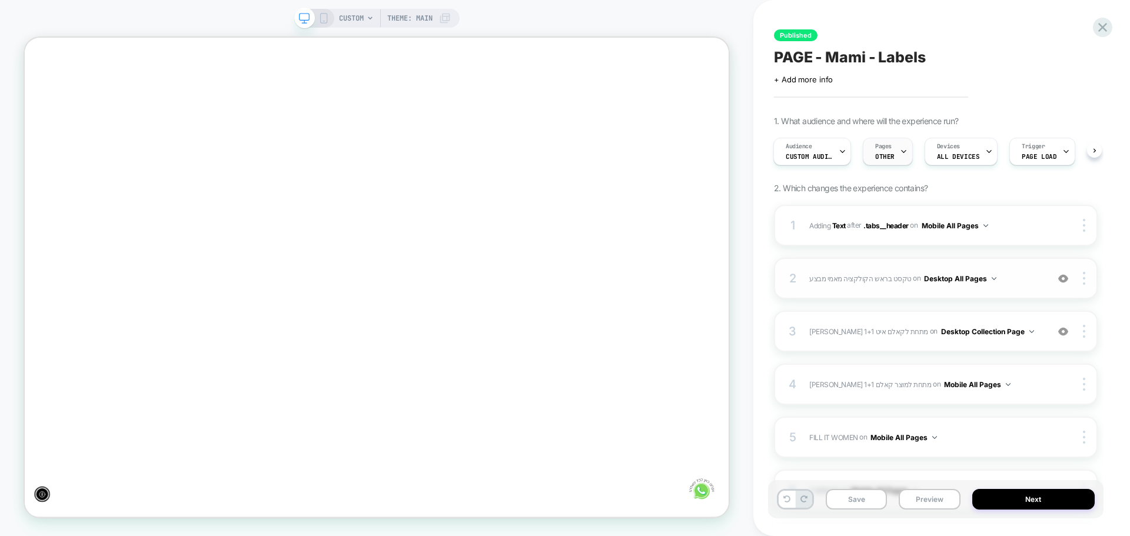
click at [897, 163] on div "Pages OTHER" at bounding box center [885, 151] width 43 height 26
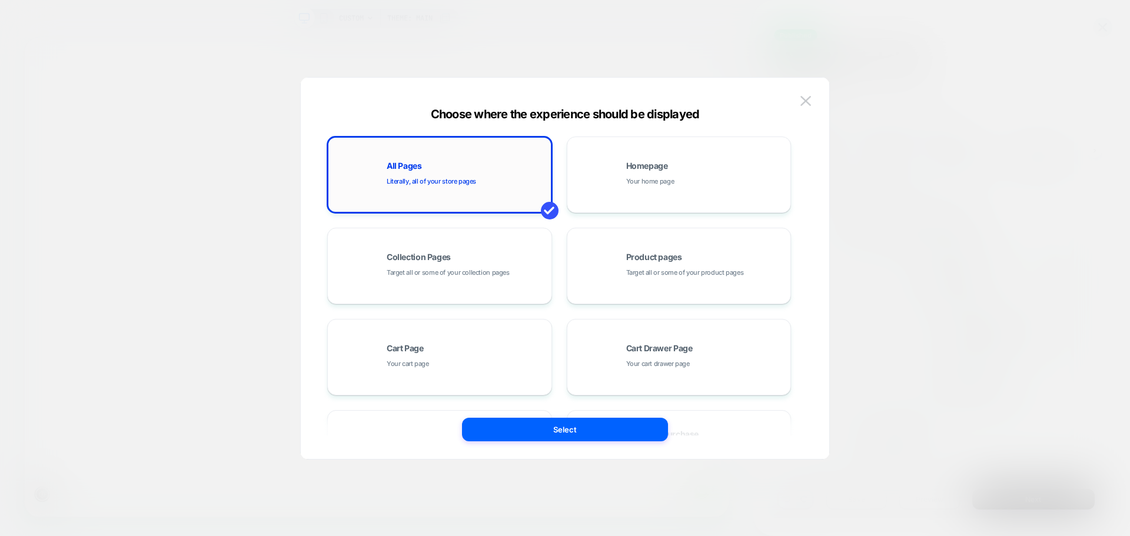
scroll to position [0, -864]
click at [805, 98] on img at bounding box center [806, 101] width 11 height 10
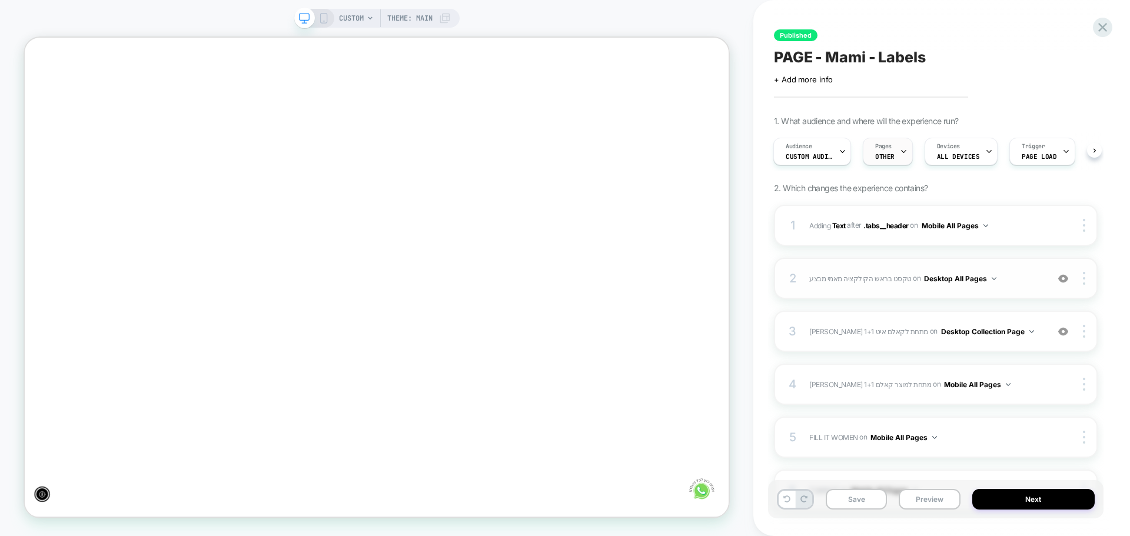
scroll to position [0, 0]
click at [905, 160] on div at bounding box center [904, 151] width 8 height 26
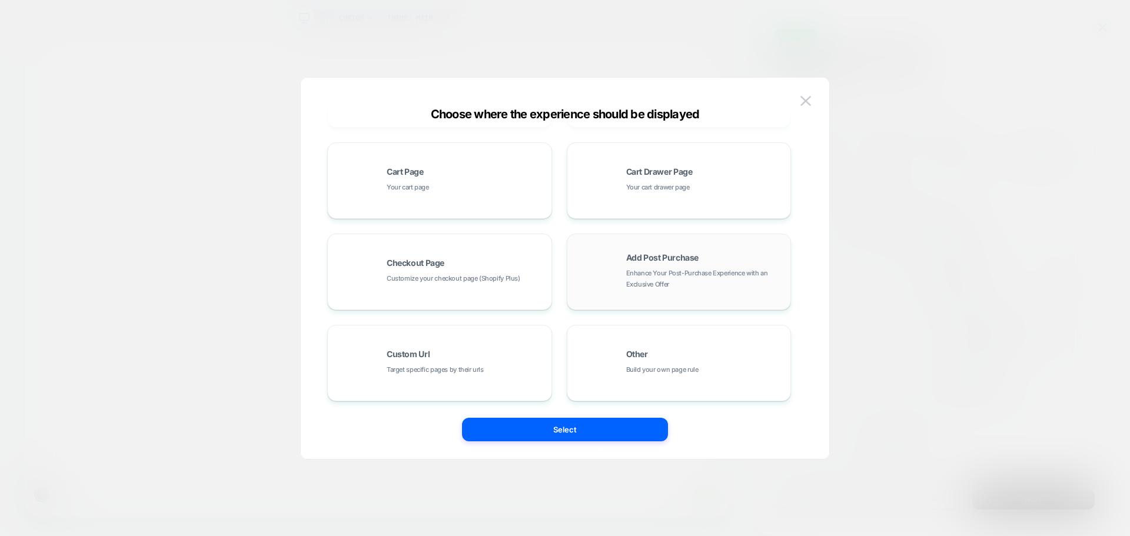
scroll to position [178, 0]
click at [476, 371] on span "Target specific pages by their urls" at bounding box center [435, 368] width 97 height 11
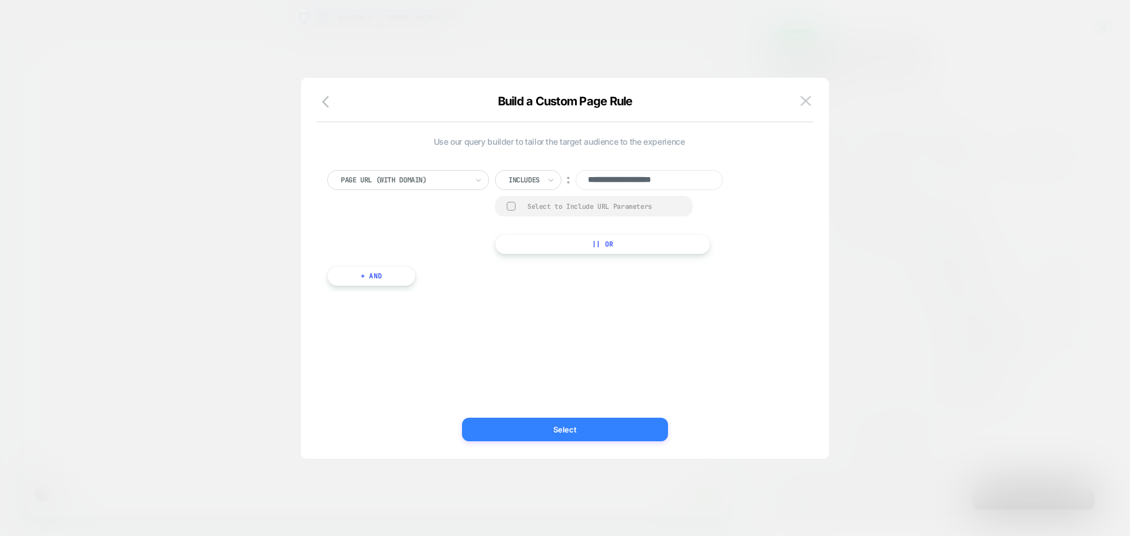
scroll to position [0, 0]
click at [809, 99] on img at bounding box center [806, 101] width 11 height 10
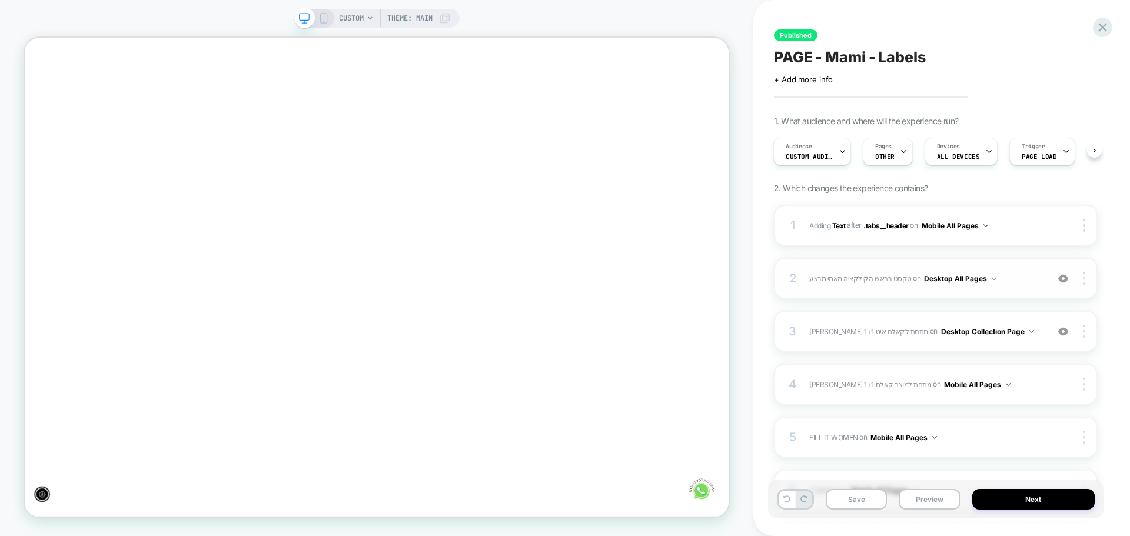
click at [1116, 28] on div "Published PAGE - Mami - Labels Click to edit experience details + Add more info…" at bounding box center [942, 268] width 377 height 536
click at [1096, 28] on icon at bounding box center [1103, 27] width 16 height 16
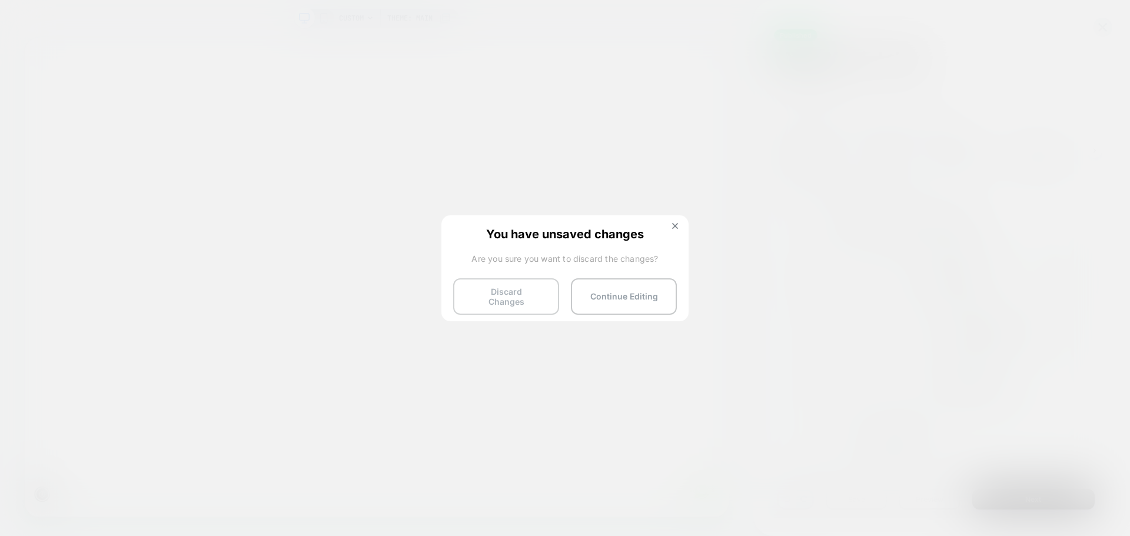
click at [496, 299] on button "Discard Changes" at bounding box center [506, 296] width 106 height 37
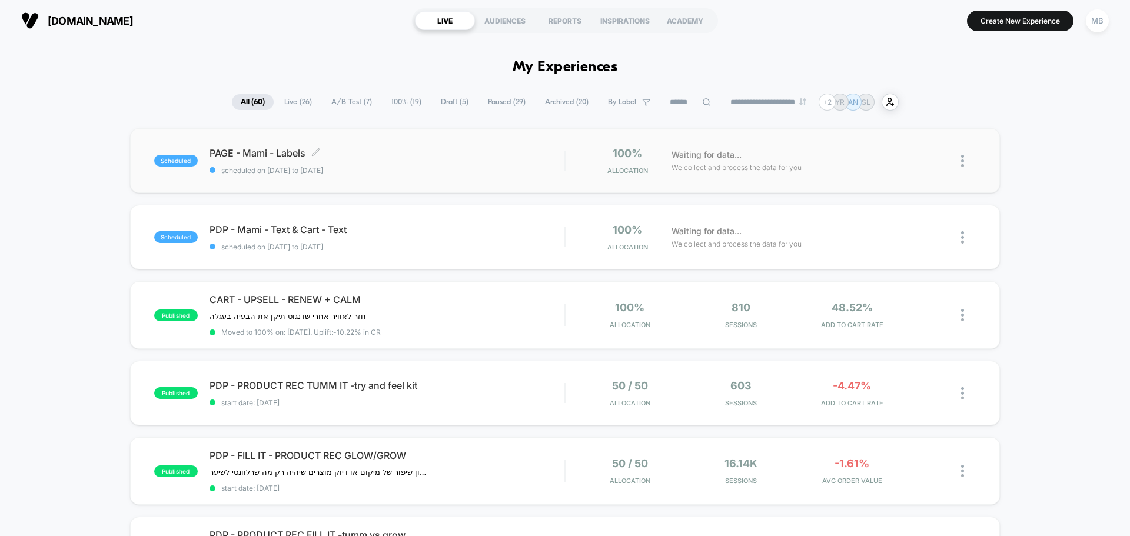
click at [389, 171] on span "scheduled on 13/08/2025 to 16/08/2025" at bounding box center [387, 170] width 355 height 9
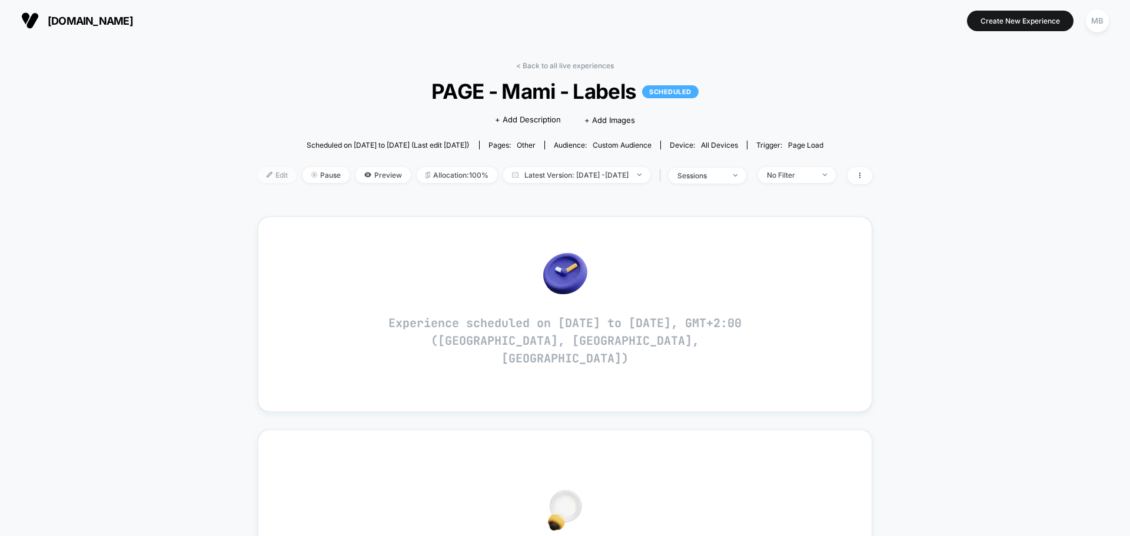
click at [258, 179] on span "Edit" at bounding box center [277, 175] width 39 height 16
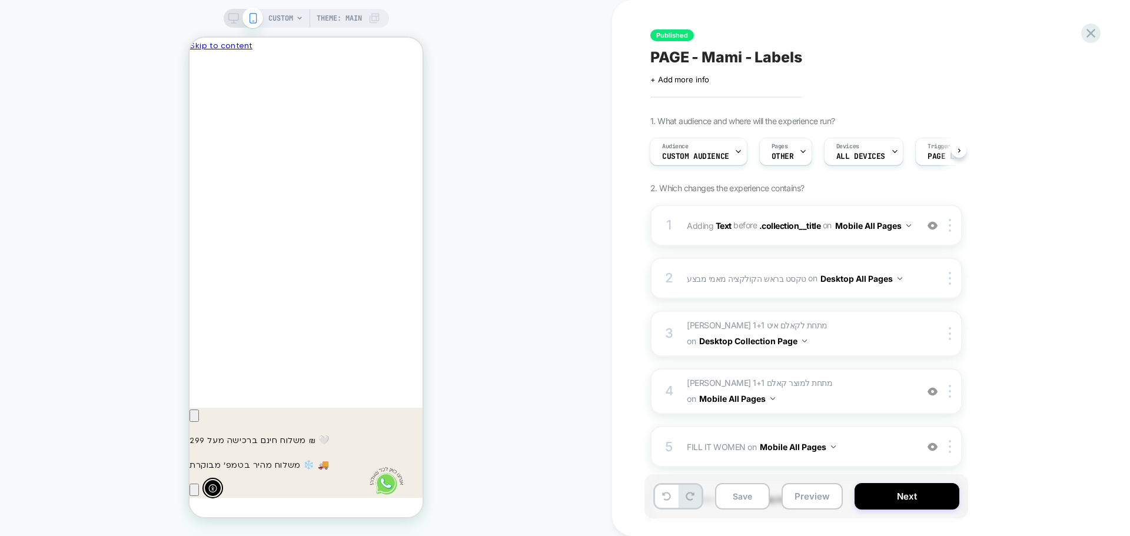
scroll to position [0, -173]
click at [791, 157] on span "OTHER" at bounding box center [783, 156] width 22 height 8
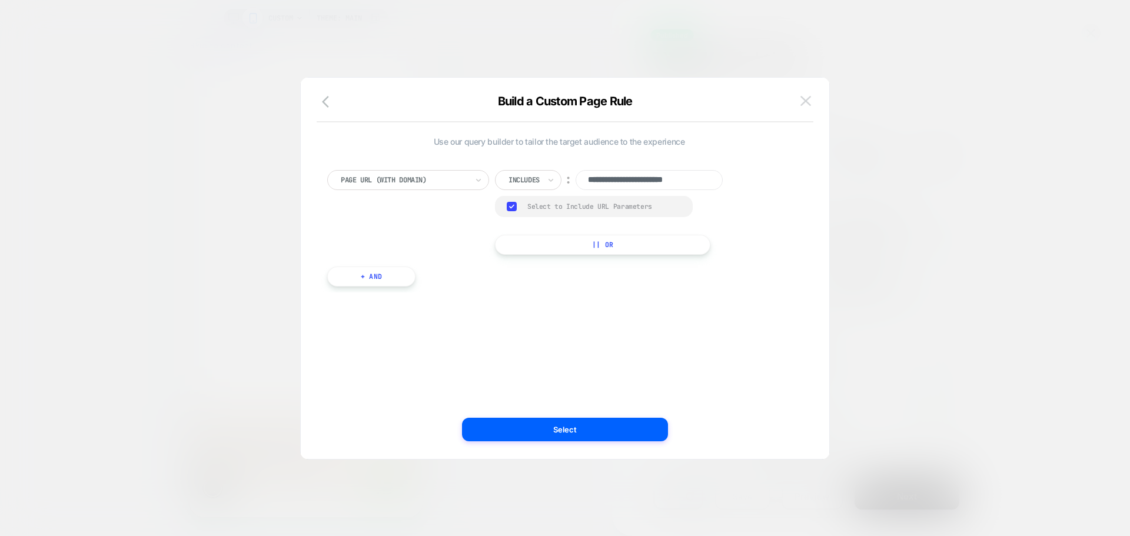
scroll to position [0, 0]
click at [800, 106] on button at bounding box center [806, 101] width 18 height 18
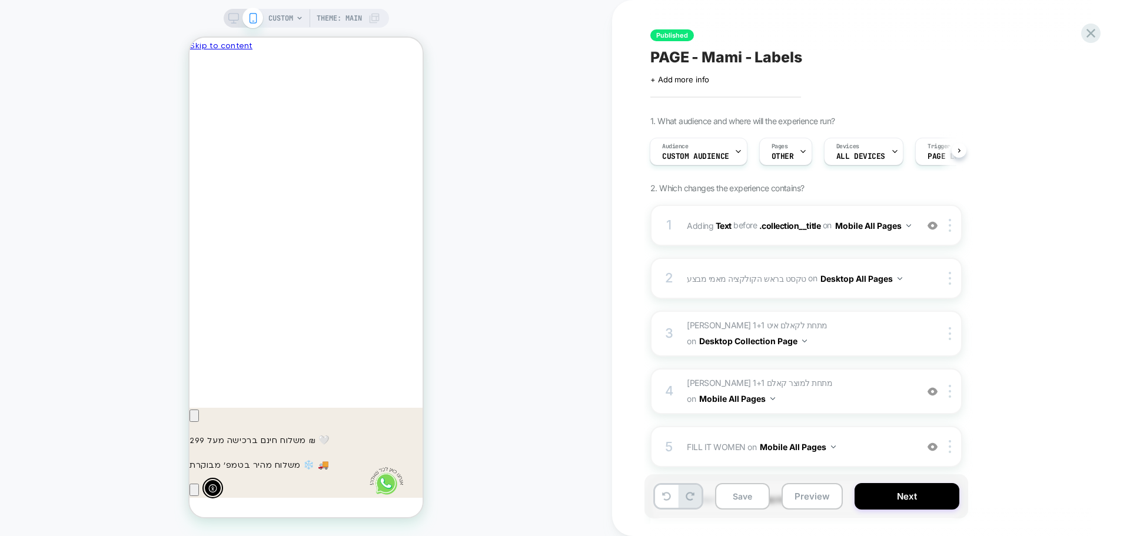
scroll to position [0, -173]
click at [808, 500] on button "Preview" at bounding box center [812, 496] width 61 height 26
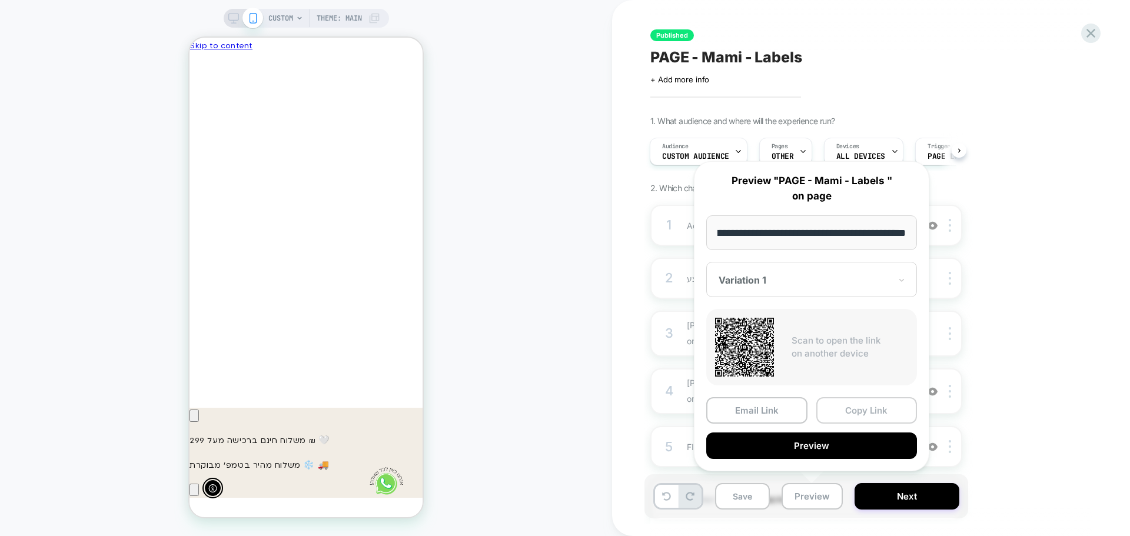
scroll to position [0, 0]
click at [875, 412] on button "Copy Link" at bounding box center [867, 410] width 101 height 26
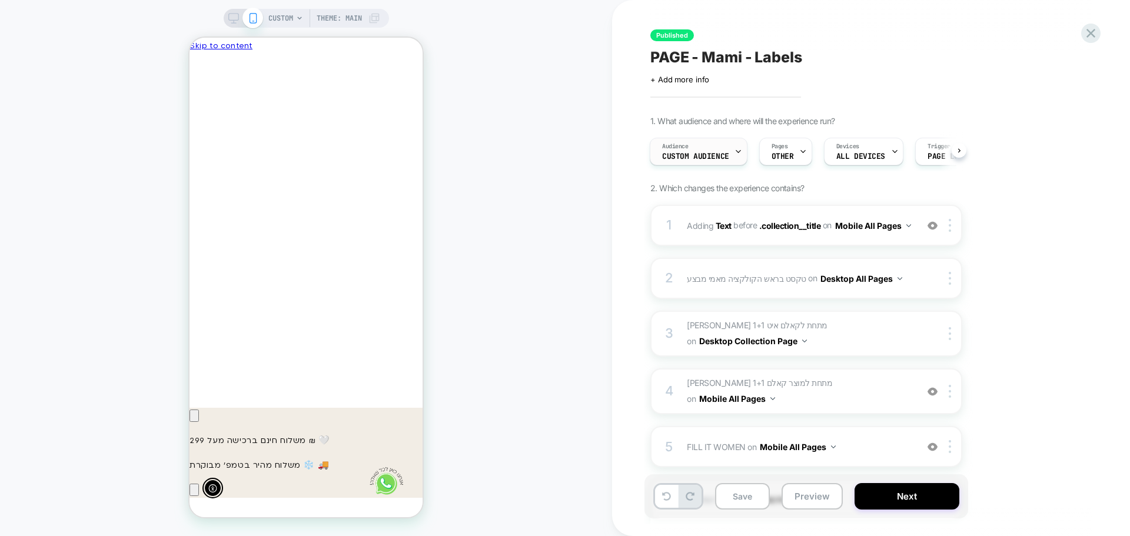
click at [689, 155] on span "Custom Audience" at bounding box center [695, 156] width 67 height 8
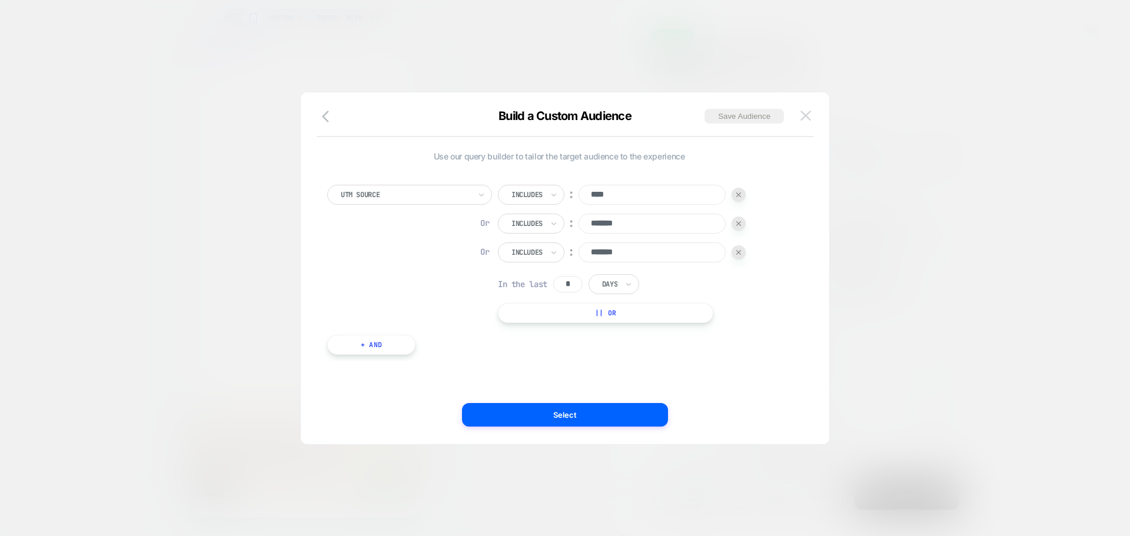
click at [812, 123] on button at bounding box center [806, 116] width 18 height 18
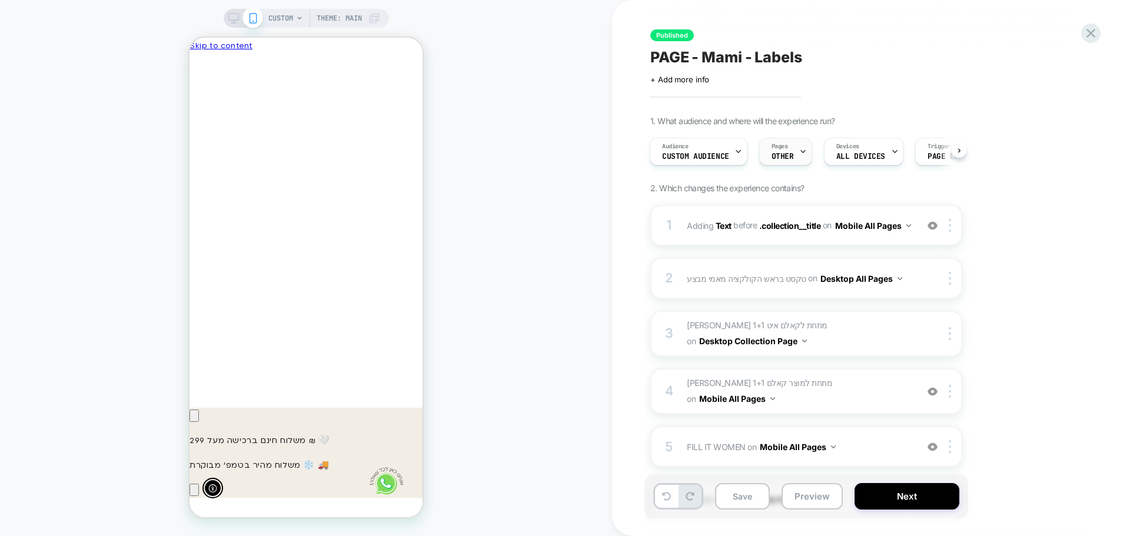
click at [778, 151] on div "Pages OTHER" at bounding box center [783, 151] width 46 height 26
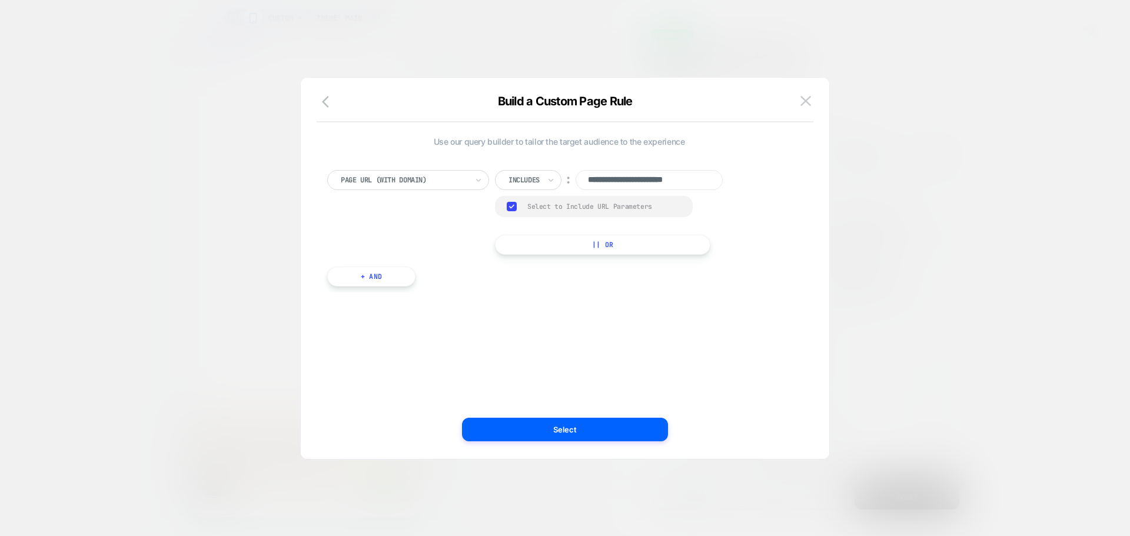
drag, startPoint x: 638, startPoint y: 180, endPoint x: 565, endPoint y: 180, distance: 73.0
click at [565, 180] on div "**********" at bounding box center [619, 180] width 248 height 20
click at [814, 98] on button at bounding box center [806, 101] width 18 height 18
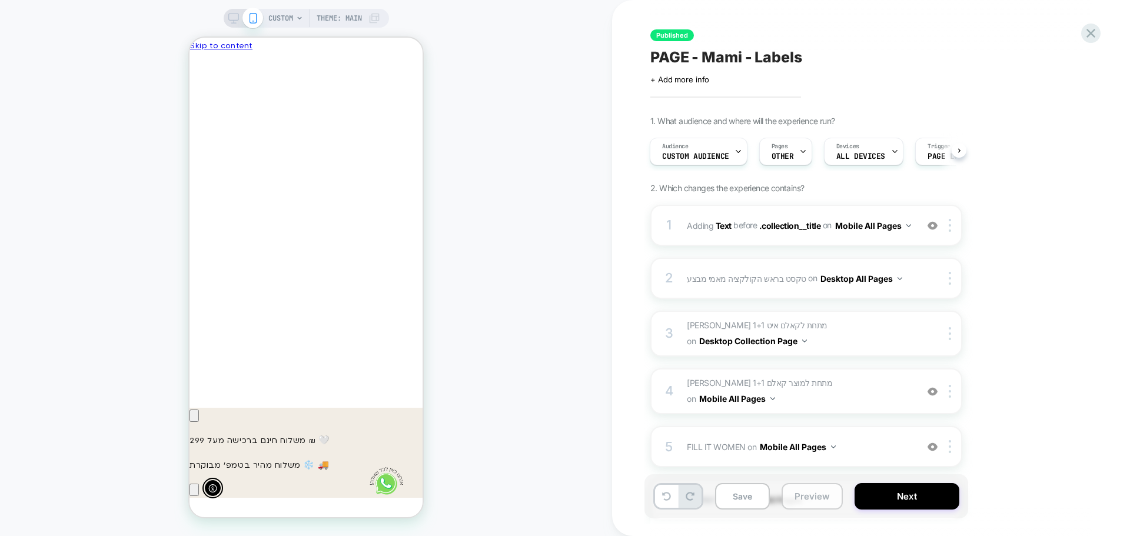
click at [815, 500] on button "Preview" at bounding box center [812, 496] width 61 height 26
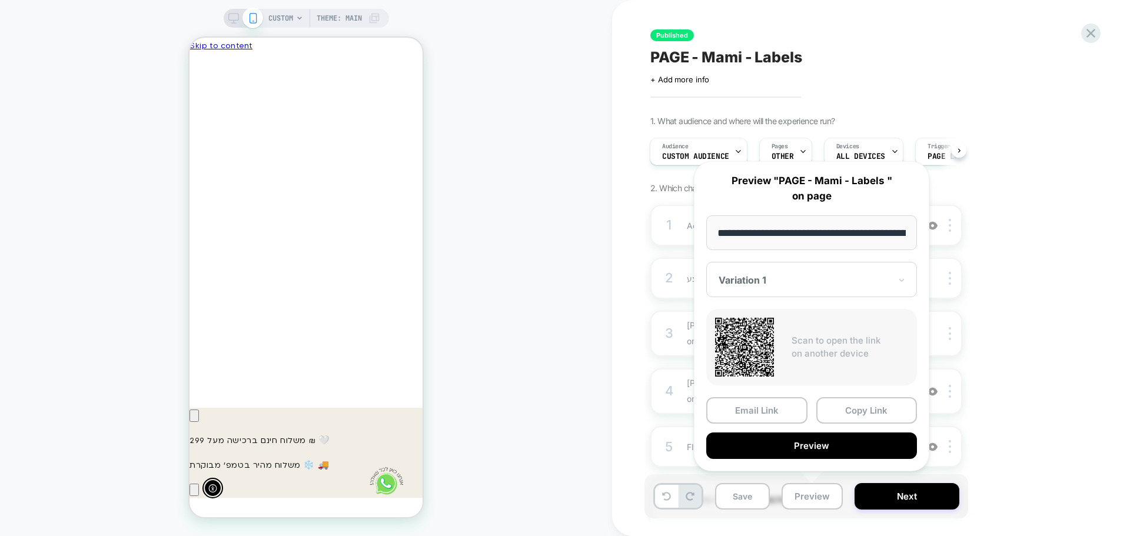
click at [765, 277] on div at bounding box center [805, 280] width 172 height 12
click at [811, 281] on div at bounding box center [805, 280] width 172 height 12
click at [864, 407] on button "Copy Link" at bounding box center [867, 410] width 101 height 26
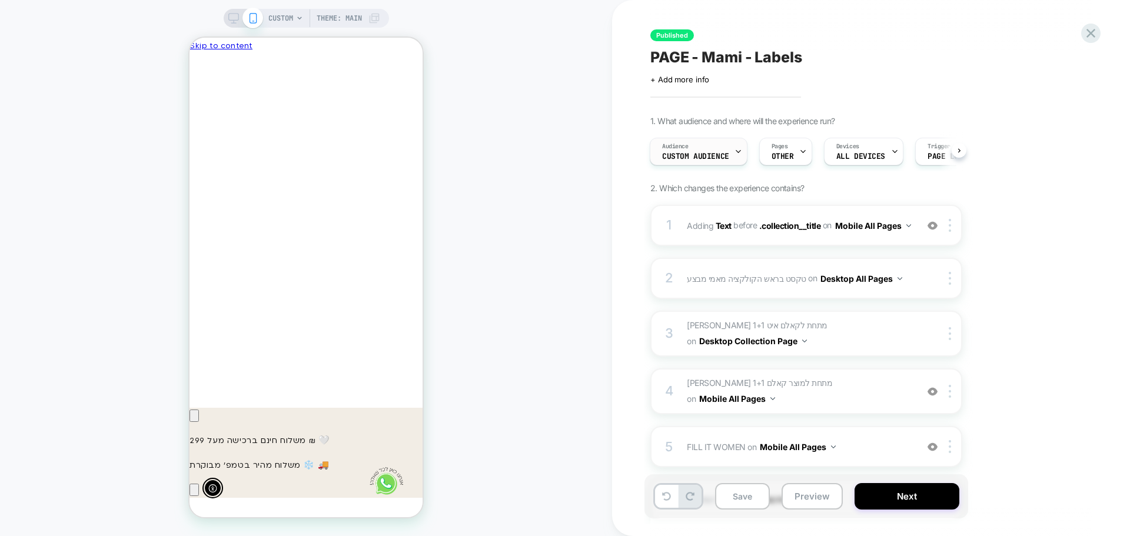
click at [712, 155] on span "Custom Audience" at bounding box center [695, 156] width 67 height 8
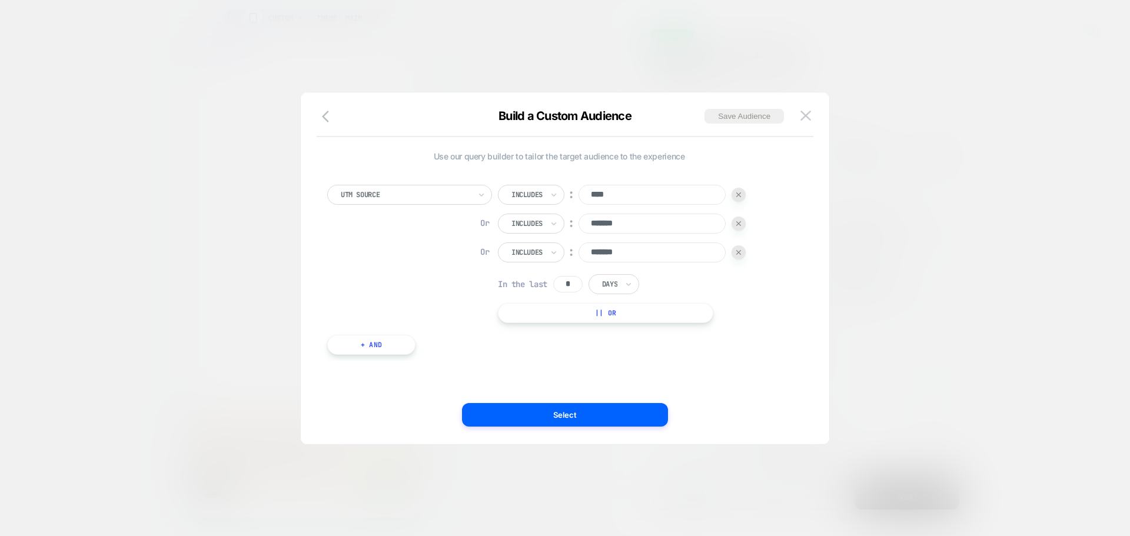
scroll to position [0, -173]
click at [807, 117] on img at bounding box center [806, 116] width 11 height 10
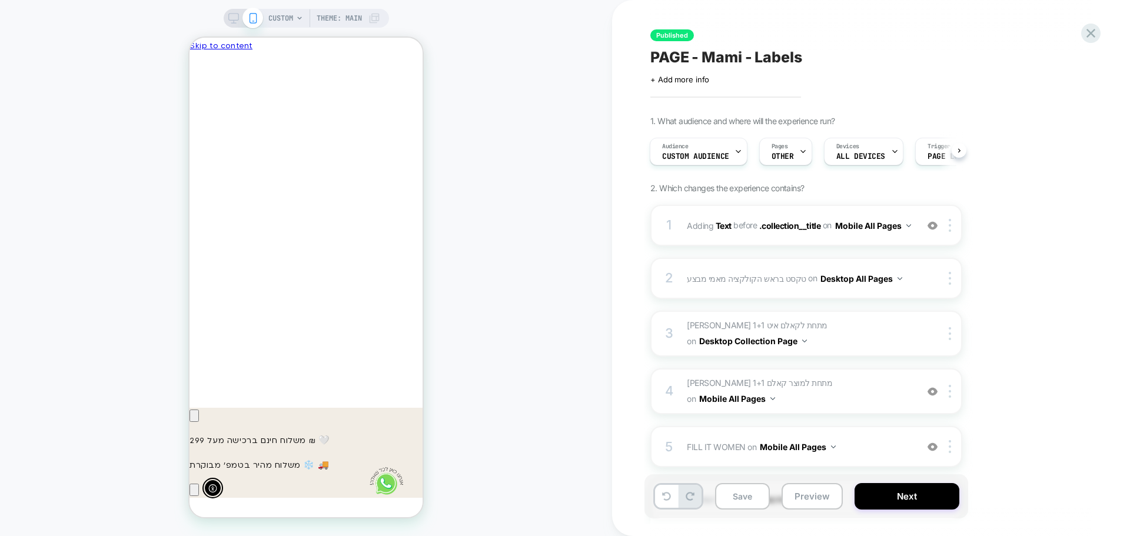
drag, startPoint x: 1023, startPoint y: 422, endPoint x: 1009, endPoint y: 430, distance: 16.6
click at [811, 497] on button "Preview" at bounding box center [812, 496] width 61 height 26
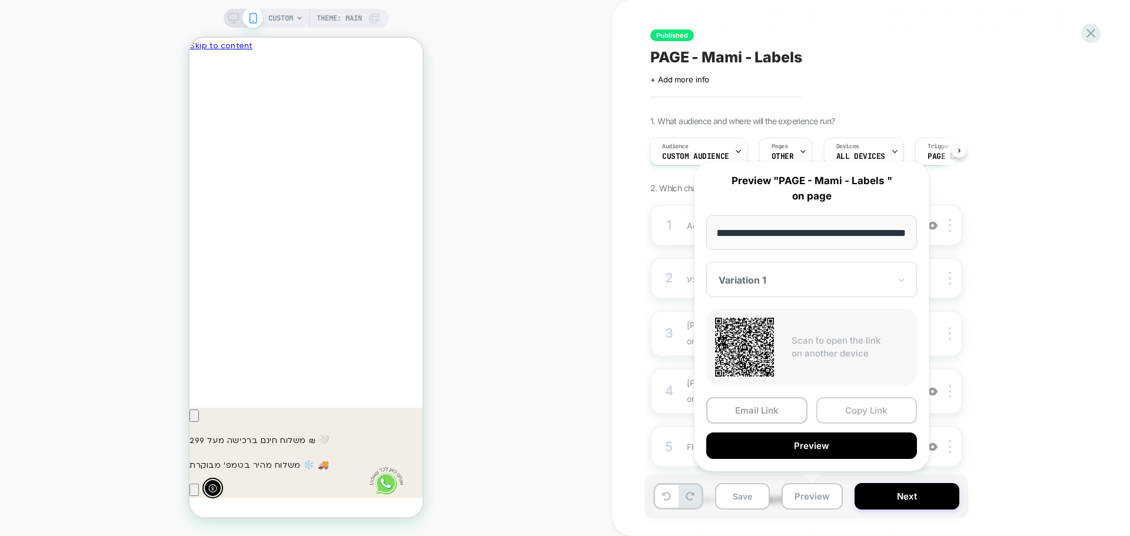
click at [875, 414] on button "Copy Link" at bounding box center [867, 410] width 101 height 26
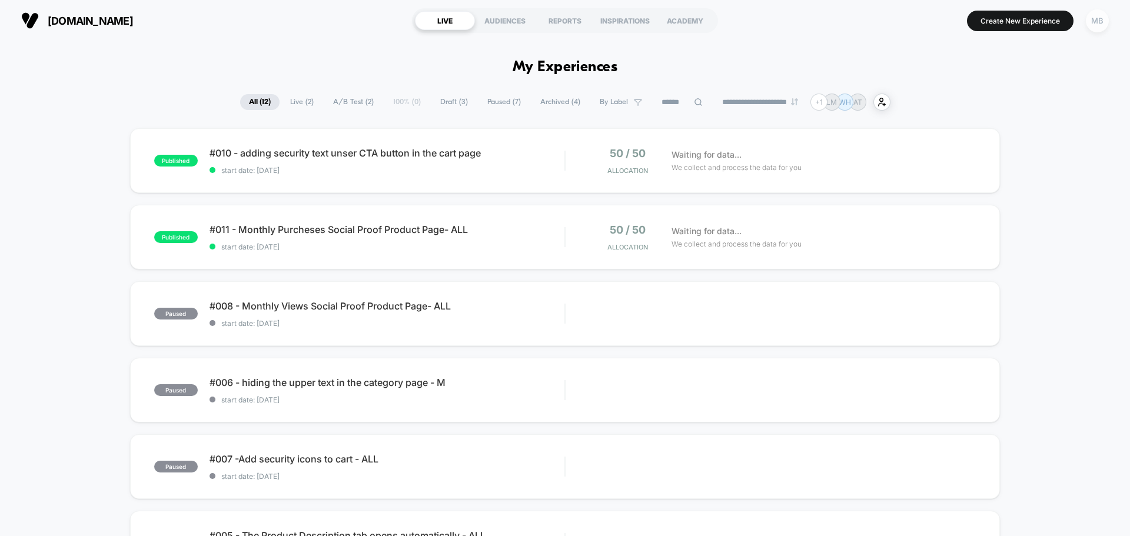
click at [1098, 25] on div "MB" at bounding box center [1097, 20] width 23 height 23
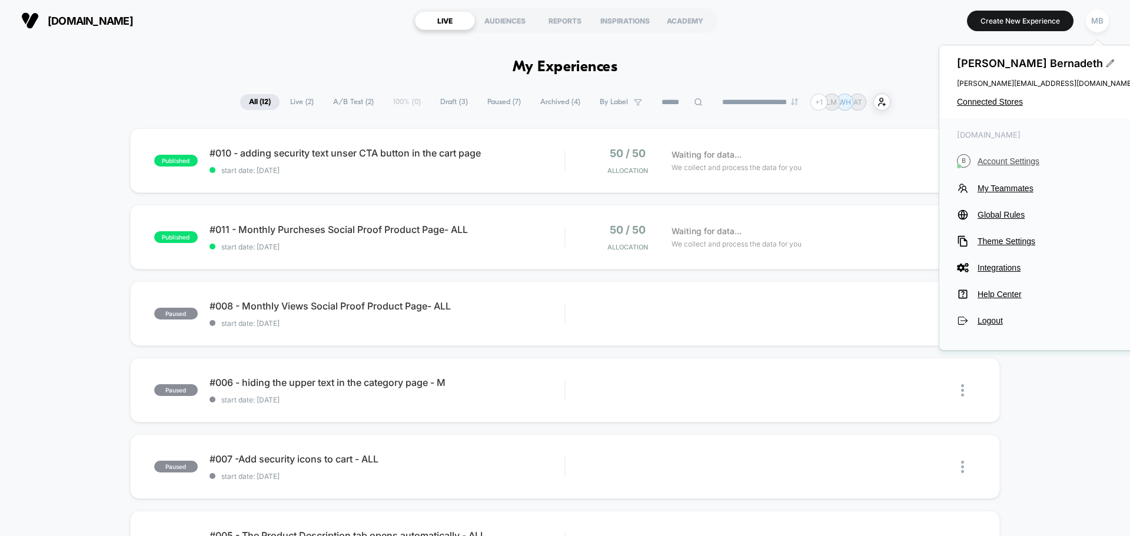
click at [991, 161] on span "Account Settings" at bounding box center [1056, 161] width 156 height 9
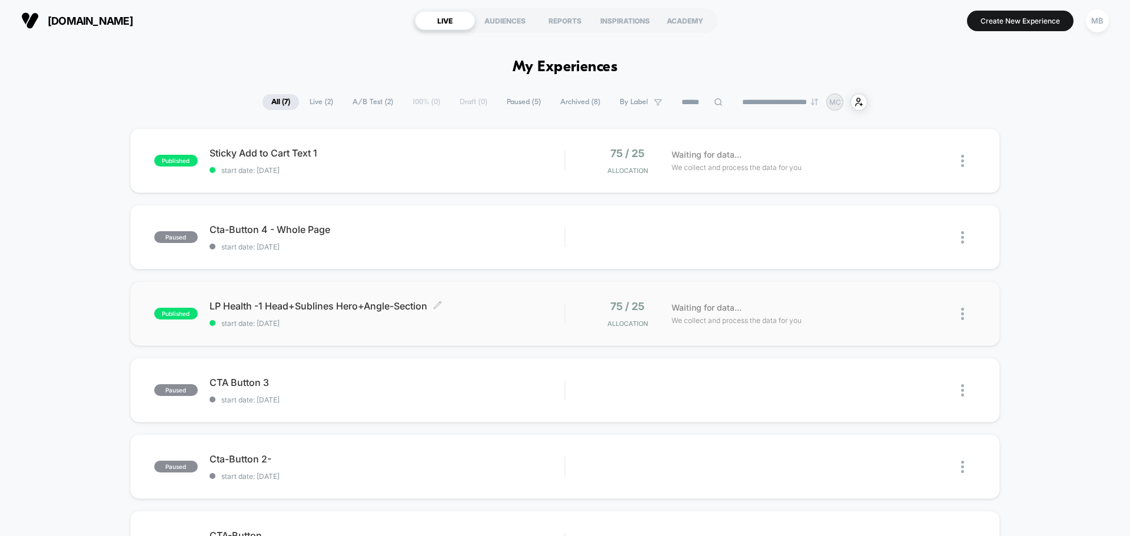
click at [335, 326] on span "start date: [DATE]" at bounding box center [387, 323] width 355 height 9
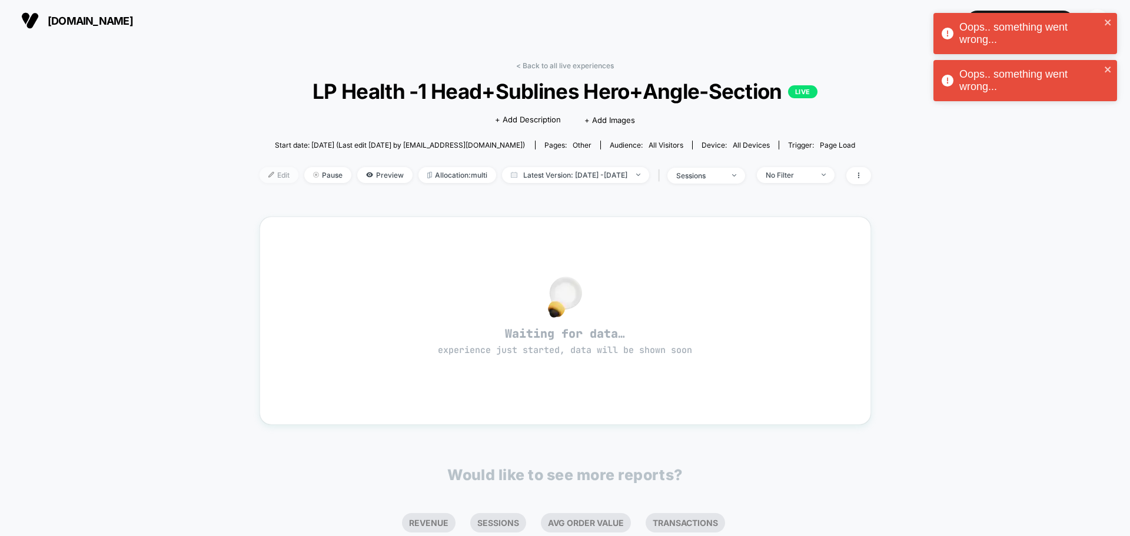
click at [260, 171] on span "Edit" at bounding box center [279, 175] width 39 height 16
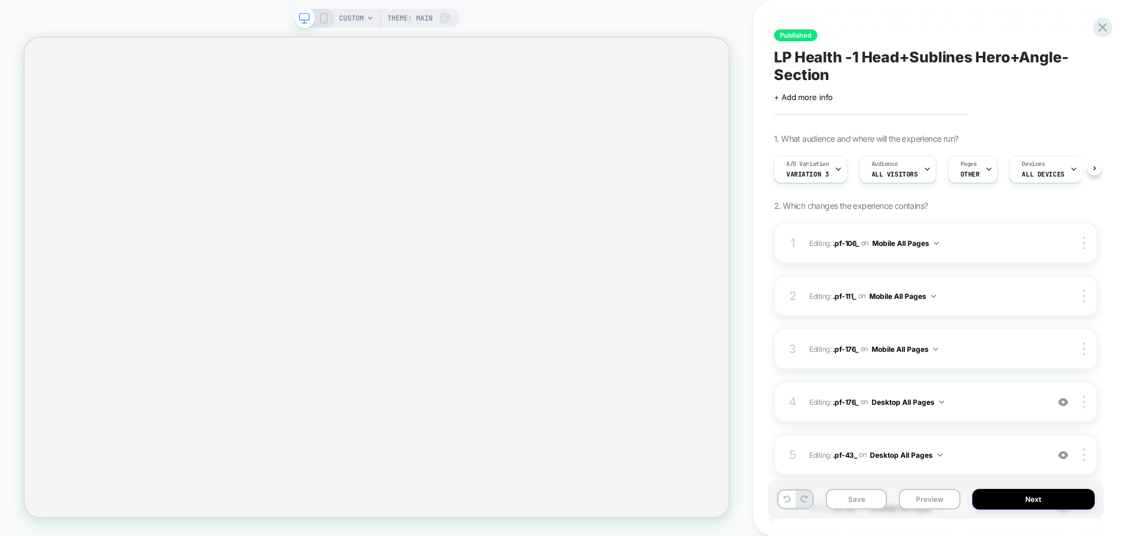
scroll to position [0, 1]
click at [1100, 26] on icon at bounding box center [1103, 27] width 16 height 16
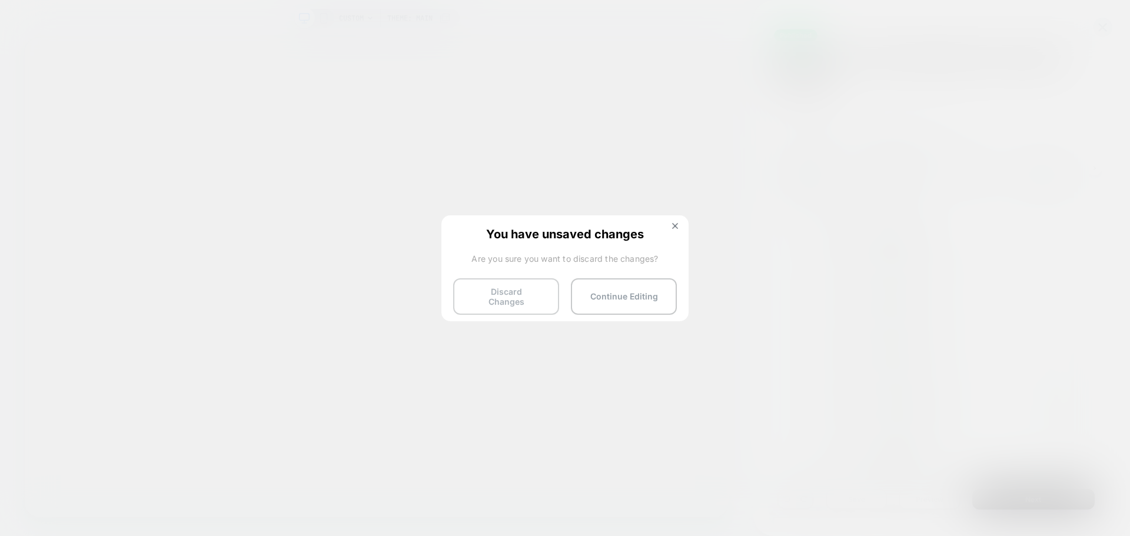
click at [489, 289] on button "Discard Changes" at bounding box center [506, 296] width 106 height 37
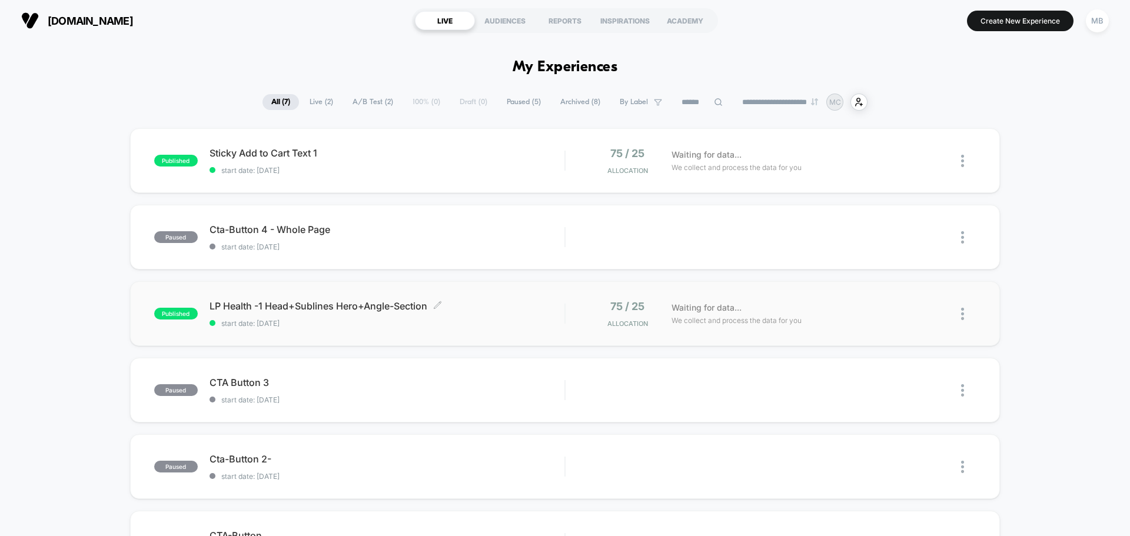
click at [394, 317] on div "LP Health -1 Head+Sublines Hero+Angle-Section Click to edit experience details …" at bounding box center [387, 314] width 355 height 28
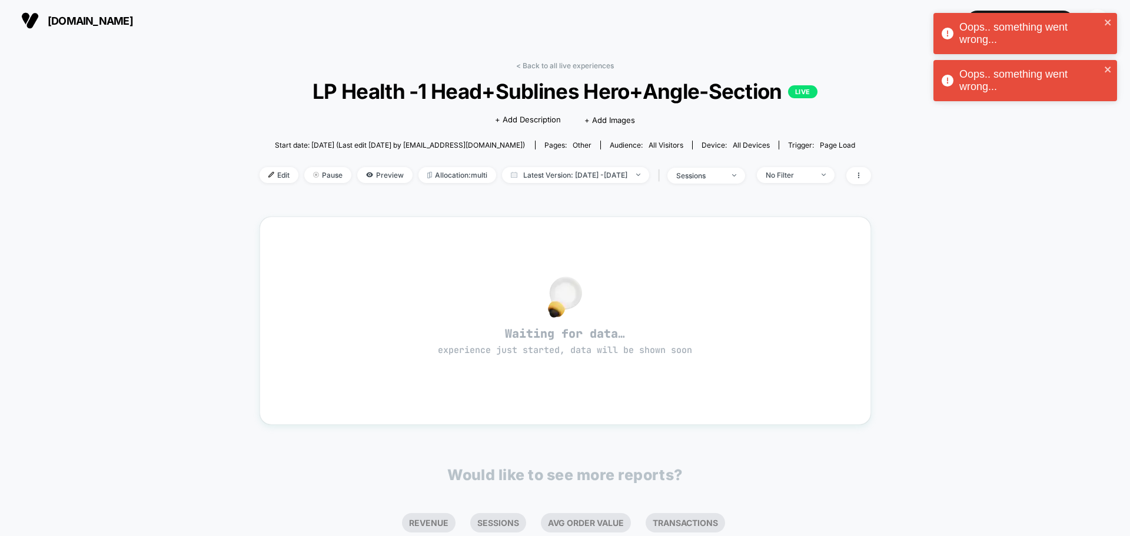
click at [183, 161] on div "< Back to all live experiences LP Health -1 Head+Sublines Hero+Angle-Section LI…" at bounding box center [565, 370] width 1130 height 658
